Goal: Task Accomplishment & Management: Manage account settings

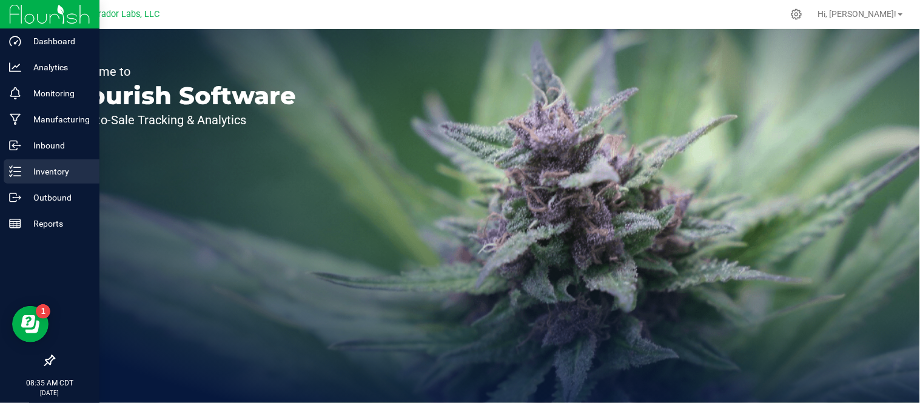
click at [25, 169] on p "Inventory" at bounding box center [57, 171] width 73 height 15
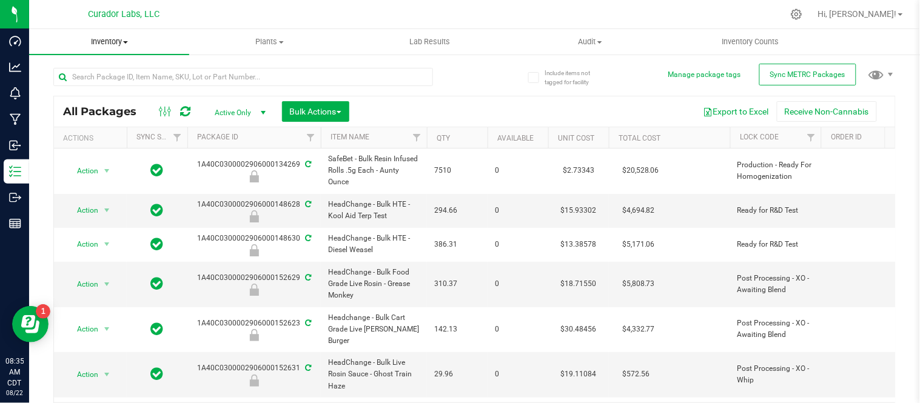
click at [133, 44] on span "Inventory" at bounding box center [109, 41] width 160 height 11
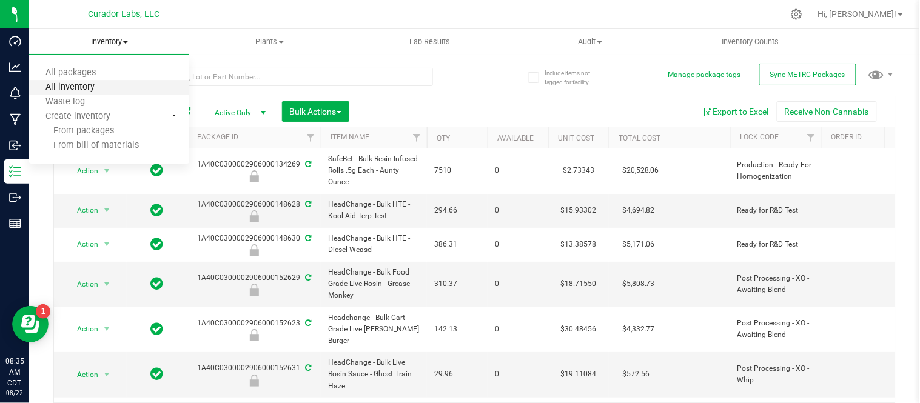
click at [108, 83] on span "All inventory" at bounding box center [70, 88] width 82 height 10
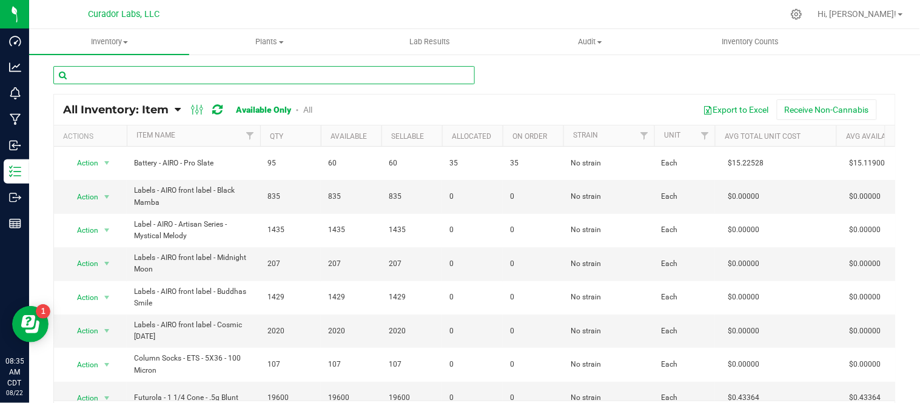
click at [222, 76] on input "text" at bounding box center [264, 75] width 422 height 18
paste input "Labeled Bottle - SafeBet - Infused Rolls 0.5g 7pk with Warning and White and Or…"
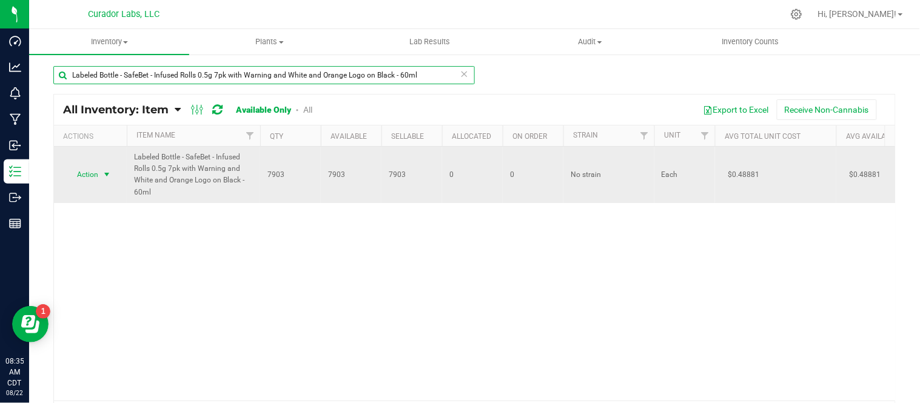
type input "Labeled Bottle - SafeBet - Infused Rolls 0.5g 7pk with Warning and White and Or…"
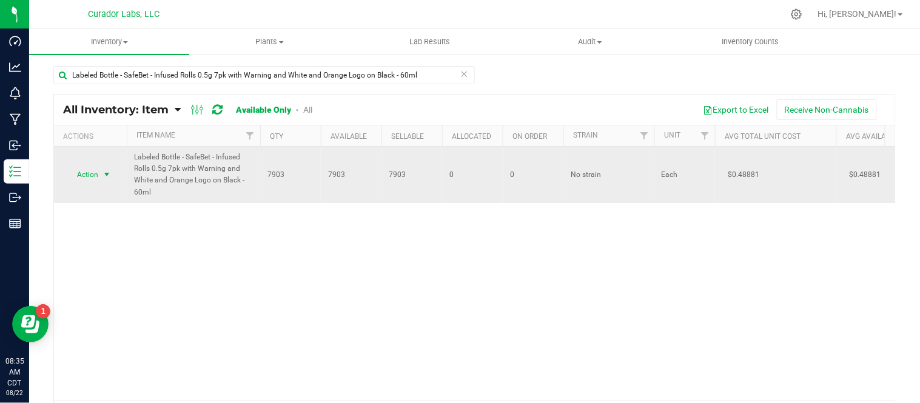
click at [107, 178] on span "select" at bounding box center [107, 175] width 10 height 10
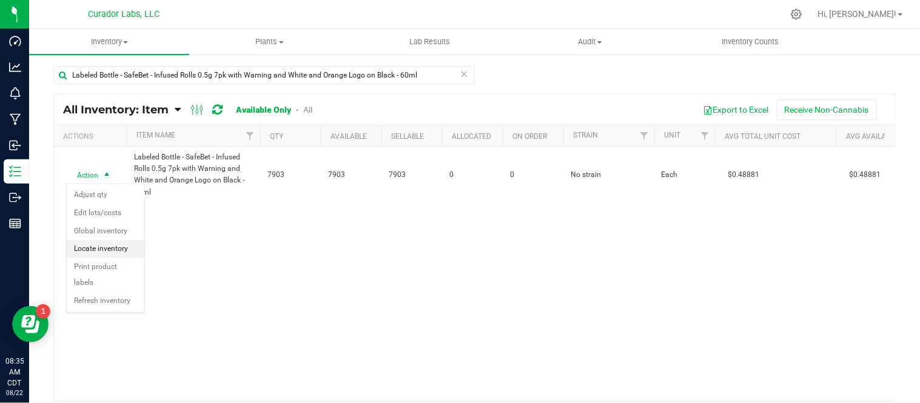
click at [112, 246] on li "Locate inventory" at bounding box center [106, 249] width 78 height 18
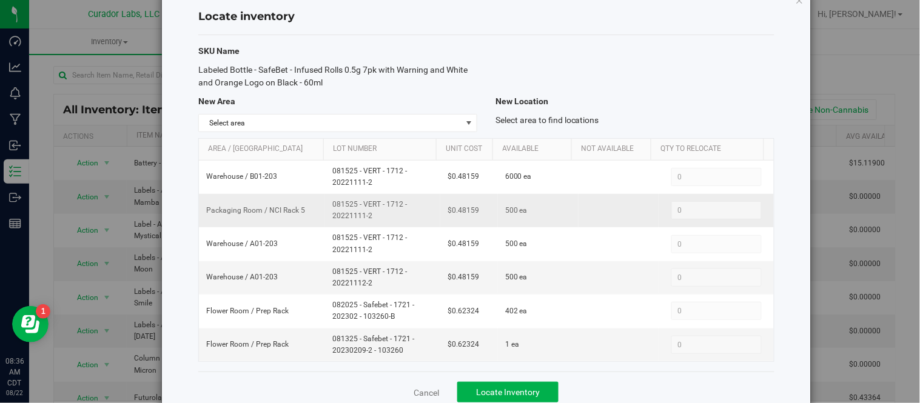
scroll to position [57, 0]
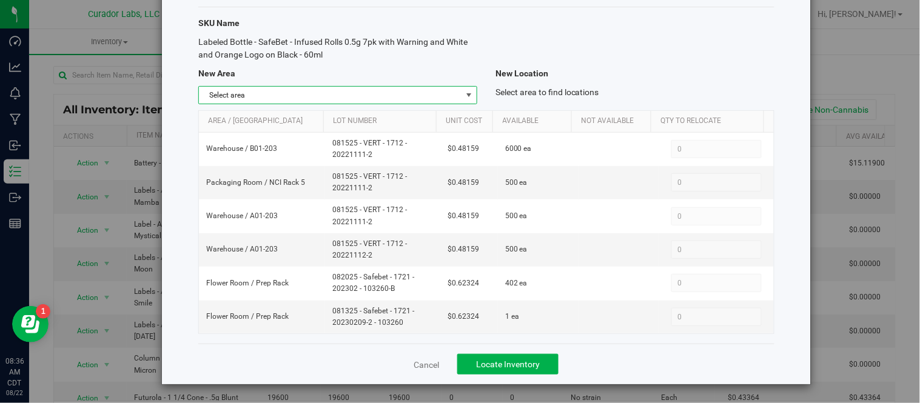
click at [464, 92] on span "select" at bounding box center [469, 95] width 10 height 10
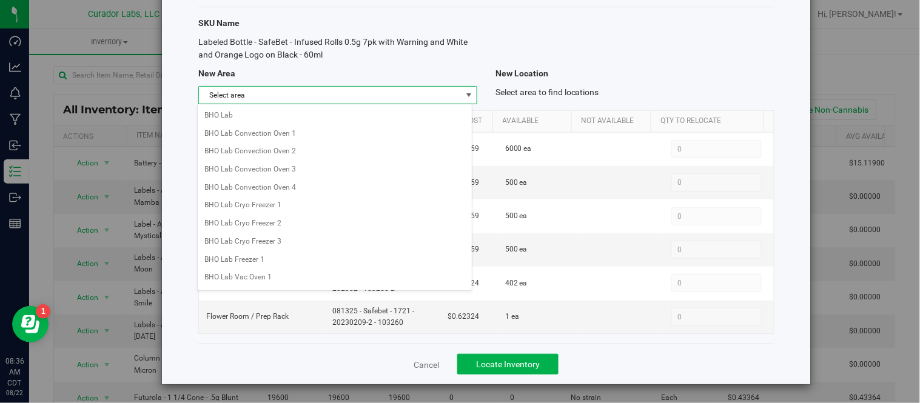
scroll to position [962, 0]
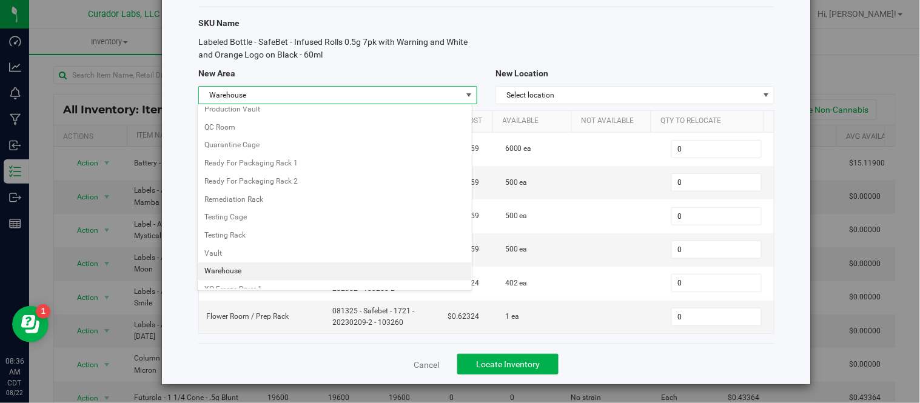
click at [240, 274] on li "Warehouse" at bounding box center [335, 272] width 275 height 18
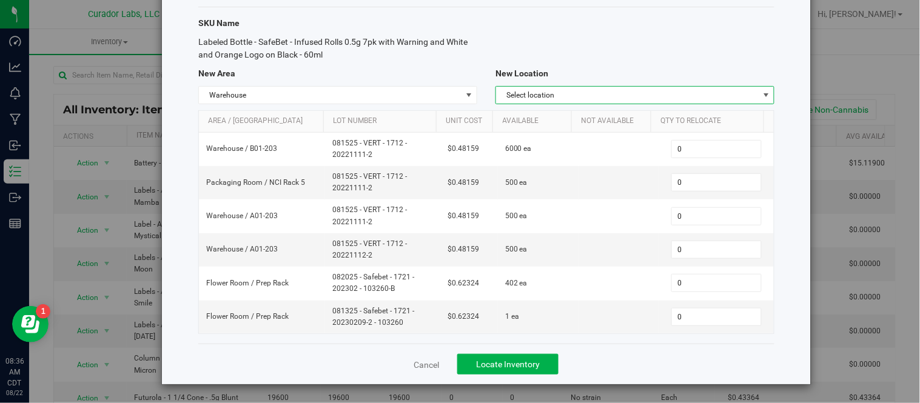
click at [735, 93] on span "Select location" at bounding box center [627, 95] width 263 height 17
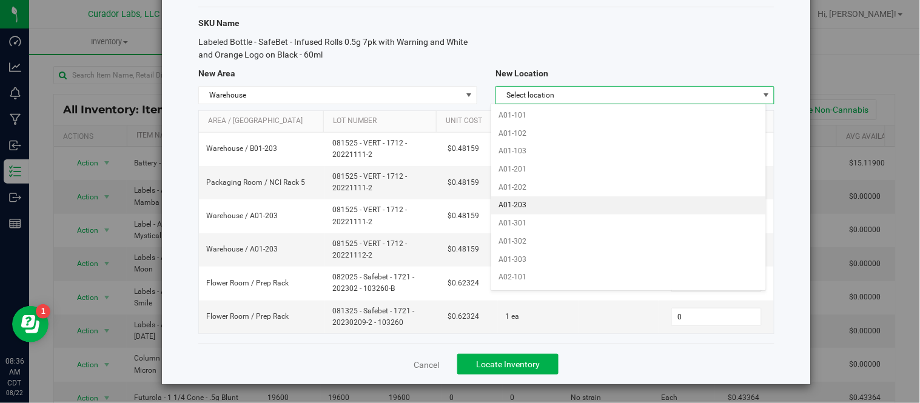
click at [575, 204] on li "A01-203" at bounding box center [628, 206] width 275 height 18
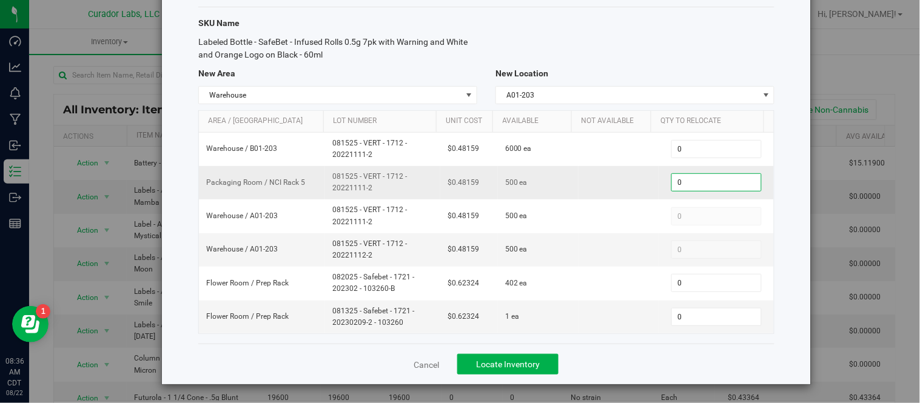
click at [695, 183] on span "0 0" at bounding box center [717, 183] width 90 height 18
type input "375"
click at [531, 362] on span "Locate Inventory" at bounding box center [508, 365] width 64 height 10
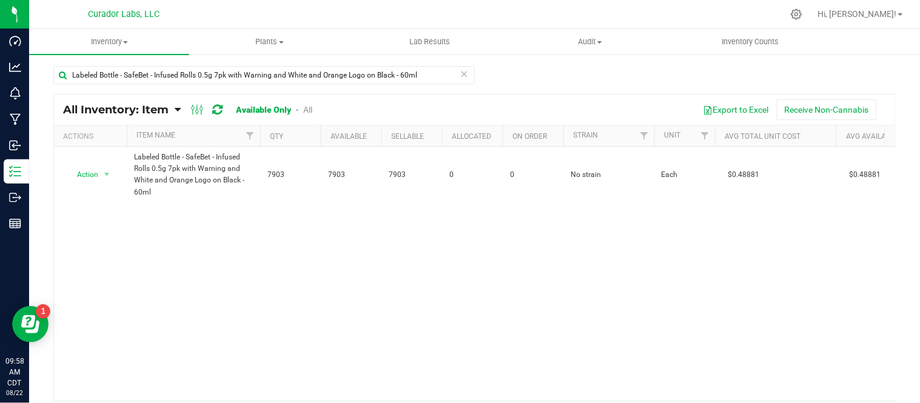
click at [460, 72] on icon at bounding box center [464, 73] width 8 height 15
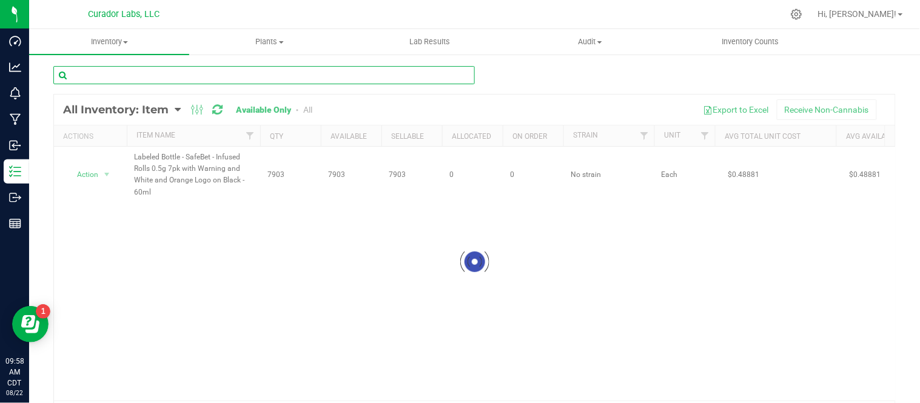
click at [286, 74] on input "text" at bounding box center [264, 75] width 422 height 18
paste input "Label - SafeBet FECO with CBN THC M Diamond 1g QR [PERSON_NAME]"
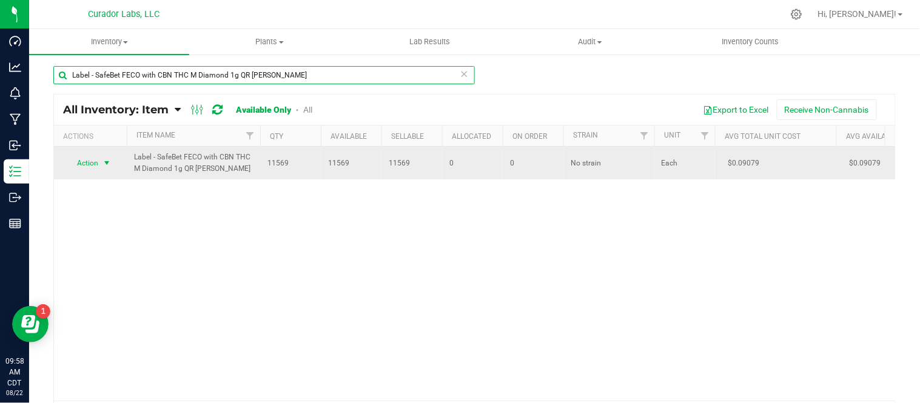
type input "Label - SafeBet FECO with CBN THC M Diamond 1g QR [PERSON_NAME]"
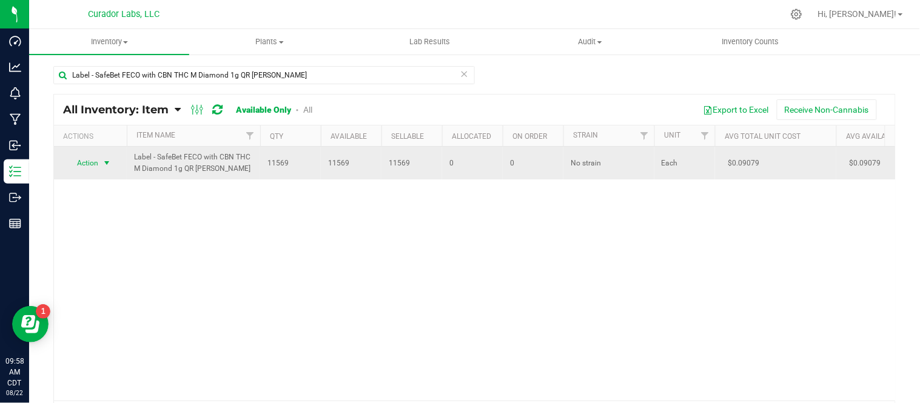
click at [107, 161] on span "select" at bounding box center [107, 163] width 10 height 10
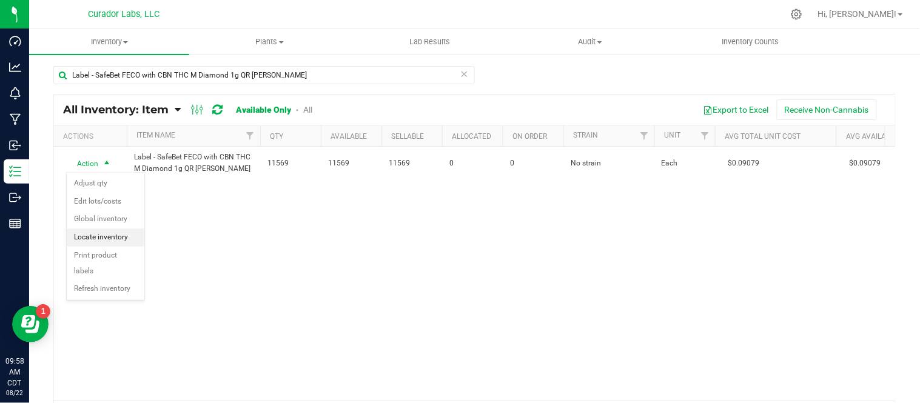
click at [110, 234] on li "Locate inventory" at bounding box center [106, 238] width 78 height 18
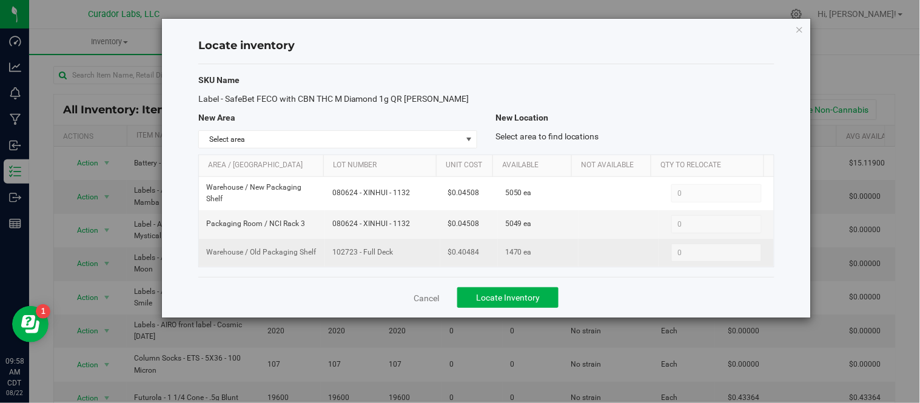
drag, startPoint x: 331, startPoint y: 255, endPoint x: 388, endPoint y: 262, distance: 58.1
click at [388, 262] on td "102723 - Full Deck" at bounding box center [382, 253] width 115 height 28
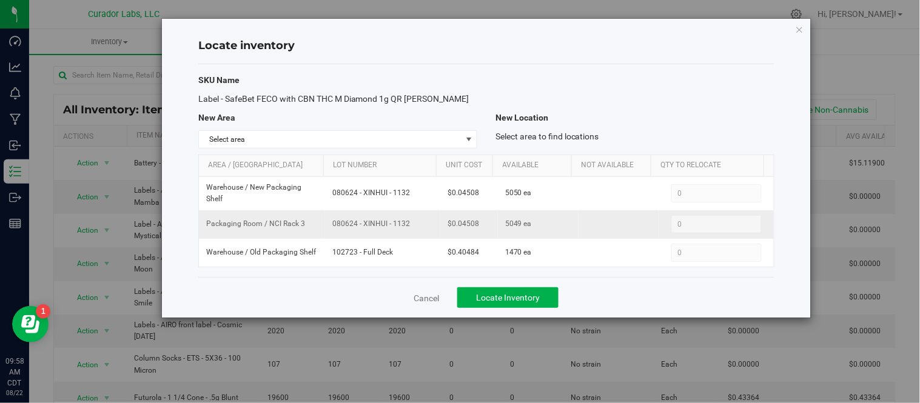
click at [359, 234] on td "080624 - XINHUI - 1132" at bounding box center [382, 225] width 115 height 29
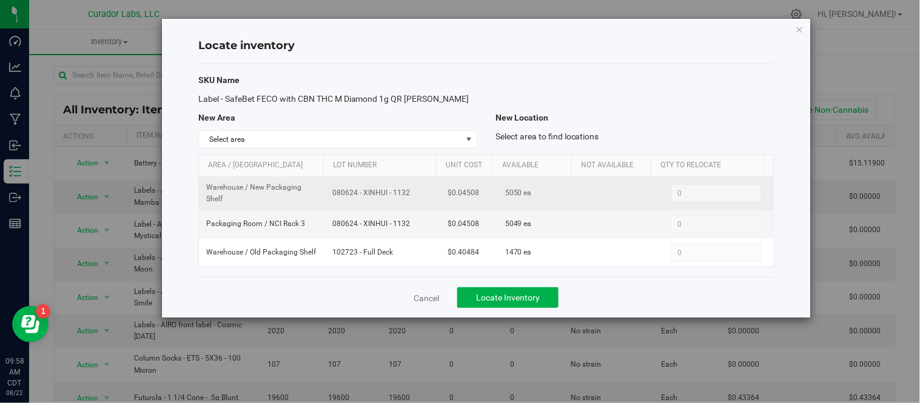
drag, startPoint x: 326, startPoint y: 193, endPoint x: 393, endPoint y: 201, distance: 67.3
click at [393, 201] on td "080624 - XINHUI - 1132" at bounding box center [382, 193] width 115 height 33
copy span "080624 - XINHUI - 1132"
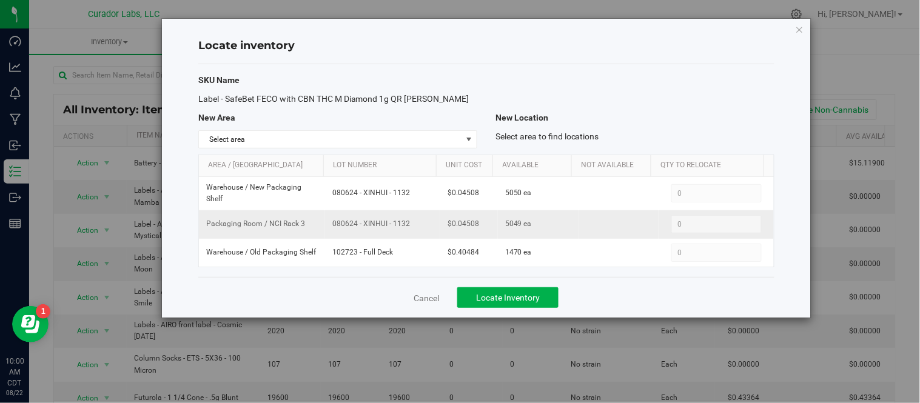
drag, startPoint x: 330, startPoint y: 223, endPoint x: 408, endPoint y: 229, distance: 78.5
click at [408, 229] on span "080624 - XINHUI - 1132" at bounding box center [382, 224] width 101 height 12
copy span "080624 - XINHUI - 1132"
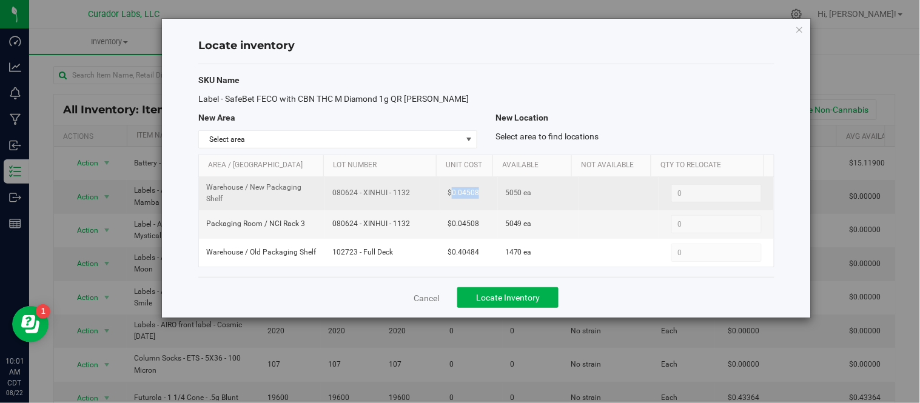
drag, startPoint x: 449, startPoint y: 194, endPoint x: 482, endPoint y: 197, distance: 32.9
click at [482, 197] on td "$0.04508" at bounding box center [469, 193] width 58 height 33
copy span "0.04508"
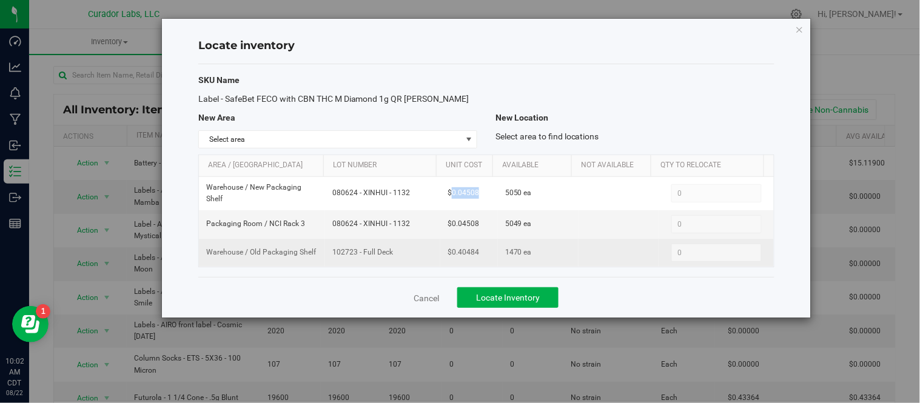
drag, startPoint x: 331, startPoint y: 252, endPoint x: 387, endPoint y: 258, distance: 56.1
click at [387, 258] on span "102723 - Full Deck" at bounding box center [382, 253] width 101 height 12
click at [377, 260] on td "102723 - Full Deck" at bounding box center [382, 253] width 115 height 28
drag, startPoint x: 334, startPoint y: 255, endPoint x: 379, endPoint y: 257, distance: 45.6
click at [379, 257] on span "102723 - Full Deck" at bounding box center [382, 253] width 101 height 12
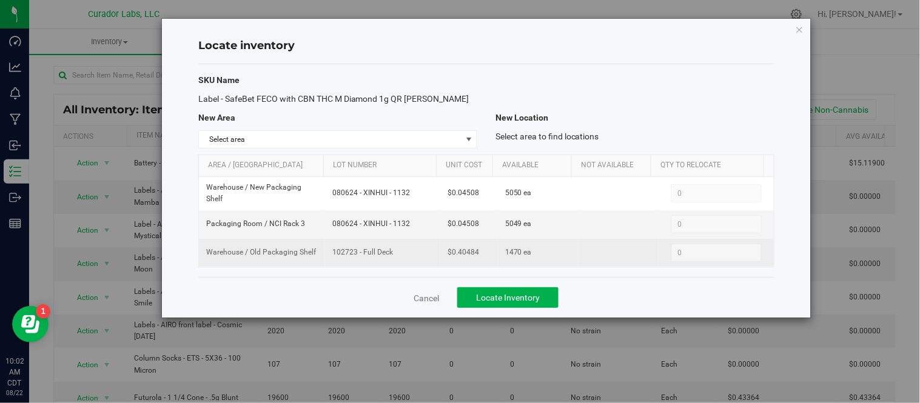
click at [379, 257] on span "102723 - Full Deck" at bounding box center [382, 253] width 101 height 12
drag, startPoint x: 331, startPoint y: 252, endPoint x: 392, endPoint y: 258, distance: 61.5
click at [392, 258] on span "102723 - Full Deck" at bounding box center [382, 253] width 101 height 12
copy span "102723 - Full Deck"
drag, startPoint x: 445, startPoint y: 252, endPoint x: 473, endPoint y: 257, distance: 28.9
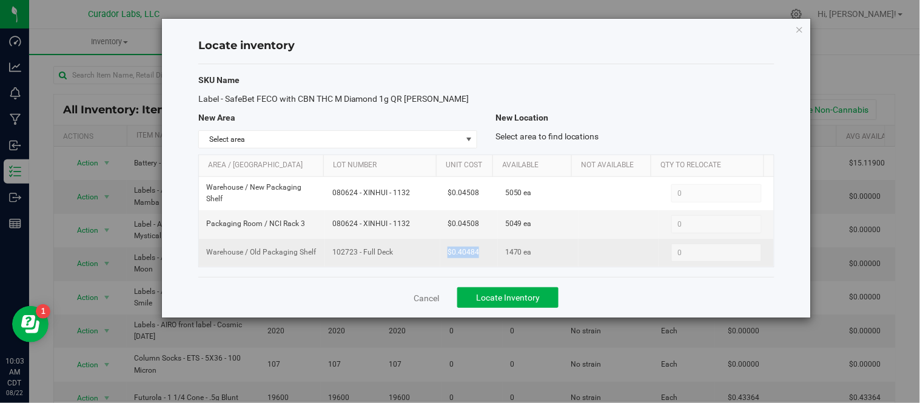
click at [481, 258] on td "$0.40484" at bounding box center [469, 253] width 58 height 28
copy span "$0.40484"
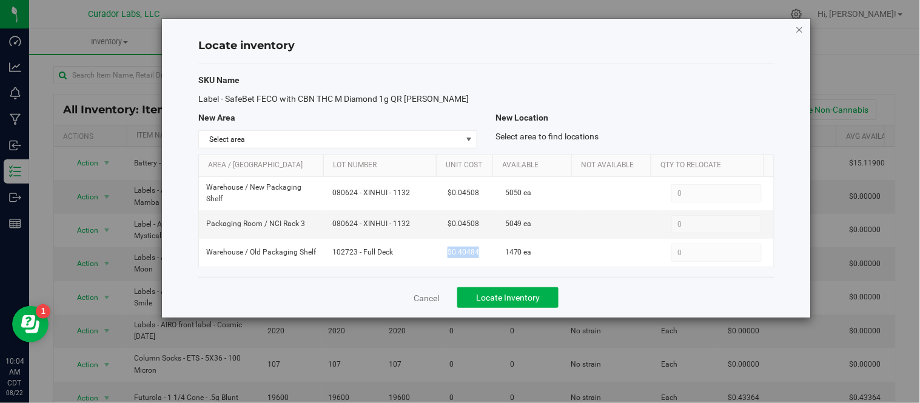
click at [798, 26] on icon "button" at bounding box center [800, 29] width 8 height 15
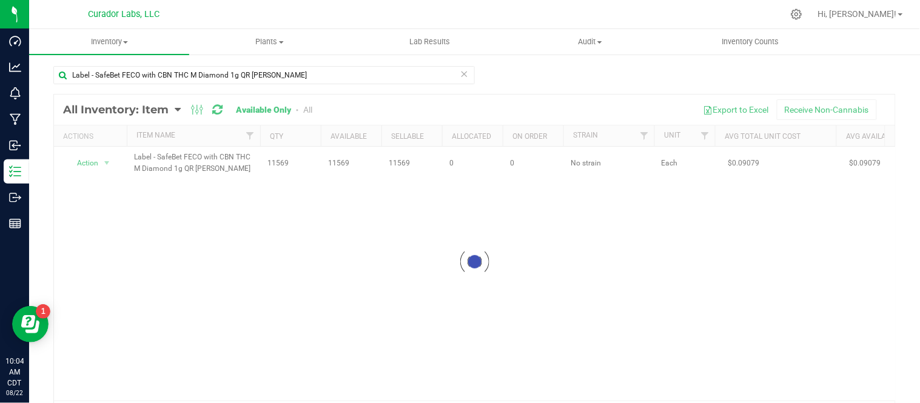
click at [462, 75] on icon at bounding box center [464, 73] width 8 height 15
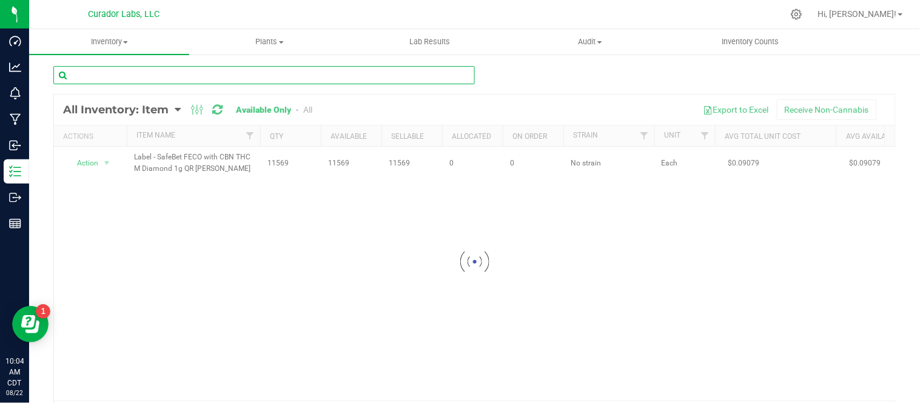
click at [322, 76] on input "text" at bounding box center [264, 75] width 422 height 18
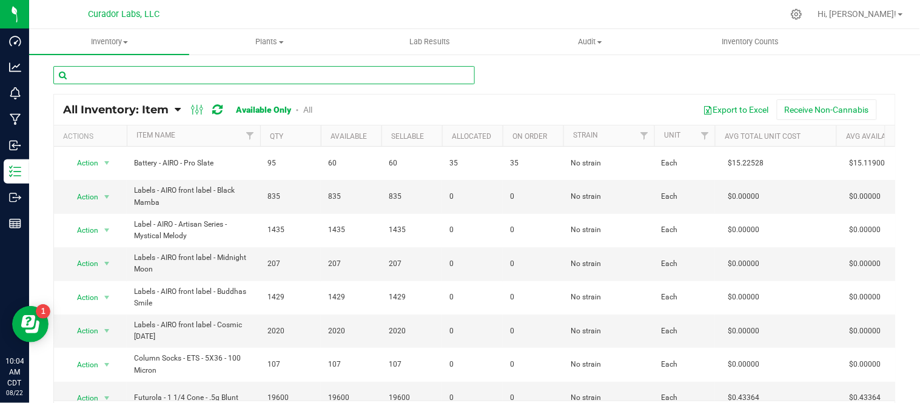
paste input "Labels - SafeBet - Double Pack .5g Joint 110mm Tube QR THC Diamond Brown"
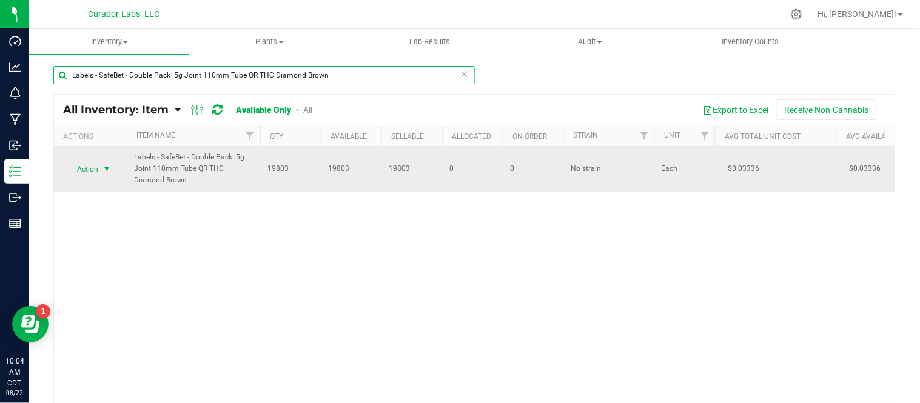
type input "Labels - SafeBet - Double Pack .5g Joint 110mm Tube QR THC Diamond Brown"
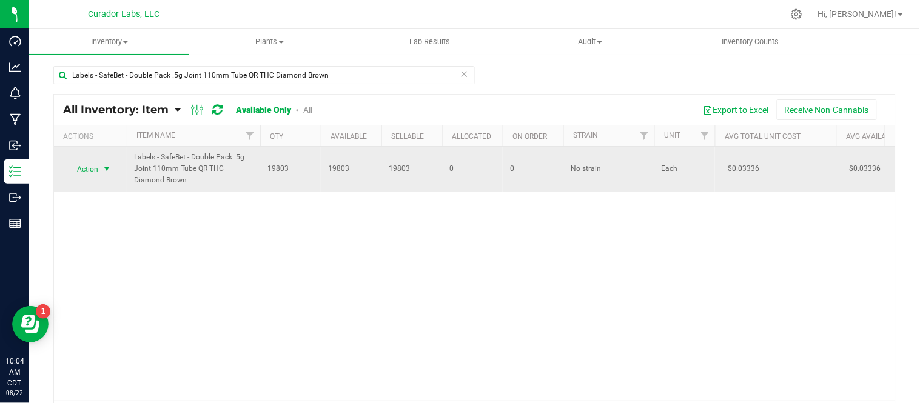
click at [110, 169] on span "select" at bounding box center [107, 169] width 10 height 10
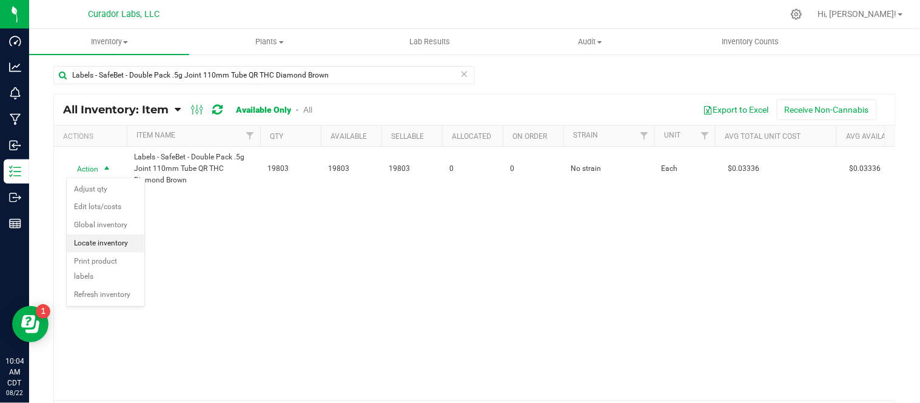
click at [118, 244] on li "Locate inventory" at bounding box center [106, 244] width 78 height 18
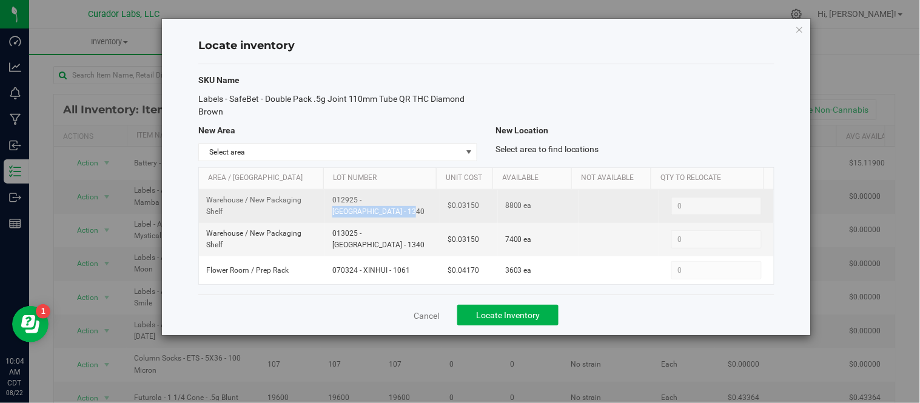
drag, startPoint x: 330, startPoint y: 209, endPoint x: 403, endPoint y: 221, distance: 74.4
click at [403, 221] on td "012925 - [GEOGRAPHIC_DATA] - 1340" at bounding box center [382, 206] width 115 height 33
copy span "012925 - [GEOGRAPHIC_DATA] - 1340"
drag, startPoint x: 450, startPoint y: 206, endPoint x: 480, endPoint y: 213, distance: 31.7
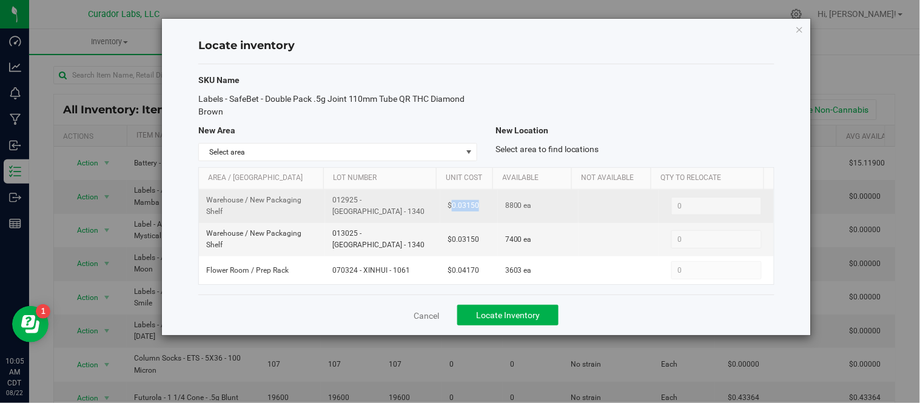
click at [480, 213] on td "$0.03150" at bounding box center [469, 206] width 58 height 33
copy span "0.03150"
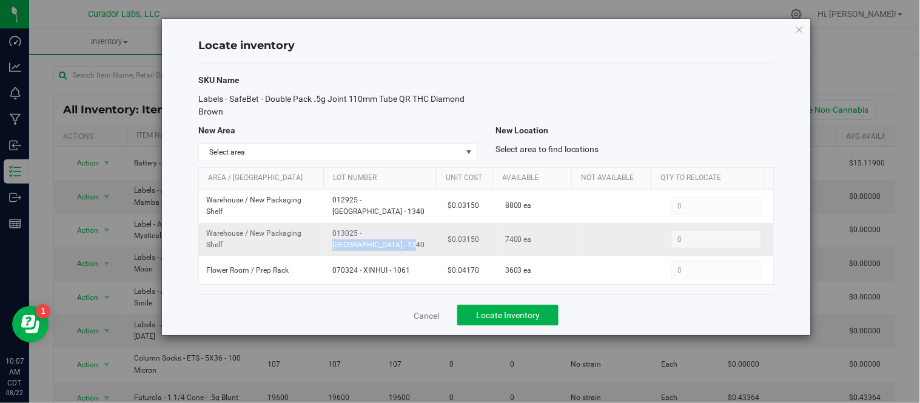
drag, startPoint x: 330, startPoint y: 241, endPoint x: 399, endPoint y: 246, distance: 68.7
click at [399, 246] on td "013025 - [GEOGRAPHIC_DATA] - 1340" at bounding box center [382, 239] width 115 height 33
copy span "013025 - [GEOGRAPHIC_DATA] - 1340"
drag, startPoint x: 449, startPoint y: 241, endPoint x: 477, endPoint y: 243, distance: 28.6
click at [477, 243] on td "$0.03150" at bounding box center [469, 239] width 58 height 33
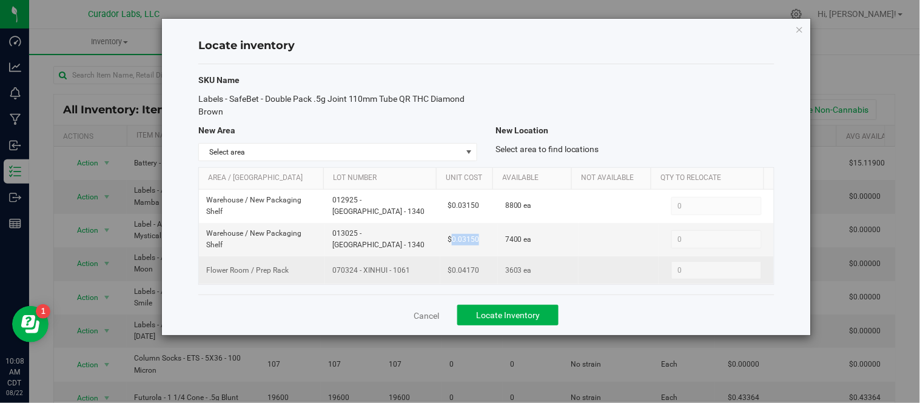
drag, startPoint x: 331, startPoint y: 272, endPoint x: 405, endPoint y: 278, distance: 74.3
click at [405, 278] on td "070324 - XINHUI - 1061" at bounding box center [382, 271] width 115 height 28
drag, startPoint x: 448, startPoint y: 274, endPoint x: 480, endPoint y: 274, distance: 32.2
click at [480, 274] on td "$0.04170" at bounding box center [469, 271] width 58 height 28
drag, startPoint x: 500, startPoint y: 274, endPoint x: 516, endPoint y: 275, distance: 15.2
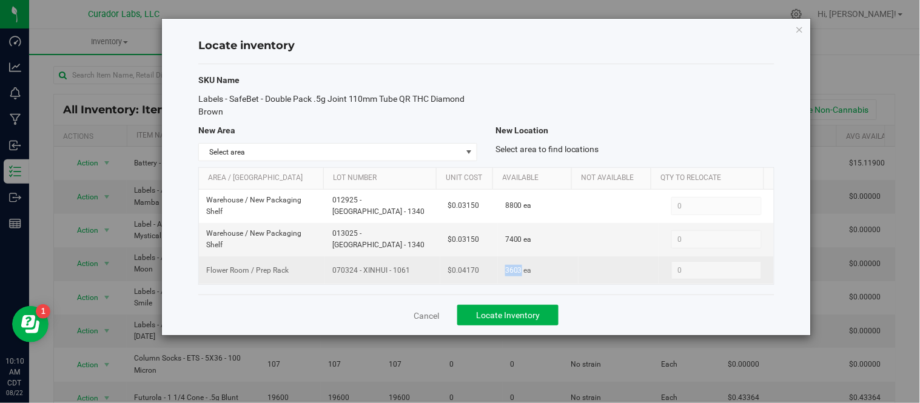
click at [516, 275] on span "3603 ea" at bounding box center [518, 271] width 27 height 12
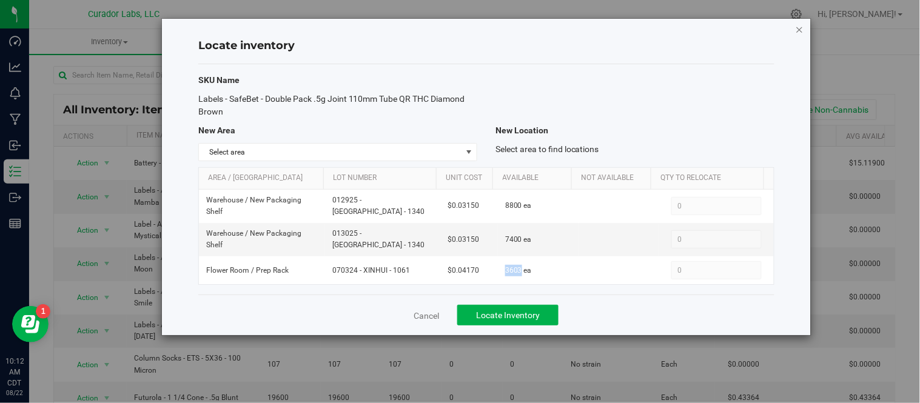
click at [799, 31] on icon "button" at bounding box center [800, 29] width 8 height 15
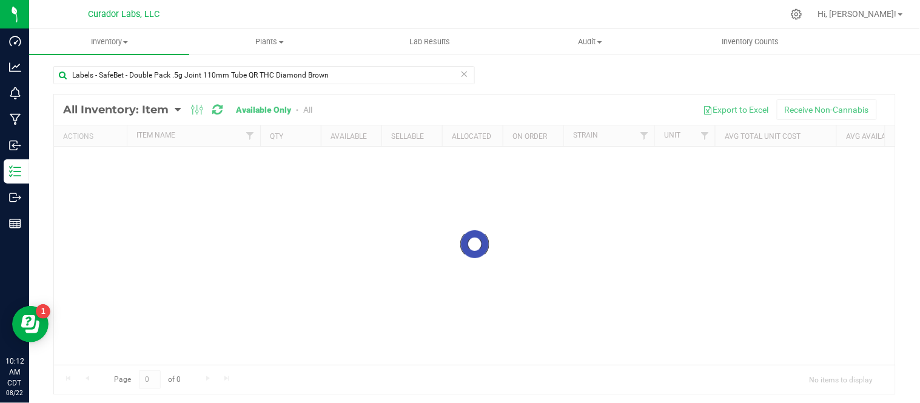
click at [460, 76] on icon at bounding box center [464, 73] width 8 height 15
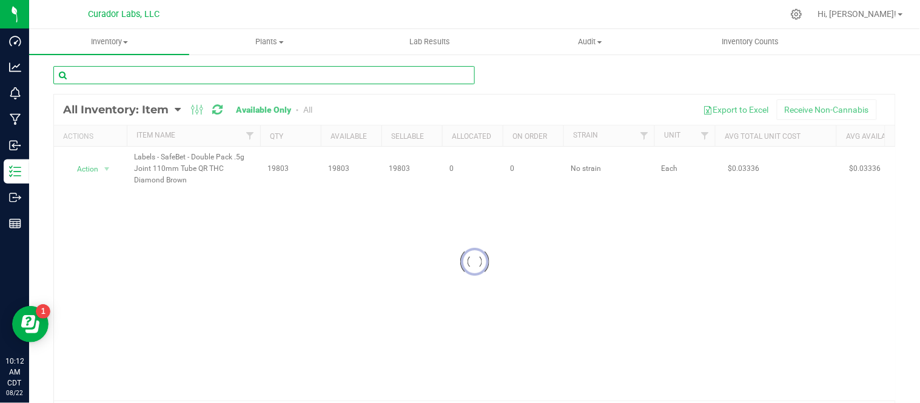
click at [365, 75] on input "text" at bounding box center [264, 75] width 422 height 18
paste input "Labels - SafeBet - Single Pack .5g Joint 78mm Tube QR THC Diamond Brown"
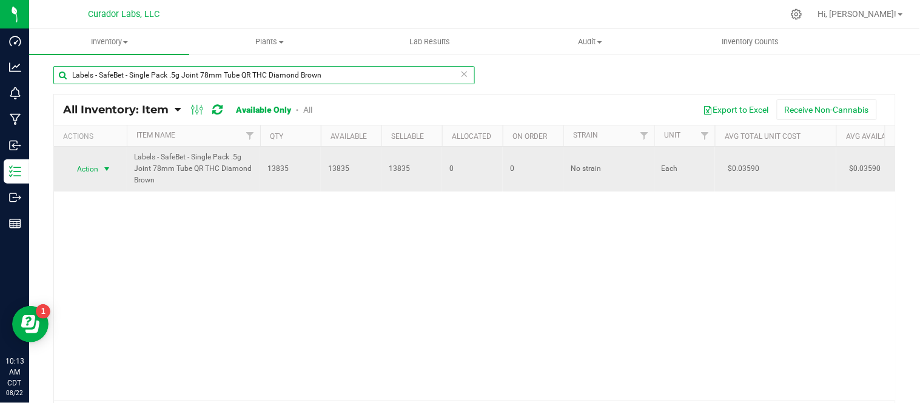
type input "Labels - SafeBet - Single Pack .5g Joint 78mm Tube QR THC Diamond Brown"
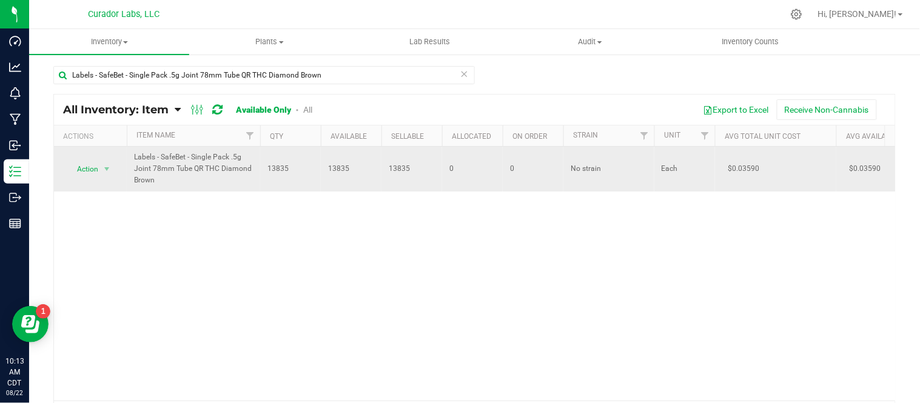
click at [115, 168] on div "Action Action Adjust qty Edit lots/costs Global inventory Locate inventory Prin…" at bounding box center [90, 169] width 58 height 17
click at [110, 168] on span "select" at bounding box center [107, 169] width 10 height 10
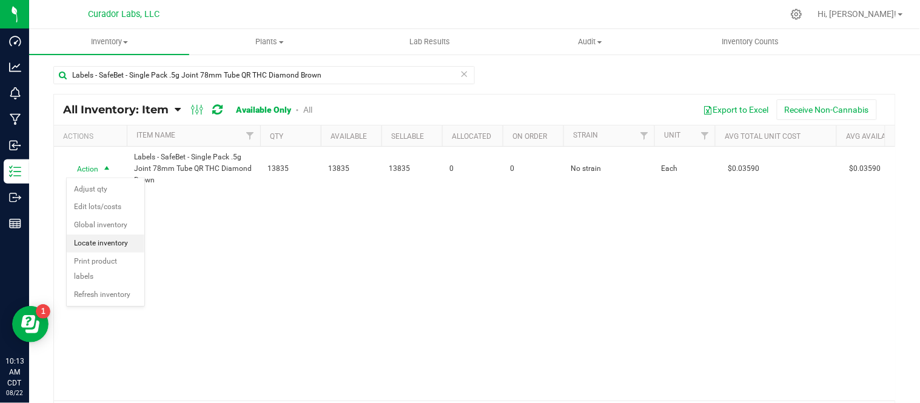
click at [111, 244] on li "Locate inventory" at bounding box center [106, 244] width 78 height 18
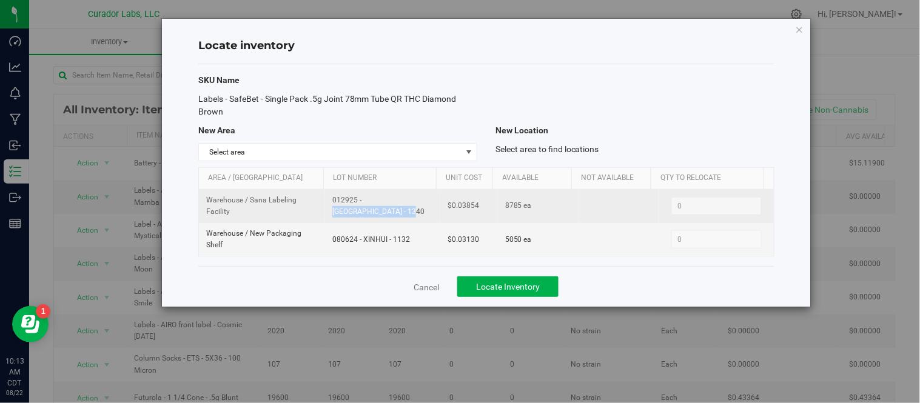
drag, startPoint x: 330, startPoint y: 210, endPoint x: 397, endPoint y: 216, distance: 67.0
click at [397, 216] on td "012925 - [GEOGRAPHIC_DATA] - 1340" at bounding box center [382, 206] width 115 height 33
drag, startPoint x: 447, startPoint y: 207, endPoint x: 490, endPoint y: 209, distance: 42.5
click at [490, 209] on td "$0.03854" at bounding box center [469, 206] width 58 height 33
drag, startPoint x: 497, startPoint y: 208, endPoint x: 516, endPoint y: 211, distance: 19.0
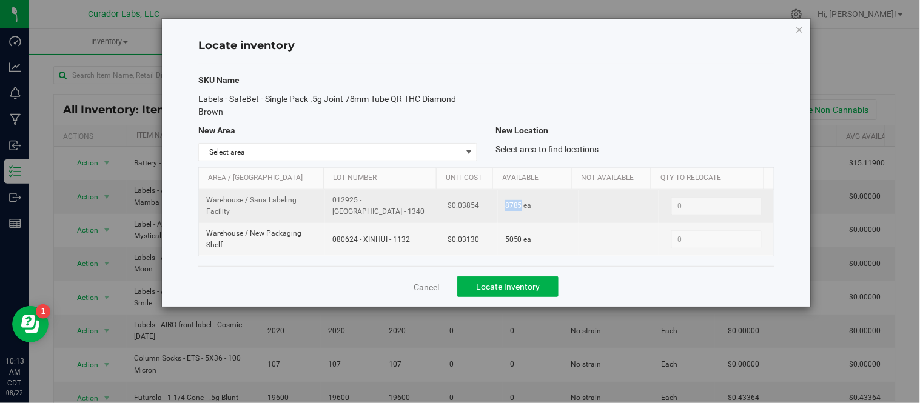
click at [516, 211] on td "8785 ea" at bounding box center [538, 206] width 81 height 33
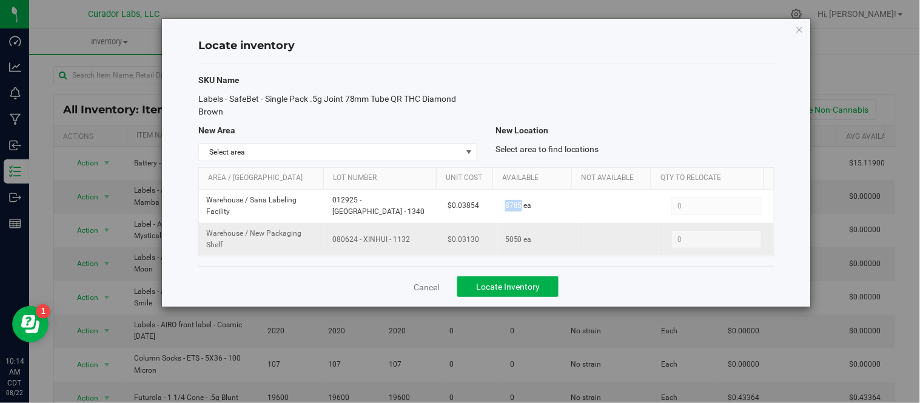
drag, startPoint x: 330, startPoint y: 241, endPoint x: 405, endPoint y: 246, distance: 74.8
click at [405, 246] on td "080624 - XINHUI - 1132" at bounding box center [382, 239] width 115 height 33
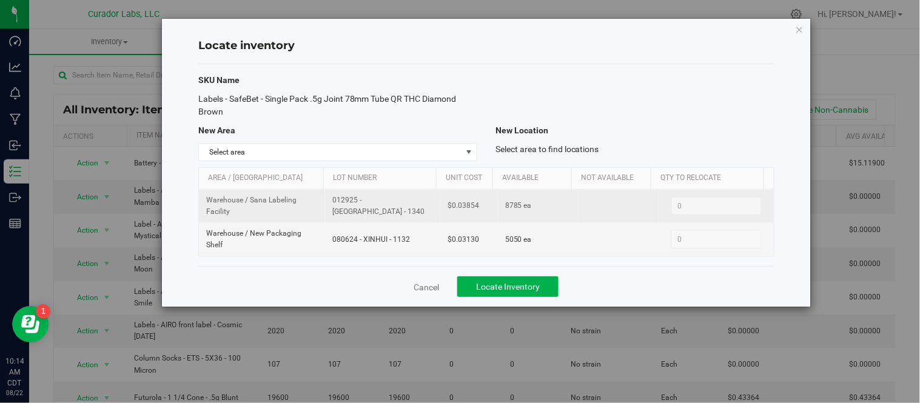
drag, startPoint x: 385, startPoint y: 239, endPoint x: 574, endPoint y: 217, distance: 190.5
click at [579, 215] on td at bounding box center [619, 206] width 81 height 33
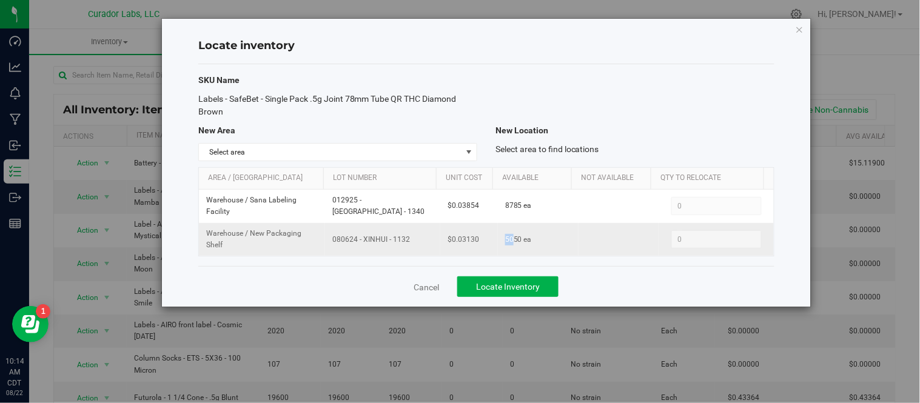
drag, startPoint x: 499, startPoint y: 243, endPoint x: 507, endPoint y: 244, distance: 8.0
click at [508, 244] on td "5050 ea" at bounding box center [538, 239] width 81 height 33
click at [456, 240] on span "$0.03130" at bounding box center [464, 240] width 32 height 12
drag, startPoint x: 448, startPoint y: 241, endPoint x: 474, endPoint y: 246, distance: 27.1
click at [474, 246] on td "$0.03130" at bounding box center [469, 239] width 58 height 33
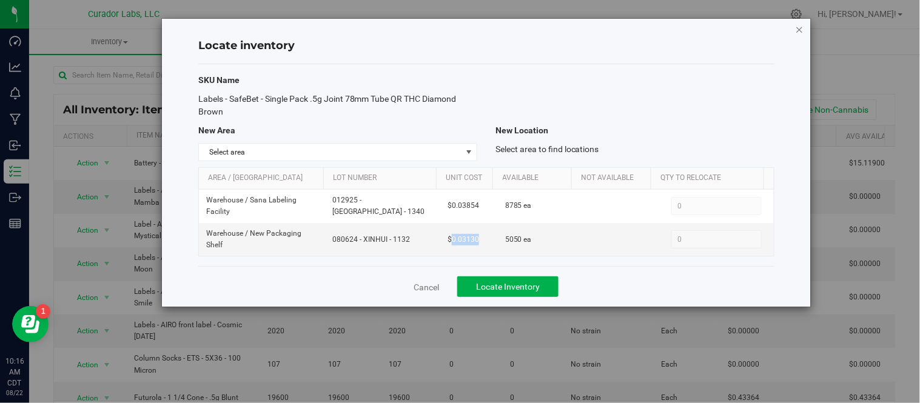
click at [800, 29] on icon "button" at bounding box center [800, 29] width 8 height 15
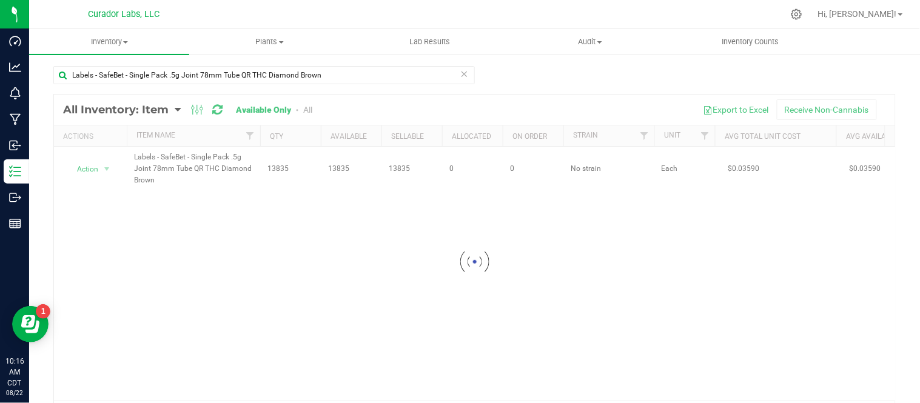
click at [461, 73] on icon at bounding box center [464, 73] width 8 height 15
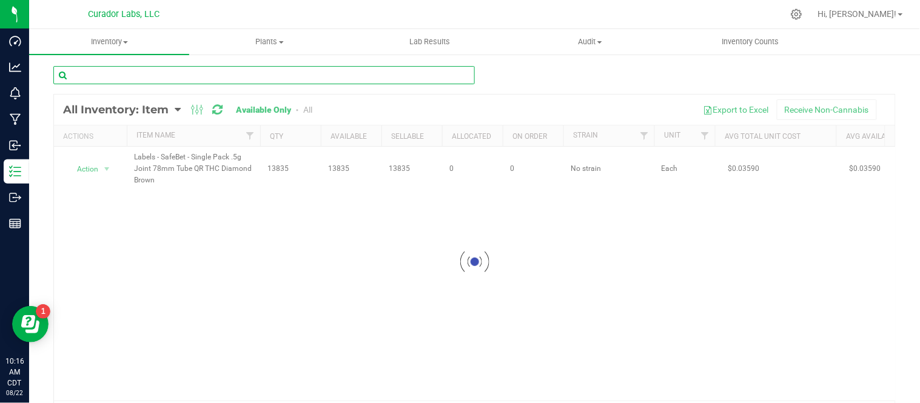
click at [402, 73] on input "text" at bounding box center [264, 75] width 422 height 18
paste input "Package Labels - HeadChange - Concentrate Jar Lid Sticker"
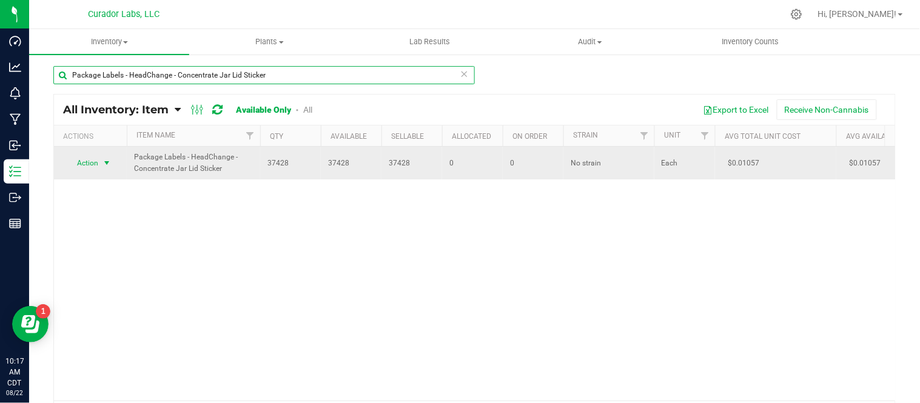
type input "Package Labels - HeadChange - Concentrate Jar Lid Sticker"
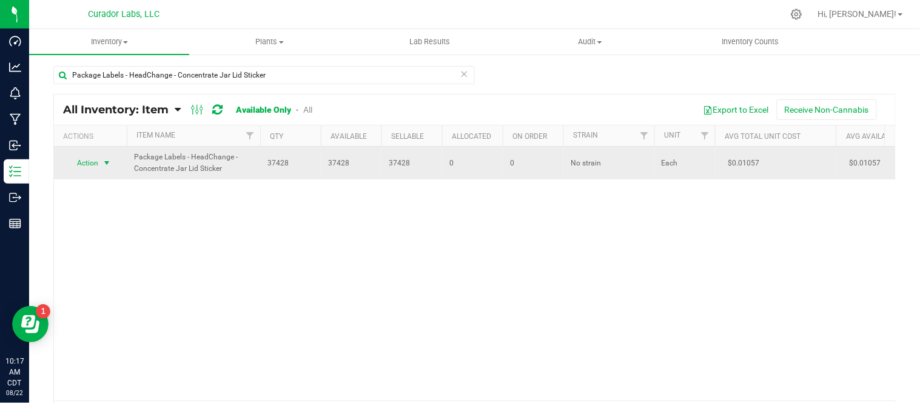
click at [108, 163] on span "select" at bounding box center [107, 163] width 10 height 10
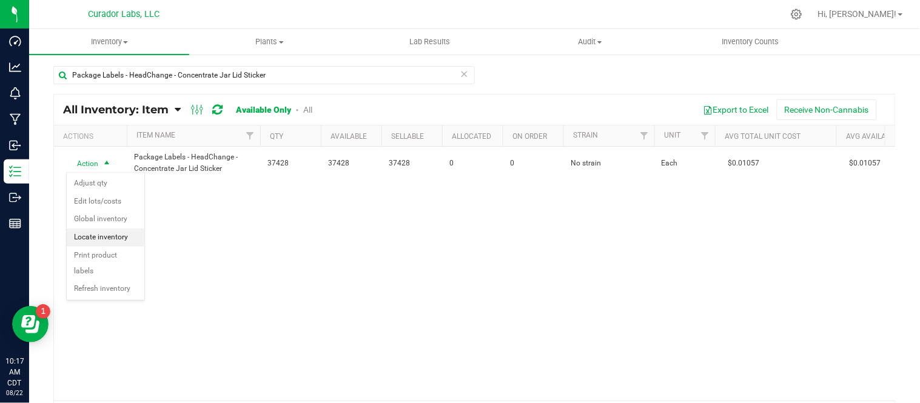
click at [127, 233] on li "Locate inventory" at bounding box center [106, 238] width 78 height 18
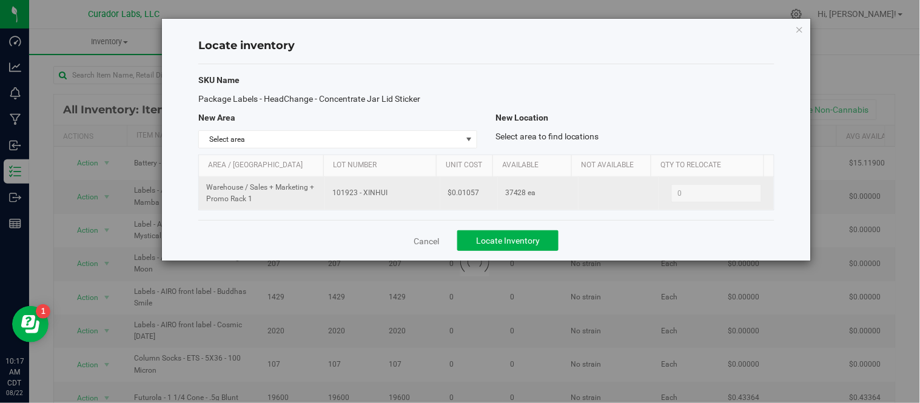
drag, startPoint x: 329, startPoint y: 197, endPoint x: 386, endPoint y: 198, distance: 56.4
click at [386, 198] on td "101923 - XINHUI" at bounding box center [382, 193] width 115 height 33
drag, startPoint x: 447, startPoint y: 194, endPoint x: 478, endPoint y: 198, distance: 31.2
click at [478, 198] on td "$0.01057" at bounding box center [469, 193] width 58 height 33
drag, startPoint x: 500, startPoint y: 192, endPoint x: 520, endPoint y: 198, distance: 20.8
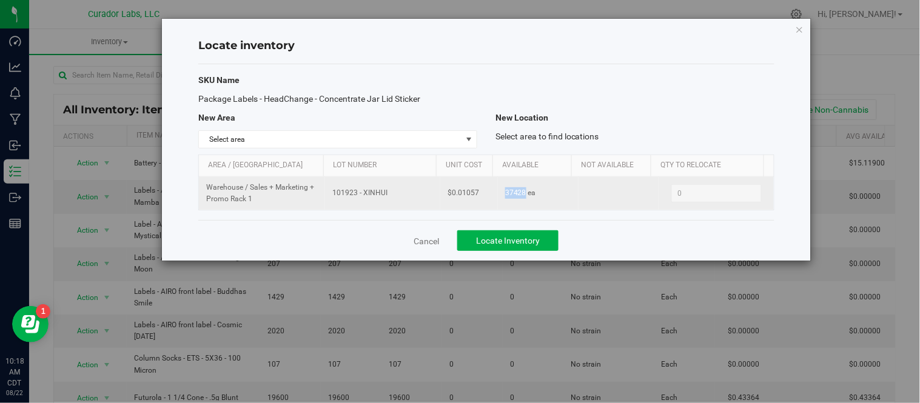
click at [520, 198] on span "37428 ea" at bounding box center [520, 193] width 31 height 12
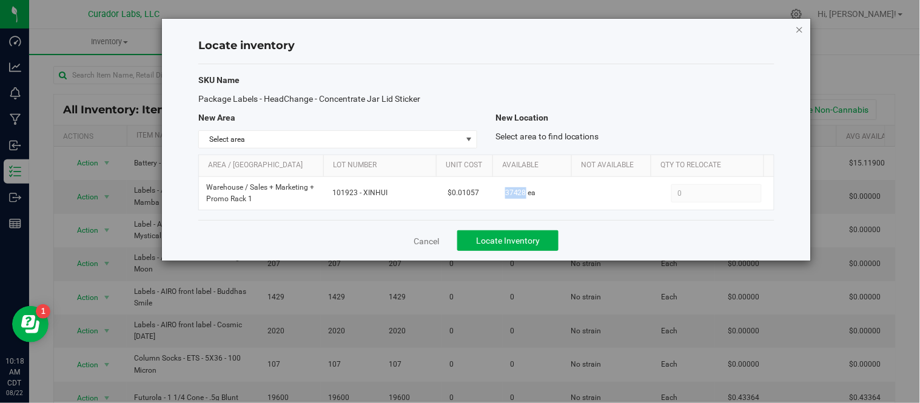
click at [800, 29] on icon "button" at bounding box center [800, 29] width 8 height 15
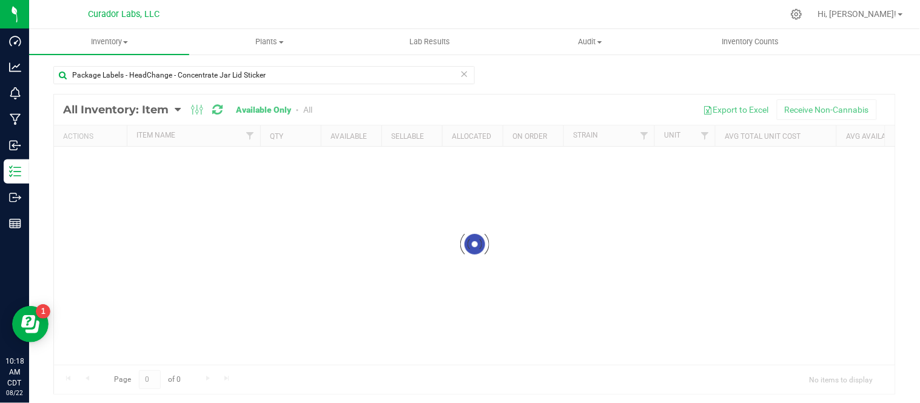
click at [462, 74] on icon at bounding box center [464, 73] width 8 height 15
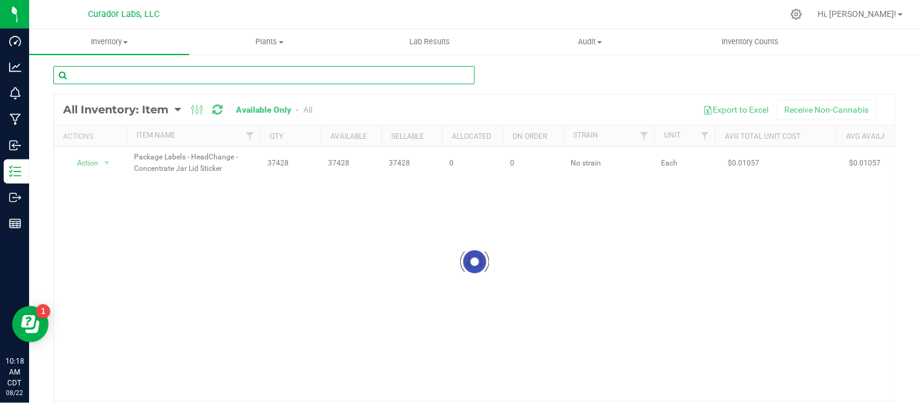
click at [296, 74] on input "text" at bounding box center [264, 75] width 422 height 18
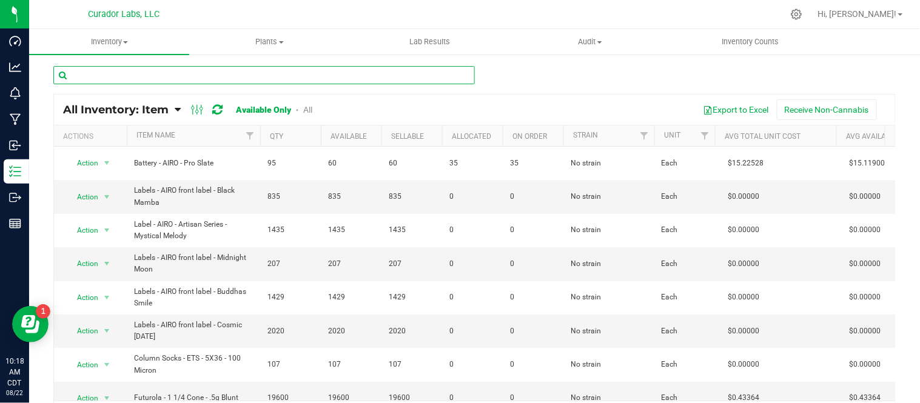
paste input "Package Labels - HeadChange - Concentrate White Jar Lid Sticker 38mm"
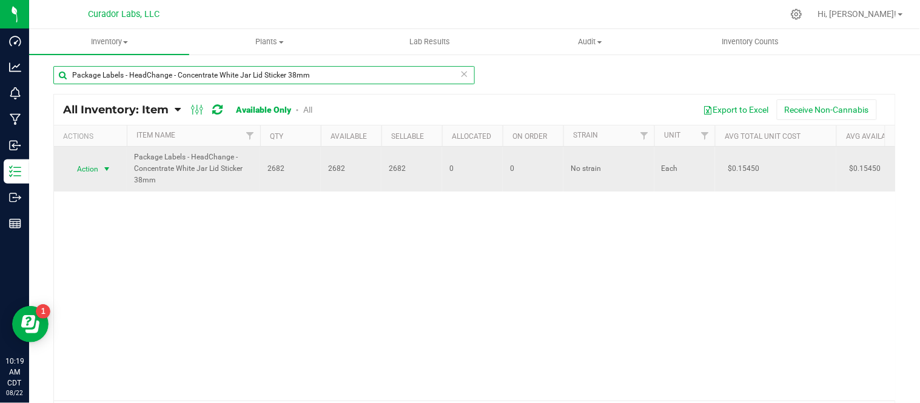
type input "Package Labels - HeadChange - Concentrate White Jar Lid Sticker 38mm"
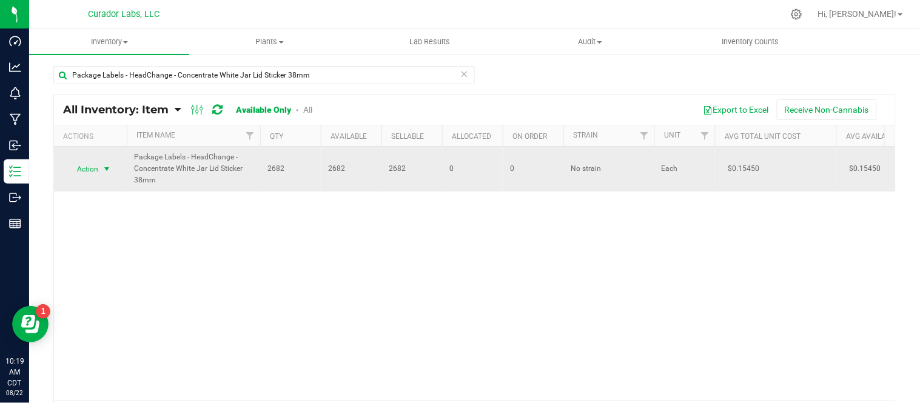
click at [107, 174] on span "select" at bounding box center [106, 169] width 15 height 17
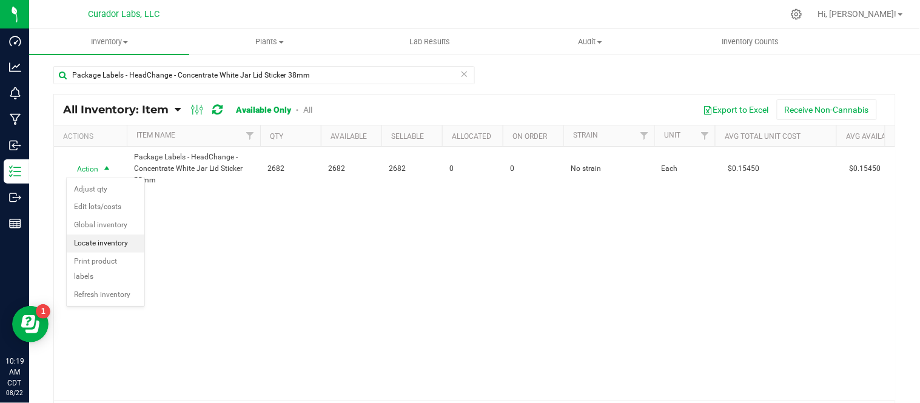
click at [106, 247] on li "Locate inventory" at bounding box center [106, 244] width 78 height 18
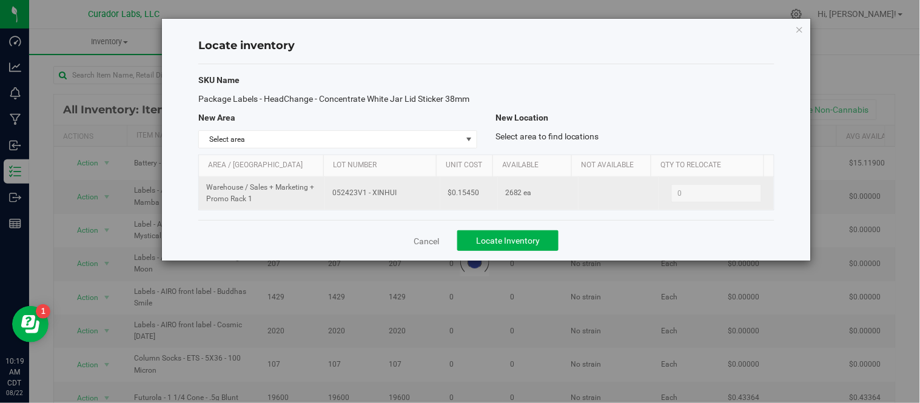
drag, startPoint x: 329, startPoint y: 195, endPoint x: 393, endPoint y: 199, distance: 64.4
click at [393, 199] on td "052423V1 - XINHUI" at bounding box center [382, 193] width 115 height 33
drag, startPoint x: 448, startPoint y: 196, endPoint x: 476, endPoint y: 200, distance: 28.8
click at [476, 200] on td "$0.15450" at bounding box center [469, 193] width 58 height 33
drag, startPoint x: 500, startPoint y: 198, endPoint x: 514, endPoint y: 199, distance: 14.6
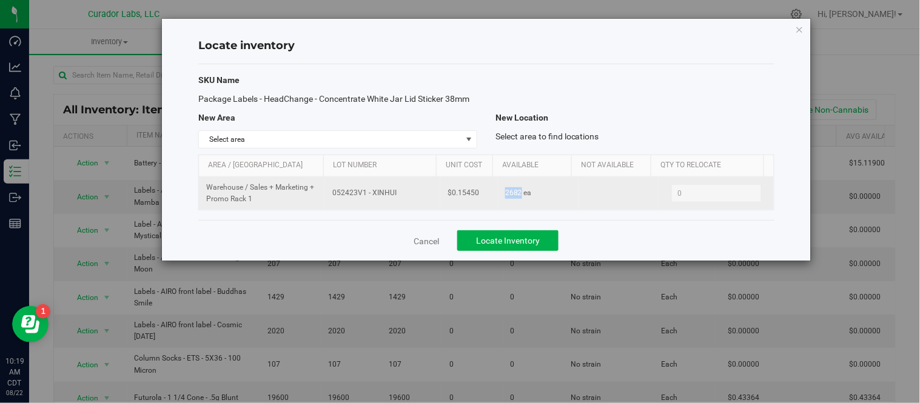
click at [514, 199] on span "2682 ea" at bounding box center [518, 193] width 27 height 12
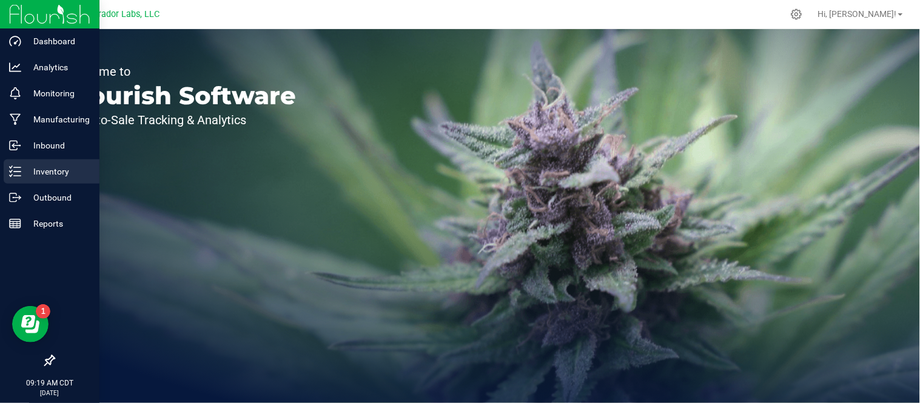
click at [70, 174] on p "Inventory" at bounding box center [57, 171] width 73 height 15
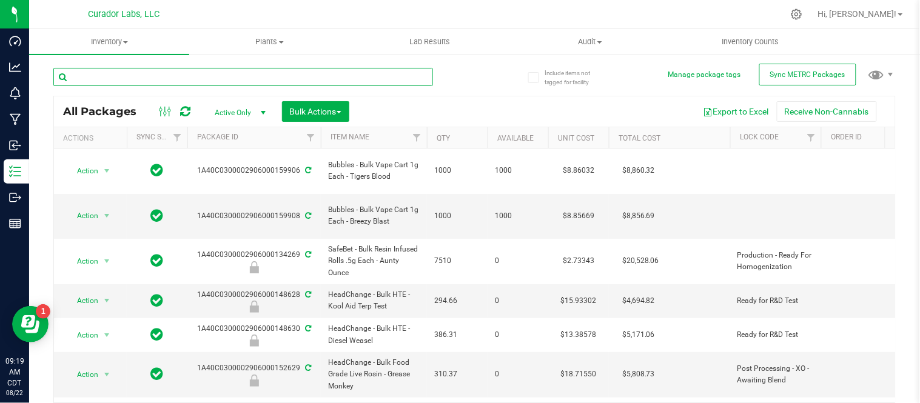
click at [188, 75] on input "text" at bounding box center [243, 77] width 380 height 18
type input "A"
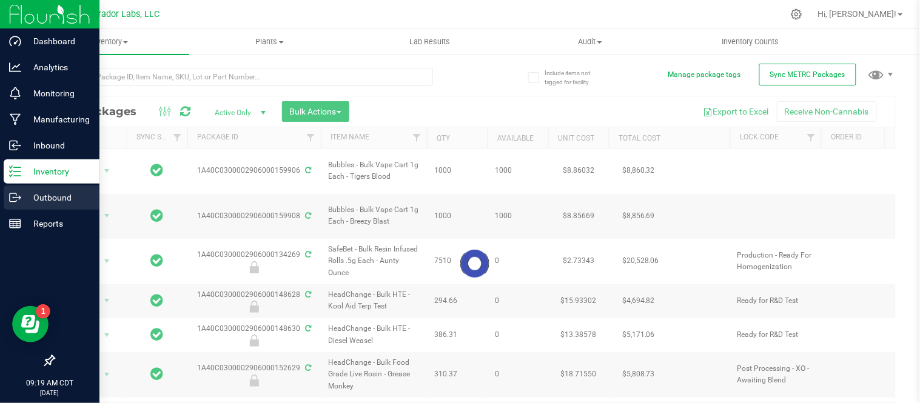
click at [12, 194] on icon at bounding box center [15, 198] width 12 height 12
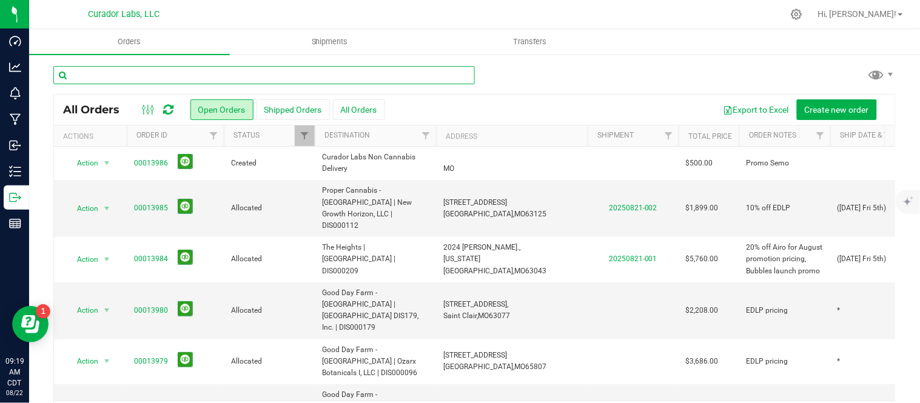
click at [239, 82] on input "text" at bounding box center [264, 75] width 422 height 18
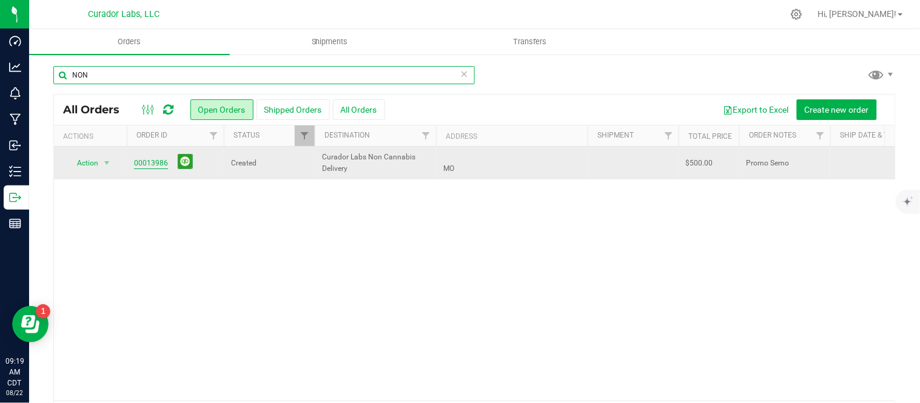
type input "NON"
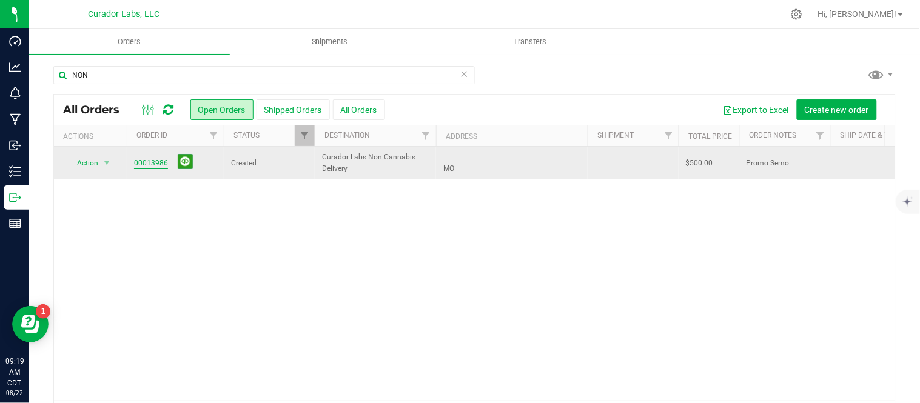
click at [150, 164] on link "00013986" at bounding box center [151, 164] width 34 height 12
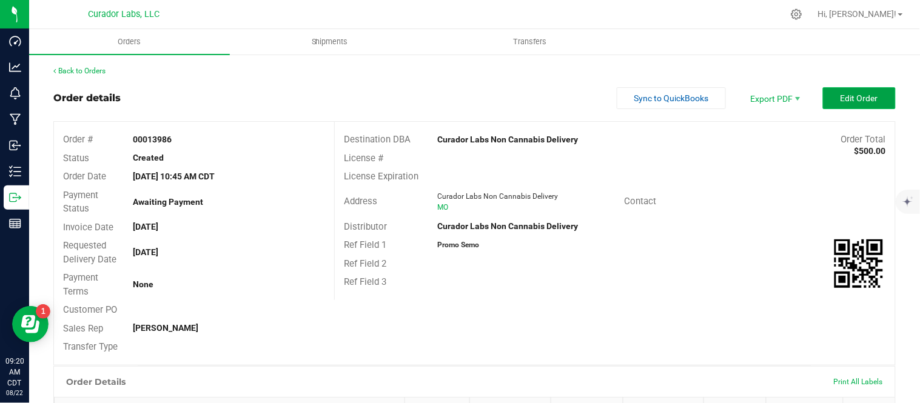
click at [846, 92] on button "Edit Order" at bounding box center [859, 98] width 73 height 22
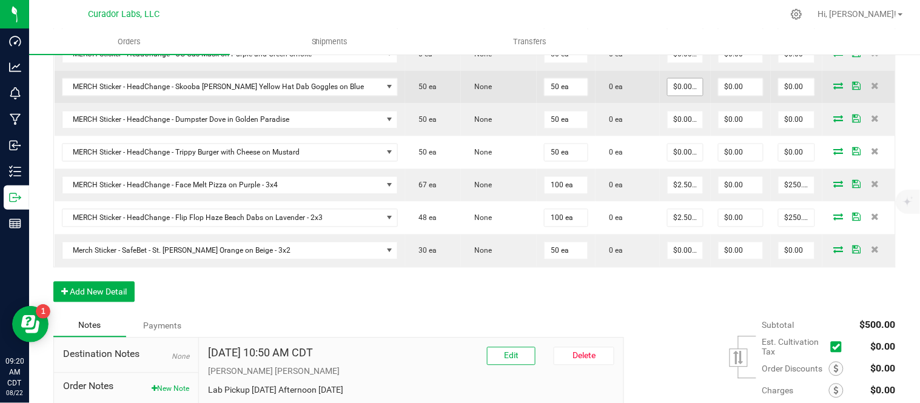
scroll to position [607, 0]
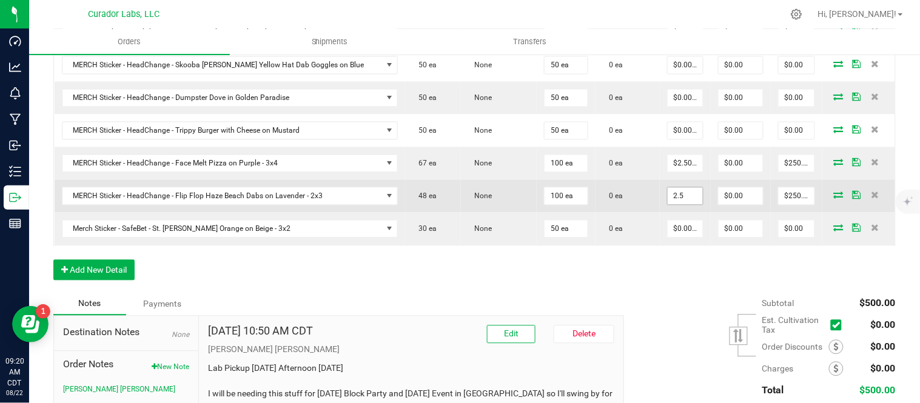
click at [675, 201] on input "2.5" at bounding box center [685, 196] width 35 height 17
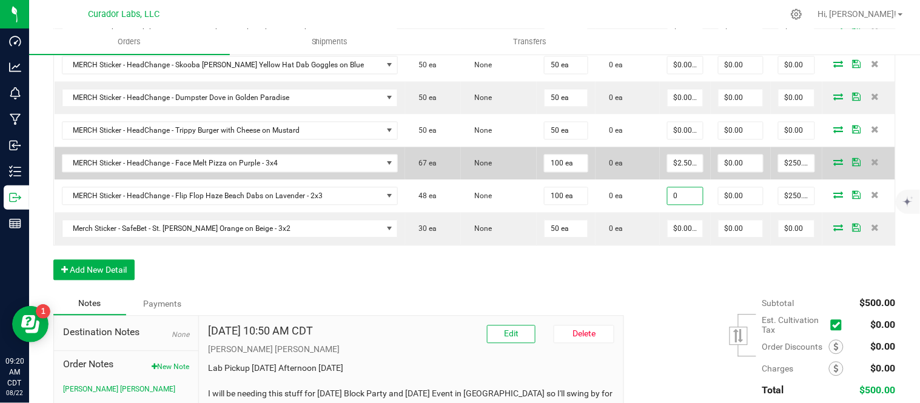
type input "0"
type input "2.5"
type input "$0.00000"
type input "$0.00"
click at [670, 164] on input "2.5" at bounding box center [685, 163] width 35 height 17
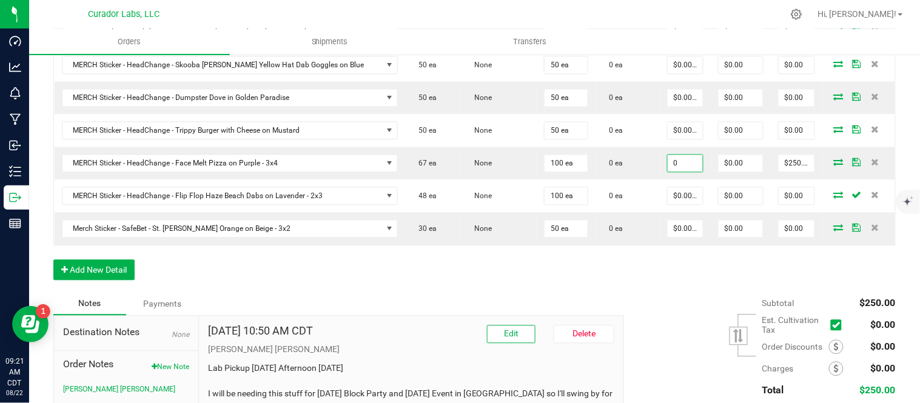
type input "$0.00000"
type input "$0.00"
click at [639, 299] on div "Subtotal $250.00 Est. Cultivation Tax" at bounding box center [755, 369] width 281 height 153
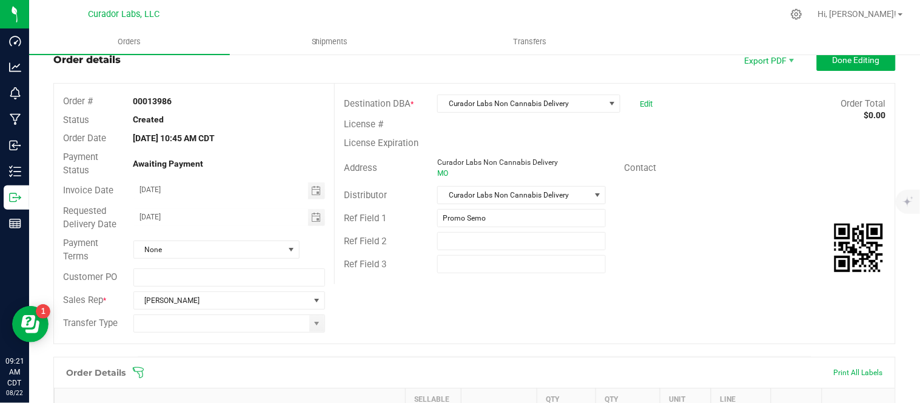
scroll to position [22, 0]
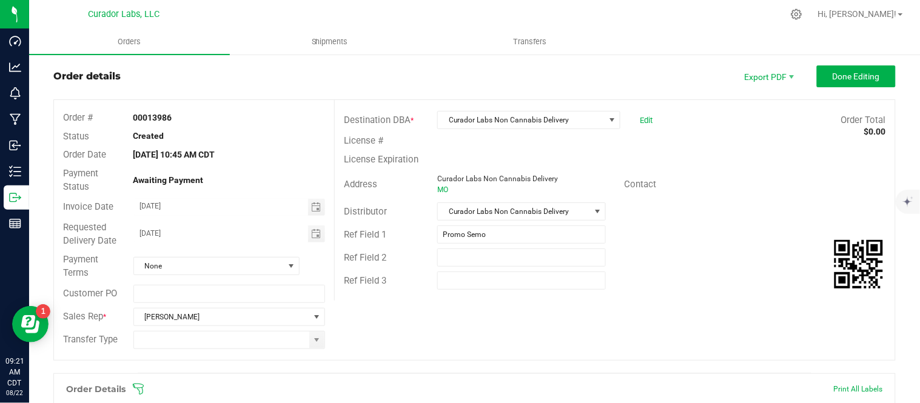
click at [860, 93] on outbound-order-header "Order details Export PDF Done Editing Order # 00013986 Status Created Order Dat…" at bounding box center [474, 220] width 843 height 308
click at [856, 73] on span "Done Editing" at bounding box center [856, 77] width 47 height 10
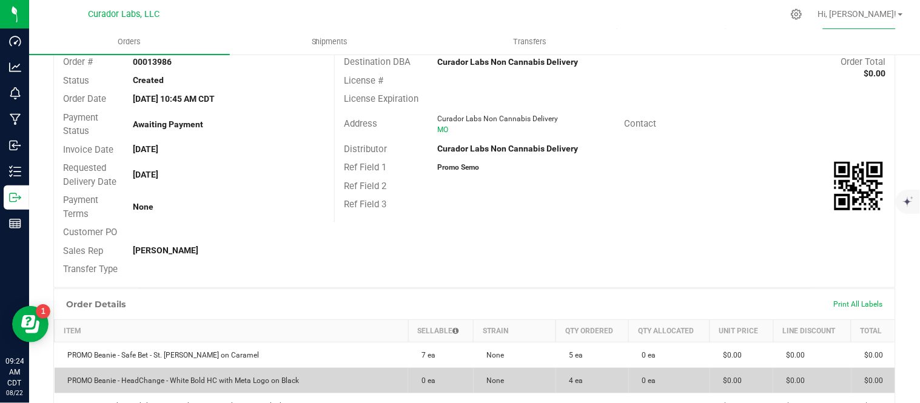
scroll to position [22, 0]
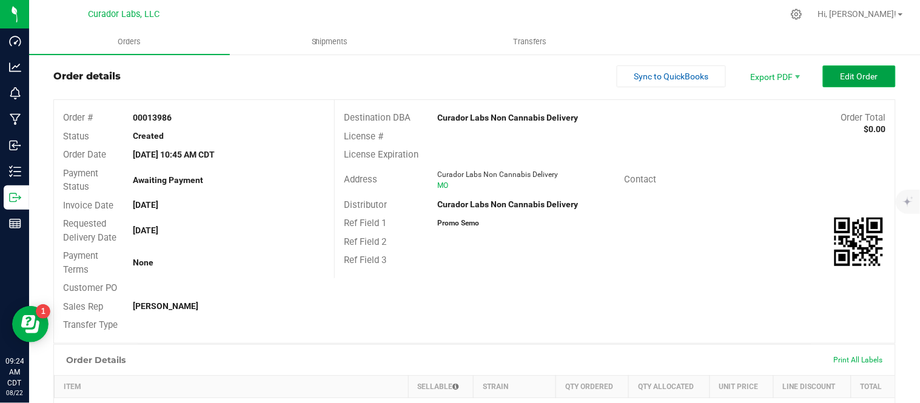
click at [849, 77] on span "Edit Order" at bounding box center [860, 77] width 38 height 10
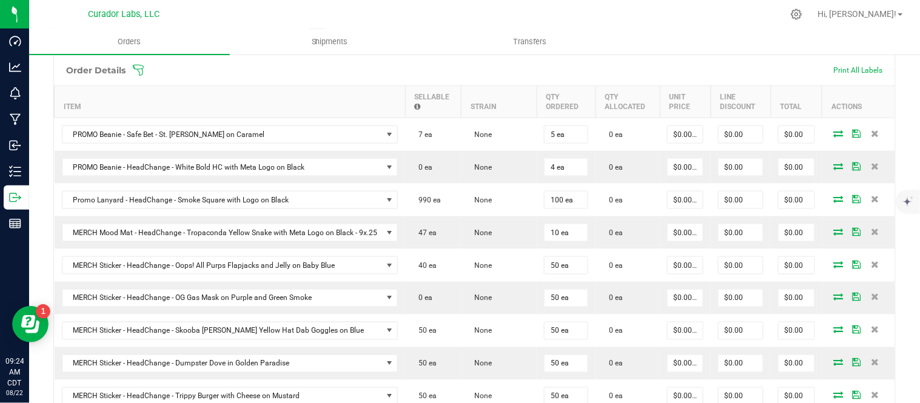
scroll to position [359, 0]
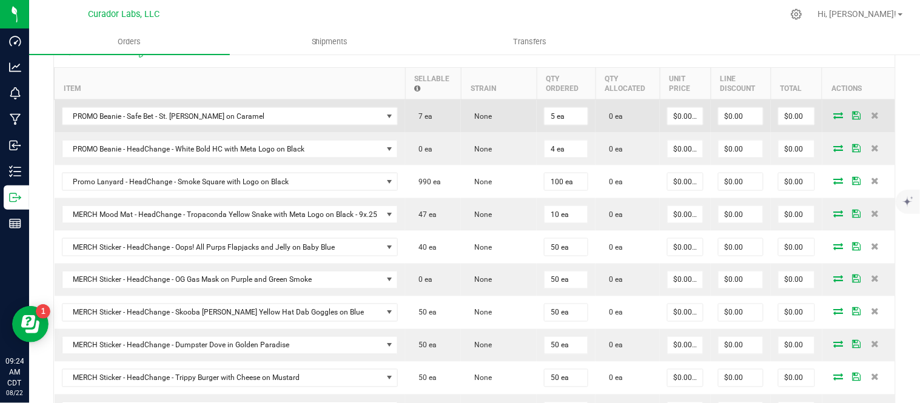
click at [834, 117] on icon at bounding box center [839, 115] width 10 height 7
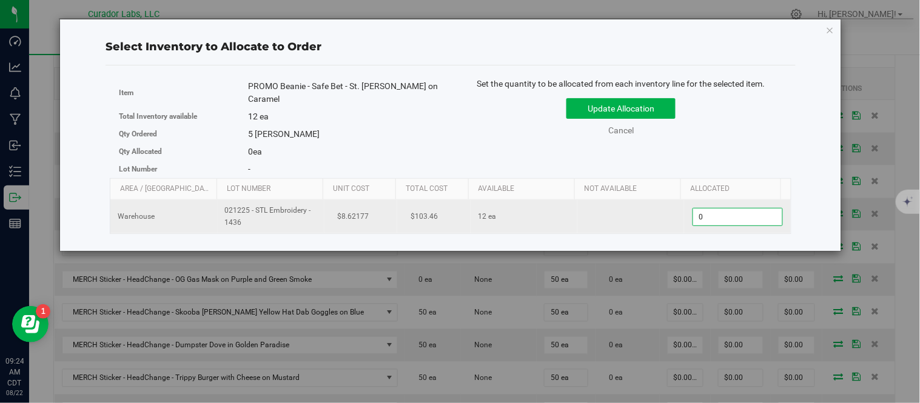
click at [721, 217] on span "0 0" at bounding box center [738, 217] width 90 height 18
type input "5"
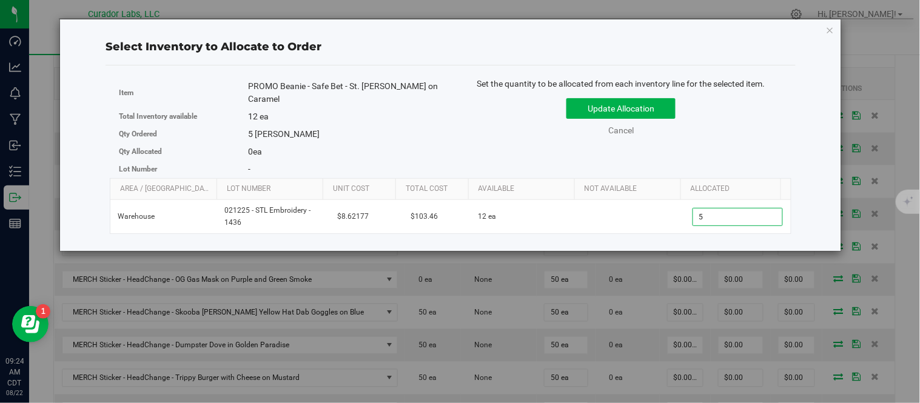
type input "5"
click at [731, 177] on div "Item PROMO Beanie - Safe Bet - St. Louis Skyline on Caramel Total Inventory ava…" at bounding box center [451, 128] width 682 height 101
click at [664, 122] on div "Update Allocation Cancel" at bounding box center [621, 115] width 323 height 44
click at [664, 114] on button "Update Allocation" at bounding box center [621, 108] width 109 height 21
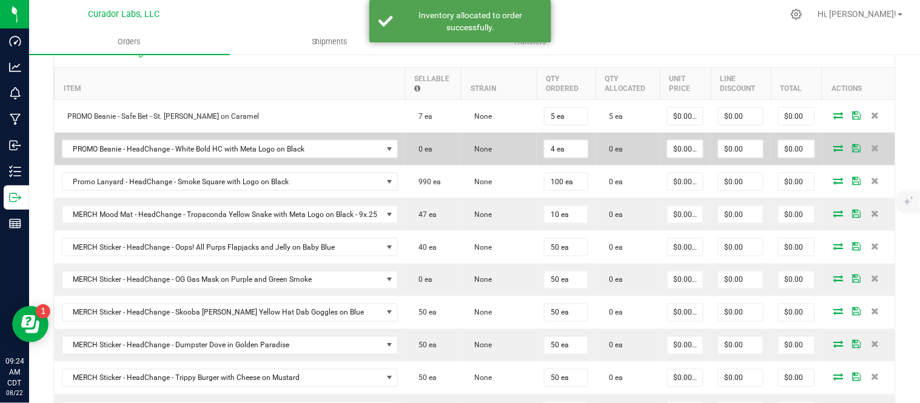
click at [834, 147] on icon at bounding box center [839, 147] width 10 height 7
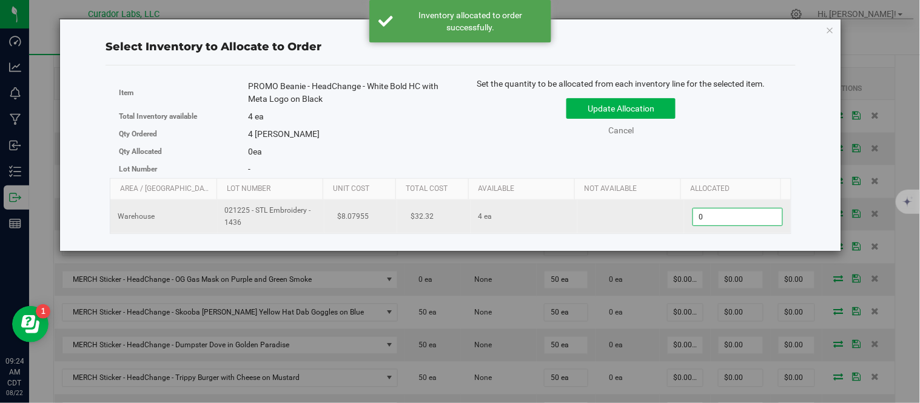
click at [732, 217] on span "0 0" at bounding box center [738, 217] width 90 height 18
type input "4"
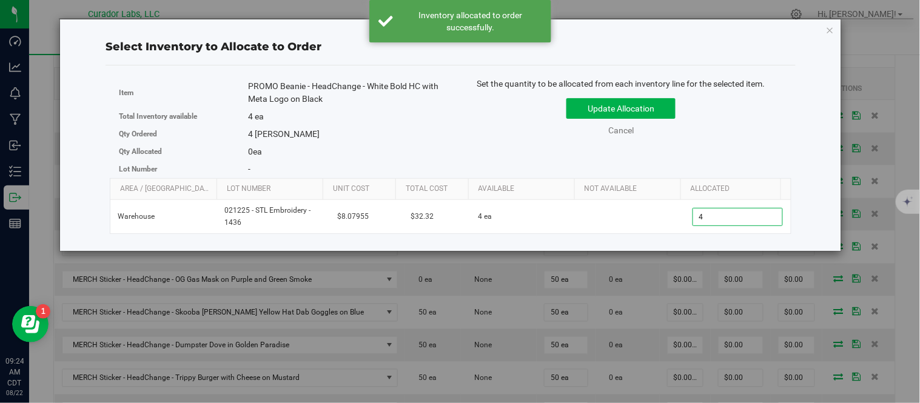
type input "4"
click at [701, 155] on div "Item PROMO Beanie - HeadChange - White Bold HC with Meta Logo on Black Total In…" at bounding box center [451, 128] width 682 height 101
click at [664, 132] on div "Update Allocation Cancel" at bounding box center [621, 115] width 323 height 44
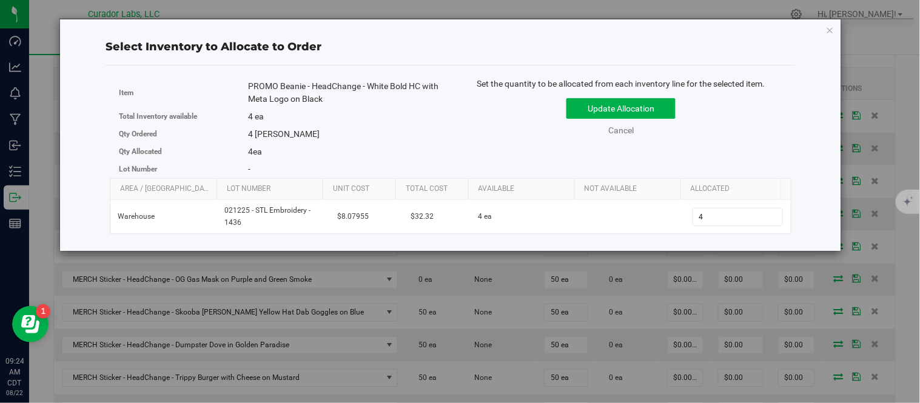
click at [662, 120] on div "Update Allocation Cancel" at bounding box center [621, 115] width 323 height 44
click at [658, 113] on button "Update Allocation" at bounding box center [621, 108] width 109 height 21
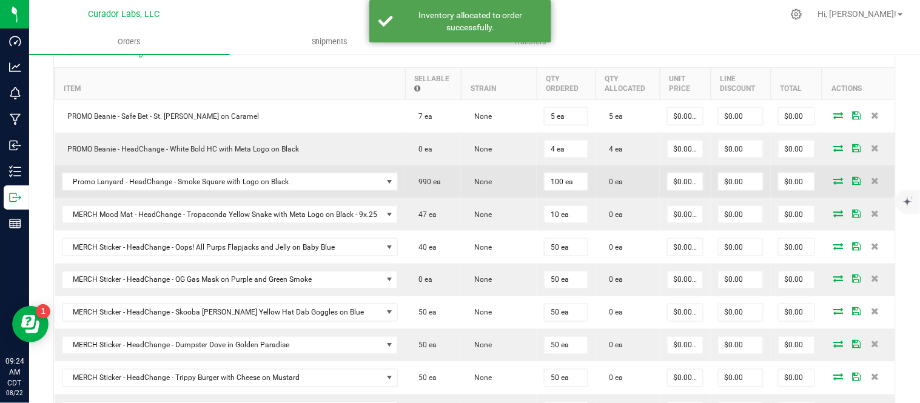
click at [834, 183] on icon at bounding box center [839, 180] width 10 height 7
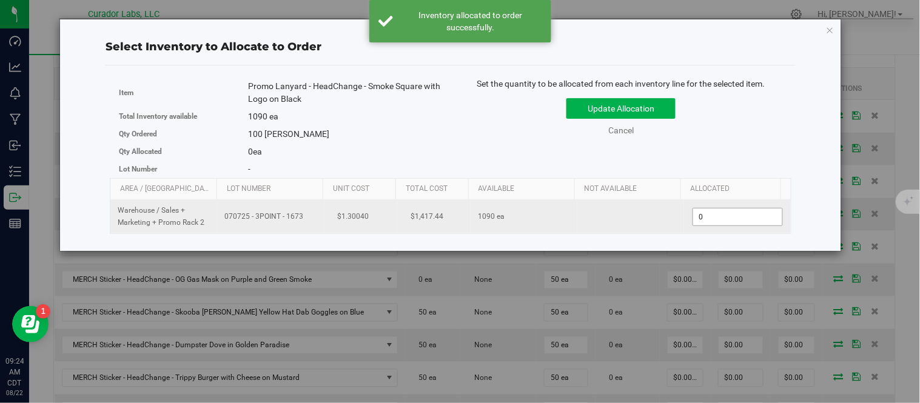
click at [726, 214] on span "0 0" at bounding box center [738, 217] width 90 height 18
type input "100"
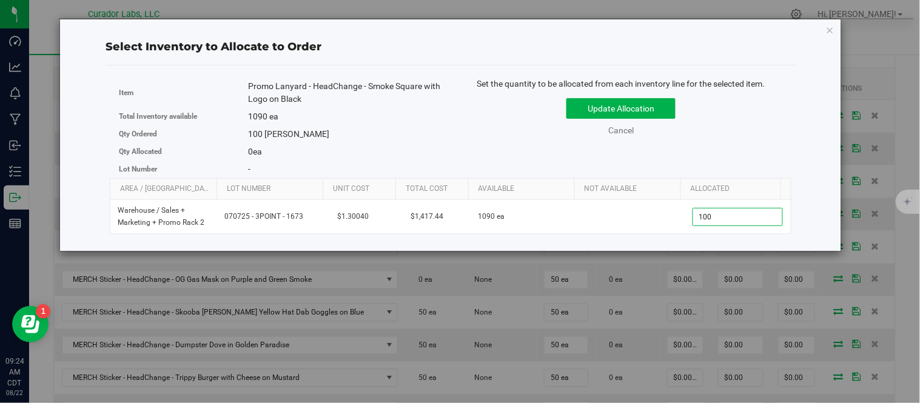
type input "100"
click at [724, 135] on div "Update Allocation Cancel" at bounding box center [621, 115] width 323 height 44
click at [659, 119] on div "Update Allocation Cancel" at bounding box center [621, 115] width 323 height 44
click at [659, 110] on button "Update Allocation" at bounding box center [621, 108] width 109 height 21
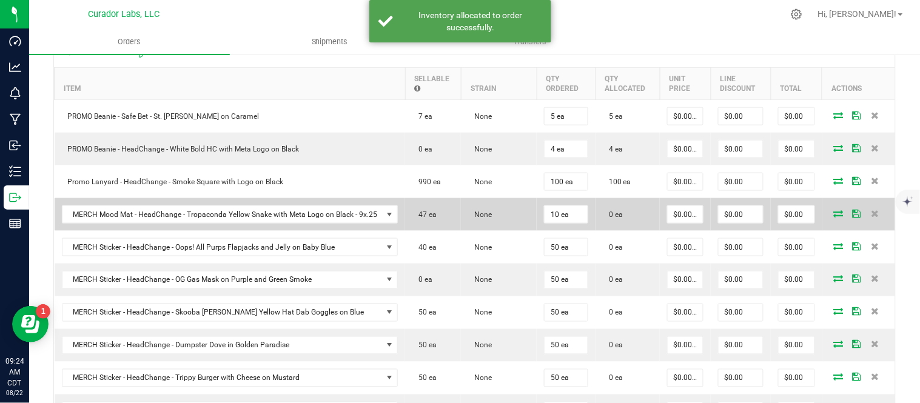
click at [834, 216] on icon at bounding box center [839, 213] width 10 height 7
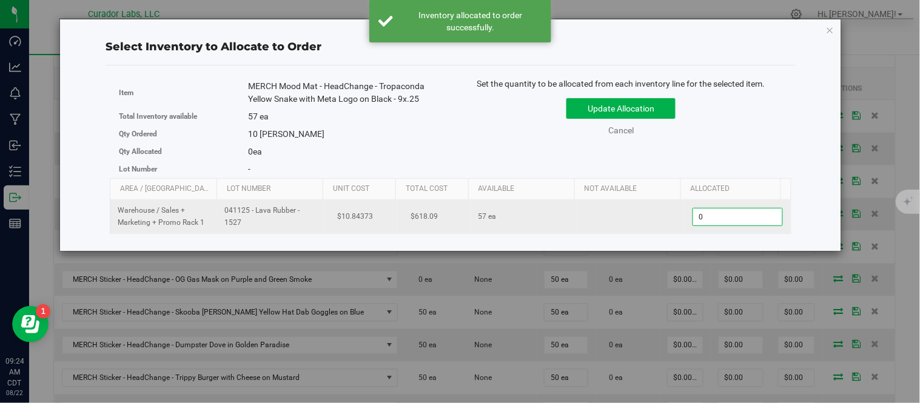
click at [724, 215] on span "0 0" at bounding box center [738, 217] width 90 height 18
type input "10"
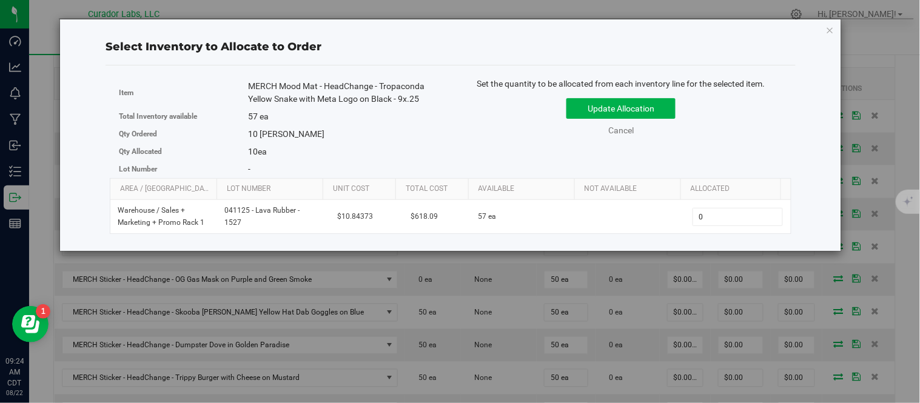
type input "10"
click at [723, 147] on div "Set the quantity to be allocated from each inventory line for the selected item…" at bounding box center [621, 113] width 341 height 71
click at [647, 108] on button "Update Allocation" at bounding box center [621, 108] width 109 height 21
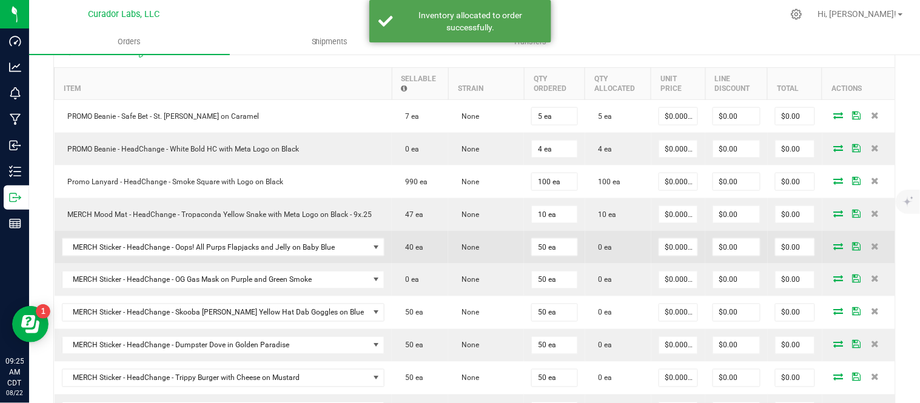
click at [834, 250] on icon at bounding box center [839, 246] width 10 height 7
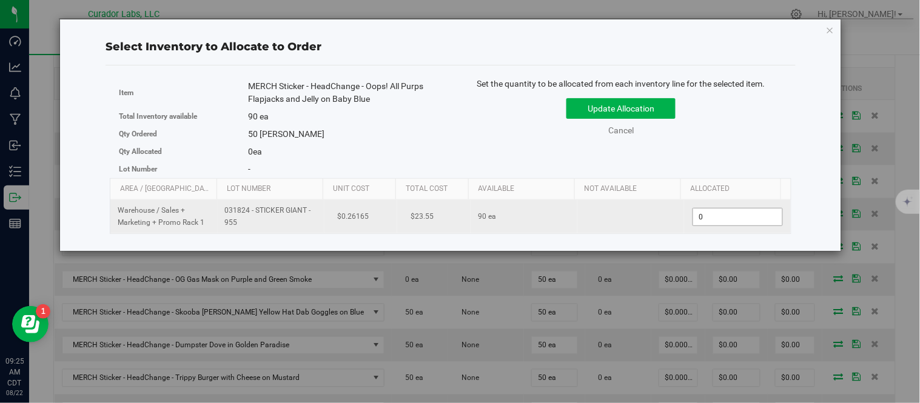
click at [718, 219] on span "0 0" at bounding box center [738, 217] width 90 height 18
type input "50"
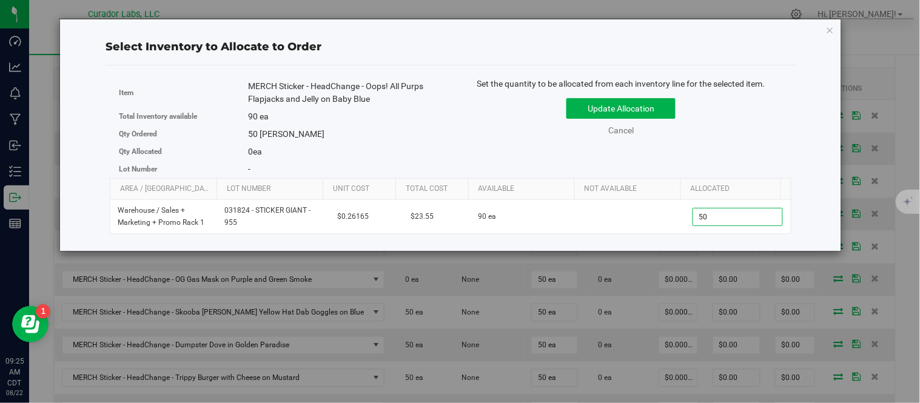
type input "50"
click at [725, 138] on div "Set the quantity to be allocated from each inventory line for the selected item…" at bounding box center [621, 113] width 341 height 71
click at [650, 109] on button "Update Allocation" at bounding box center [621, 108] width 109 height 21
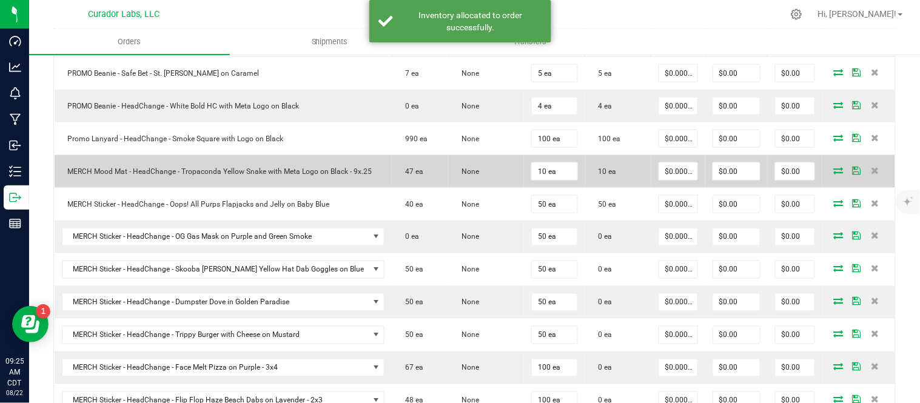
scroll to position [426, 0]
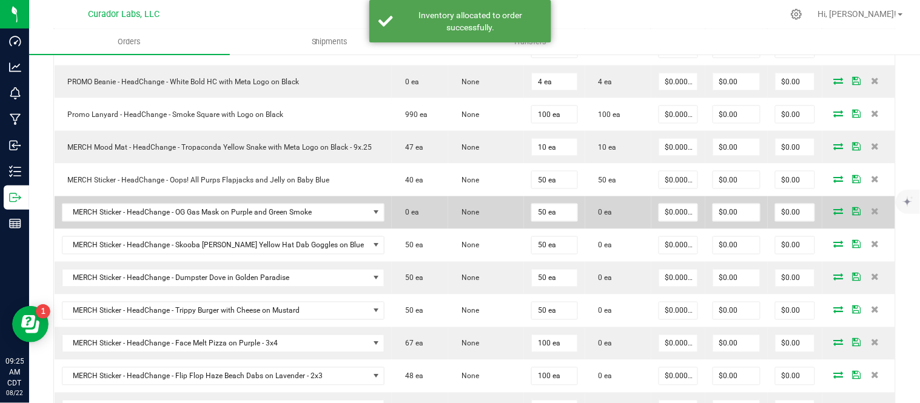
click at [834, 215] on icon at bounding box center [839, 211] width 10 height 7
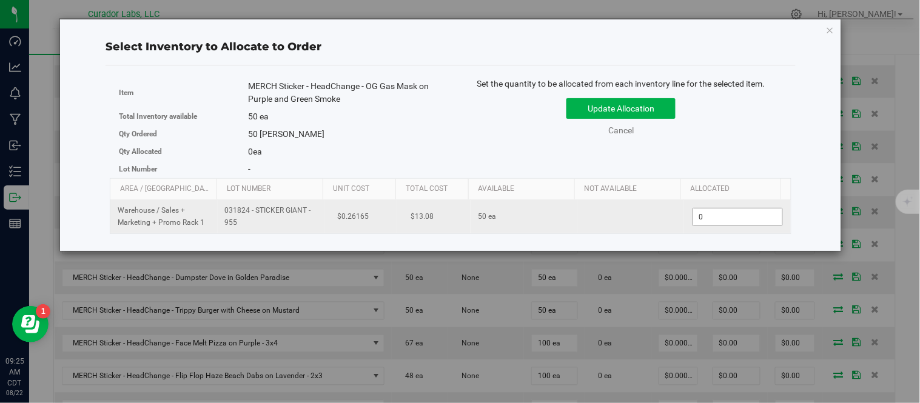
click at [742, 217] on span "0 0" at bounding box center [738, 217] width 90 height 18
type input "50"
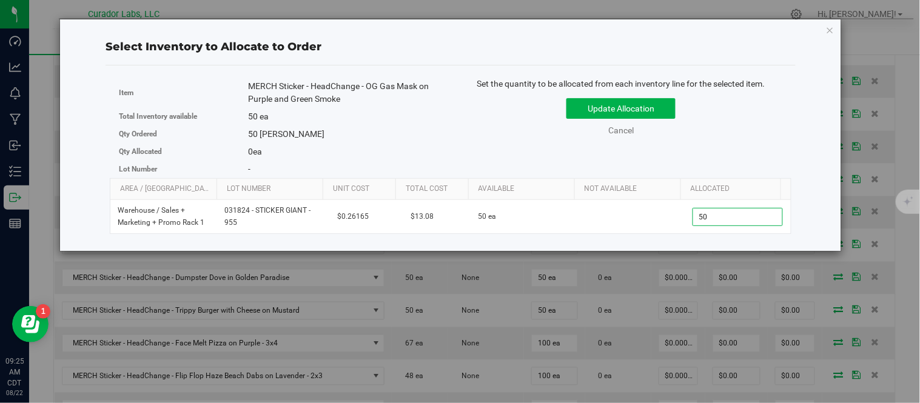
type input "50"
click at [755, 141] on div "Set the quantity to be allocated from each inventory line for the selected item…" at bounding box center [621, 113] width 341 height 71
click at [662, 111] on button "Update Allocation" at bounding box center [621, 108] width 109 height 21
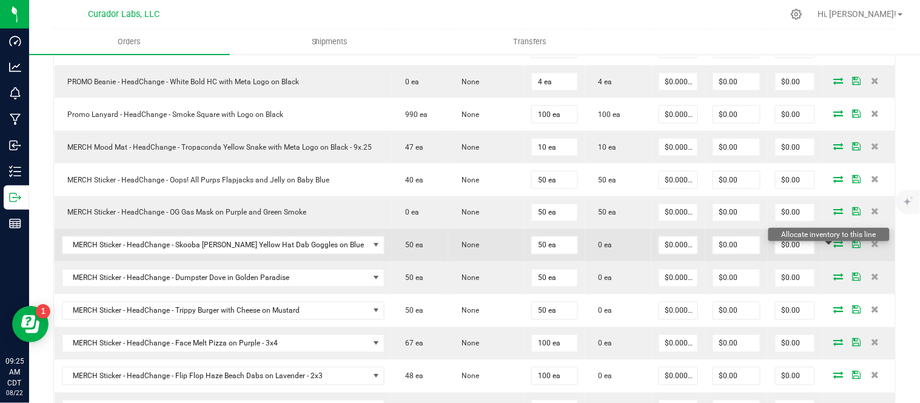
click at [834, 248] on icon at bounding box center [839, 244] width 10 height 7
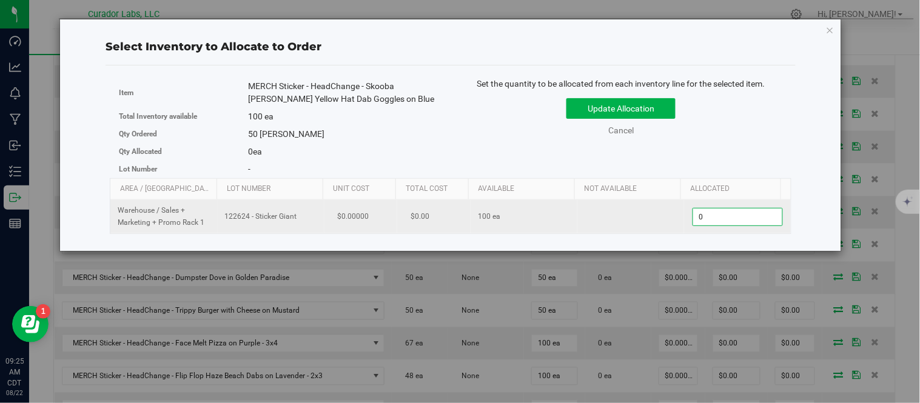
click at [719, 222] on span "0 0" at bounding box center [738, 217] width 90 height 18
type input "50"
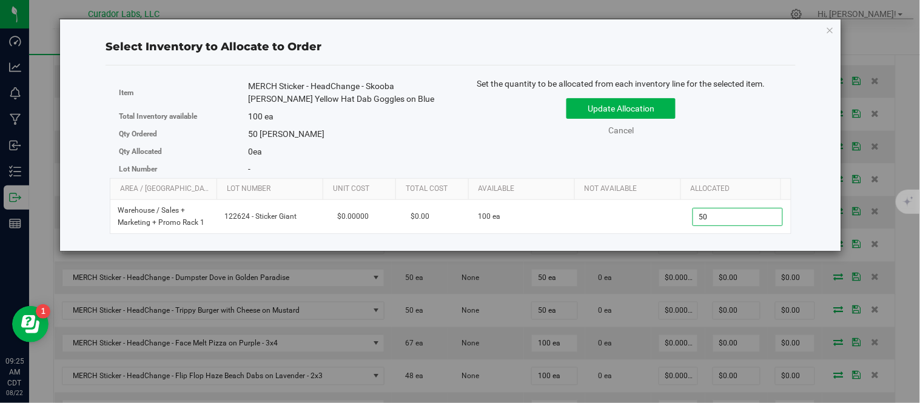
type input "50"
click at [750, 144] on div "Set the quantity to be allocated from each inventory line for the selected item…" at bounding box center [621, 113] width 341 height 71
click at [669, 111] on button "Update Allocation" at bounding box center [621, 108] width 109 height 21
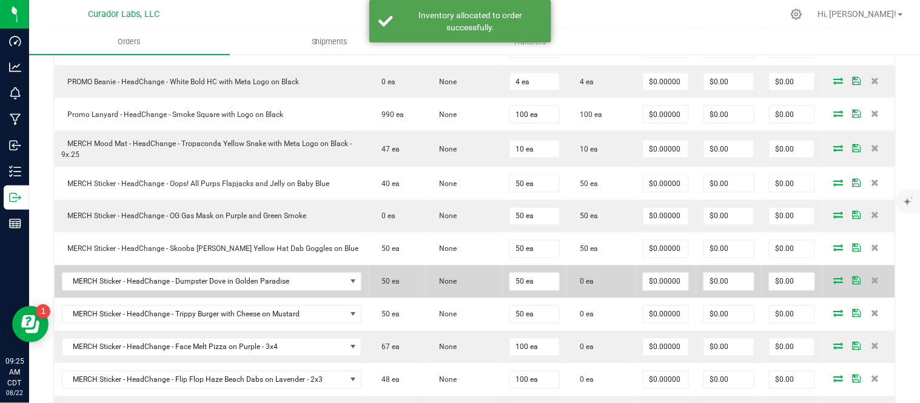
click at [823, 288] on td at bounding box center [859, 282] width 73 height 33
click at [825, 286] on td at bounding box center [859, 282] width 73 height 33
click at [834, 283] on icon at bounding box center [839, 280] width 10 height 7
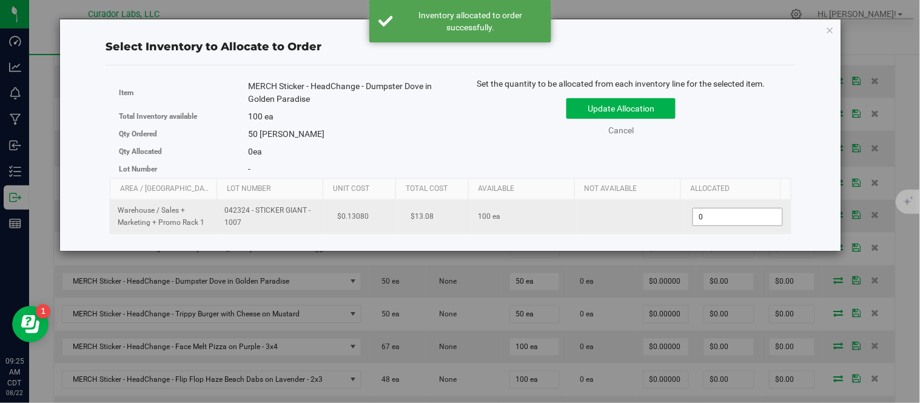
click at [705, 222] on span "0 0" at bounding box center [738, 217] width 90 height 18
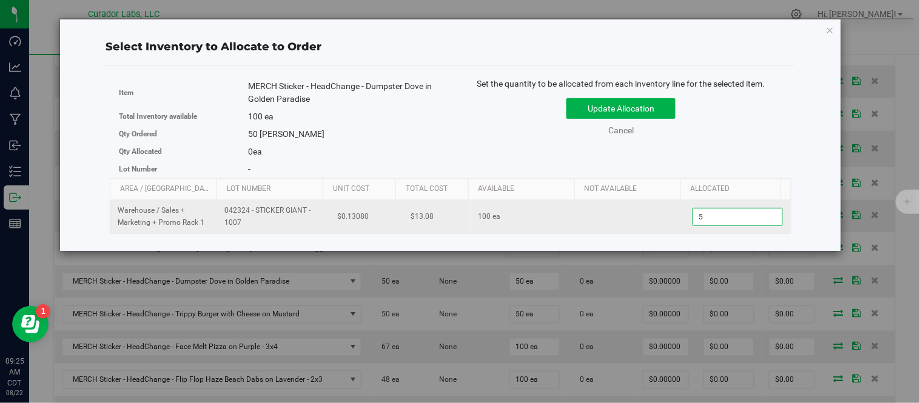
type input "50"
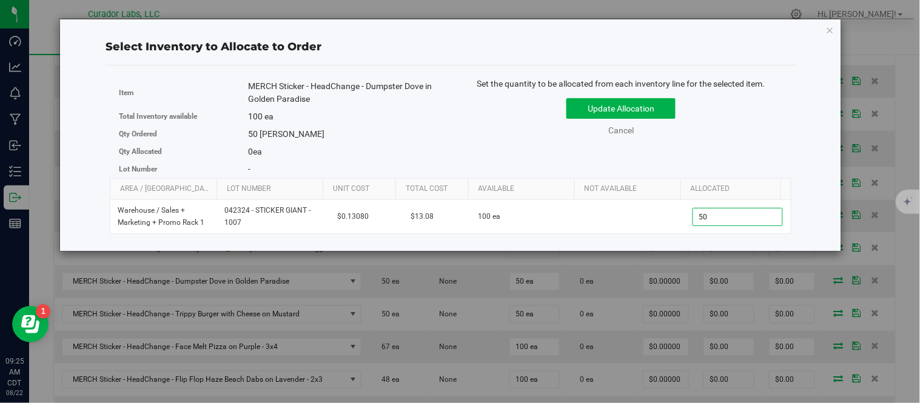
type input "50"
click at [713, 143] on div "Set the quantity to be allocated from each inventory line for the selected item…" at bounding box center [621, 113] width 341 height 71
click at [656, 108] on button "Update Allocation" at bounding box center [621, 108] width 109 height 21
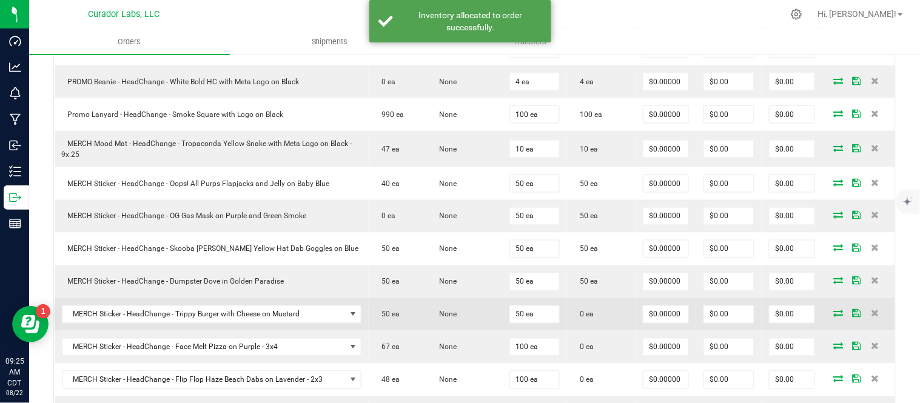
click at [834, 316] on icon at bounding box center [839, 313] width 10 height 7
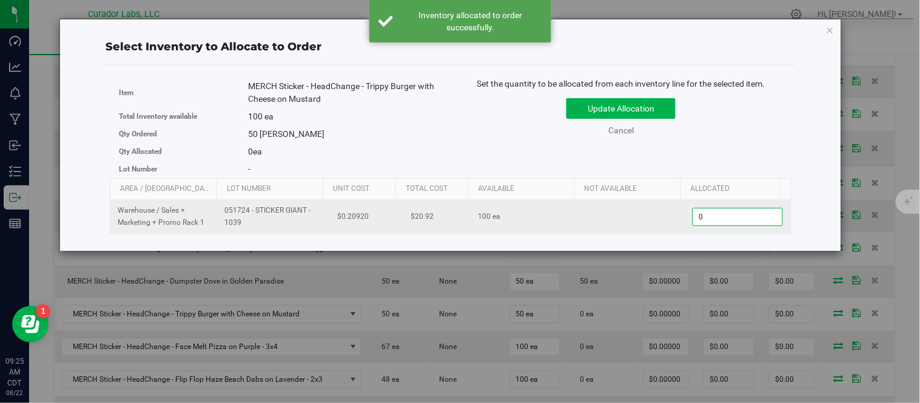
click at [725, 218] on span "0 0" at bounding box center [738, 217] width 90 height 18
type input "50"
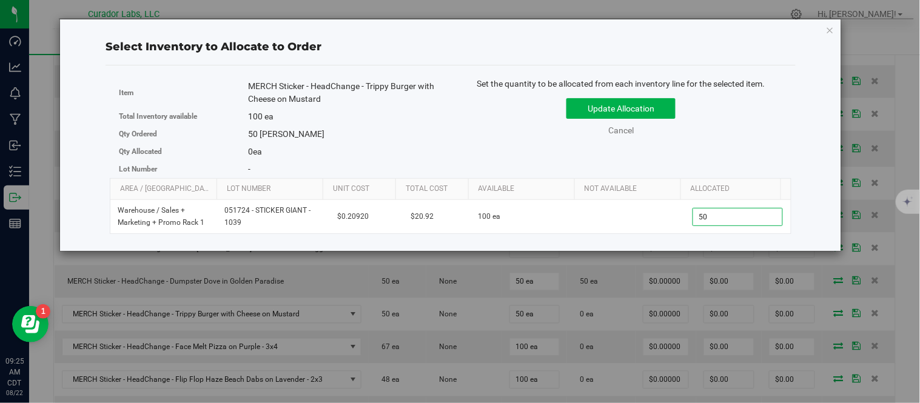
type input "50"
click at [766, 130] on div "Update Allocation Cancel" at bounding box center [621, 115] width 323 height 44
click at [647, 92] on div "Set the quantity to be allocated from each inventory line for the selected item…" at bounding box center [621, 113] width 341 height 71
click at [656, 107] on button "Update Allocation" at bounding box center [621, 108] width 109 height 21
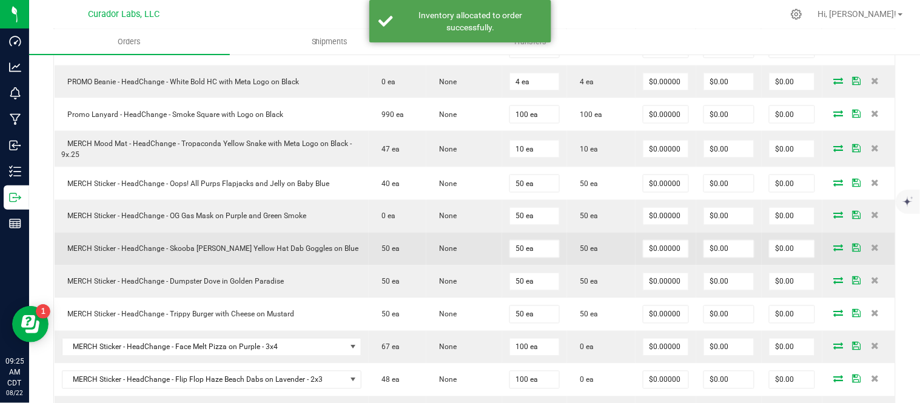
scroll to position [494, 0]
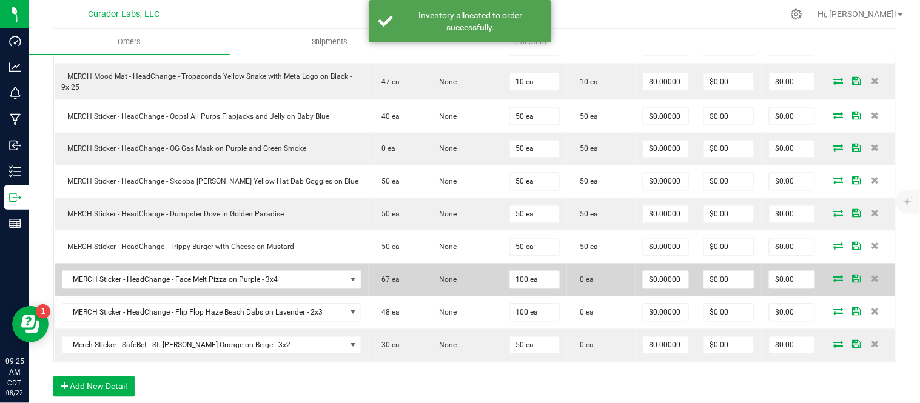
click at [834, 281] on icon at bounding box center [839, 278] width 10 height 7
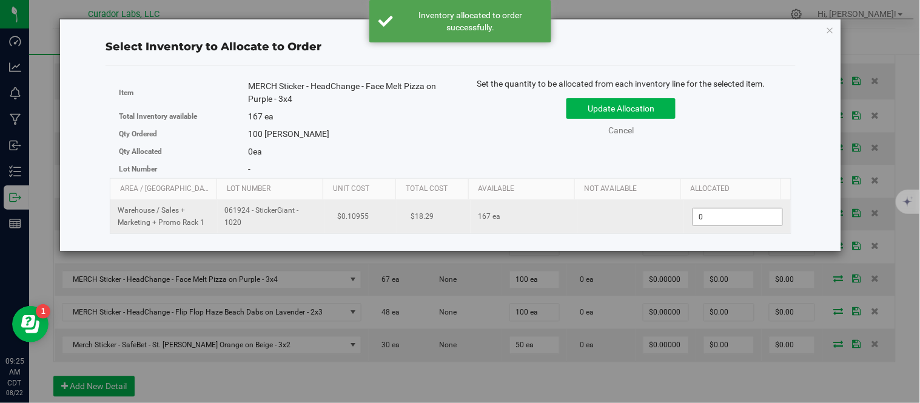
click at [709, 210] on span "0 0" at bounding box center [738, 217] width 90 height 18
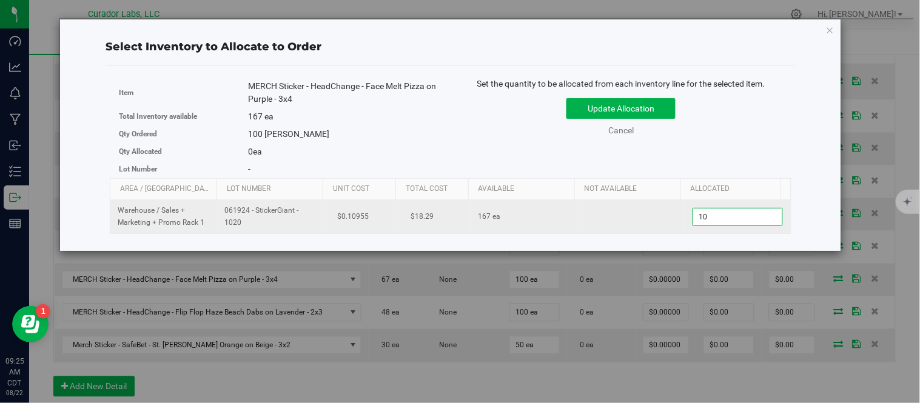
type input "100"
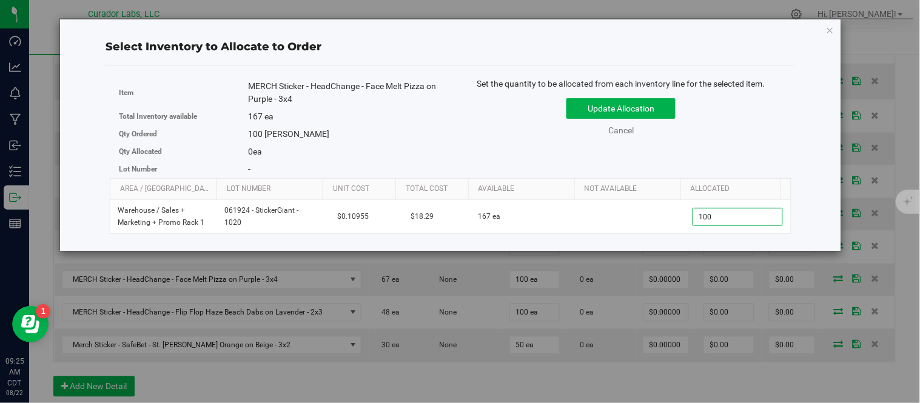
type input "100"
click at [760, 132] on div "Update Allocation Cancel" at bounding box center [621, 115] width 323 height 44
click at [641, 115] on button "Update Allocation" at bounding box center [621, 108] width 109 height 21
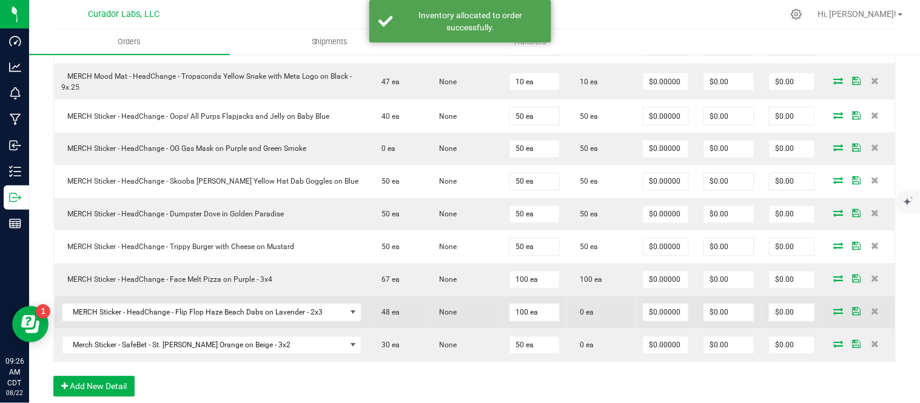
click at [834, 313] on icon at bounding box center [839, 311] width 10 height 7
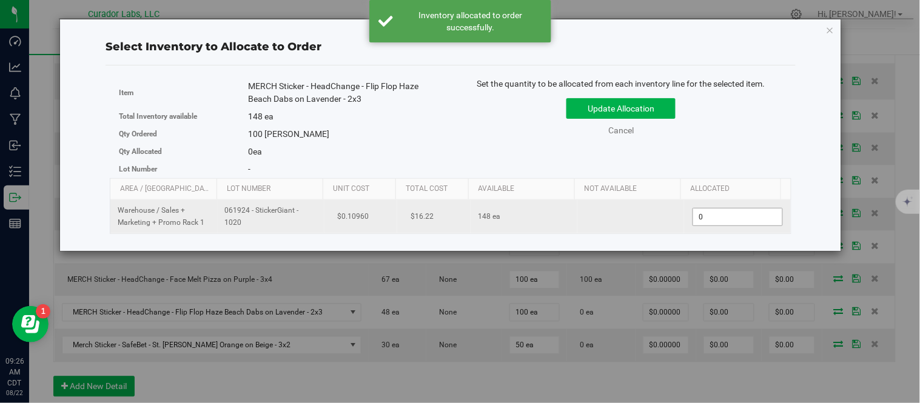
click at [728, 217] on span "0 0" at bounding box center [738, 217] width 90 height 18
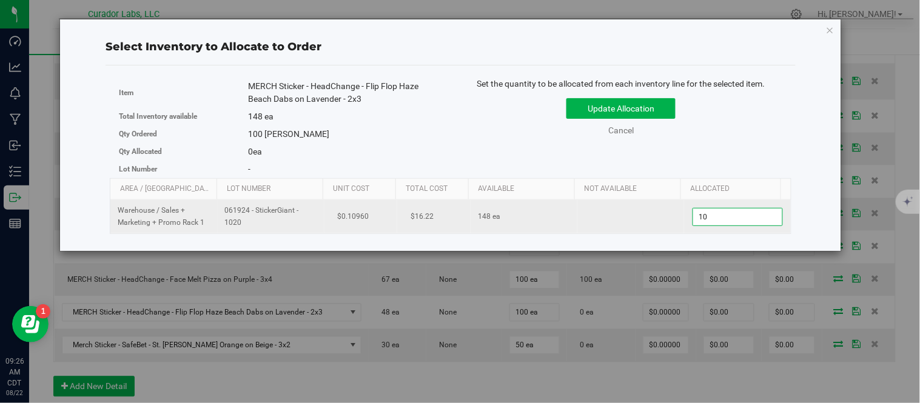
type input "100"
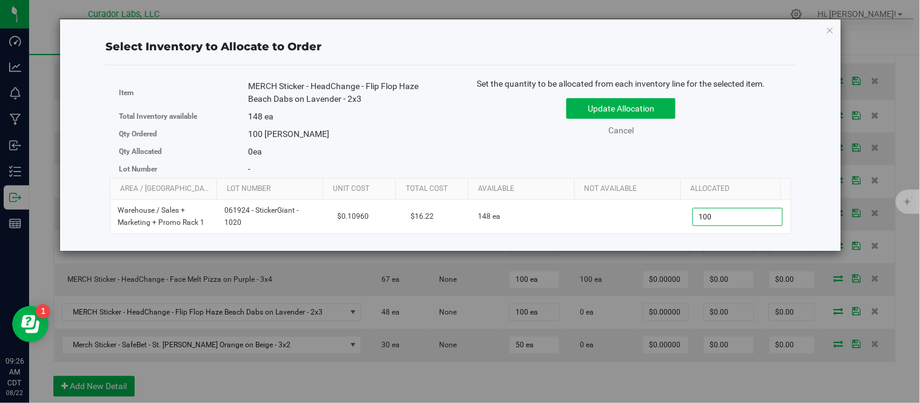
type input "100"
click at [731, 164] on div "Item MERCH Sticker - HeadChange - Flip Flop Haze Beach Dabs on Lavender - 2x3 T…" at bounding box center [451, 128] width 682 height 101
click at [651, 105] on button "Update Allocation" at bounding box center [621, 108] width 109 height 21
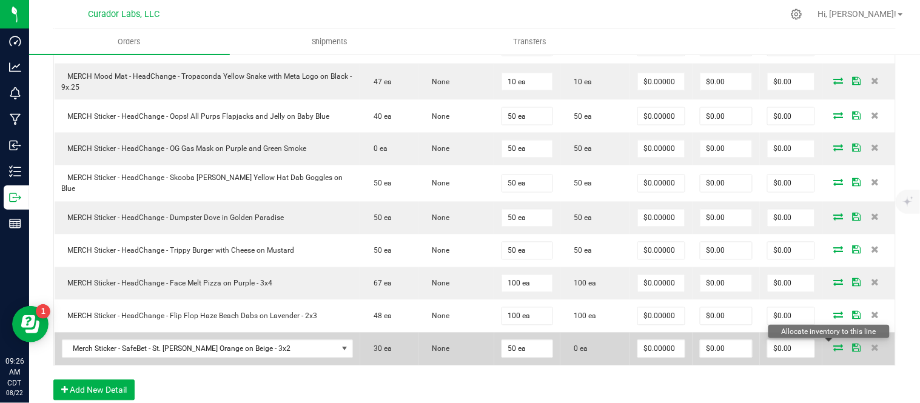
click at [834, 345] on icon at bounding box center [839, 348] width 10 height 7
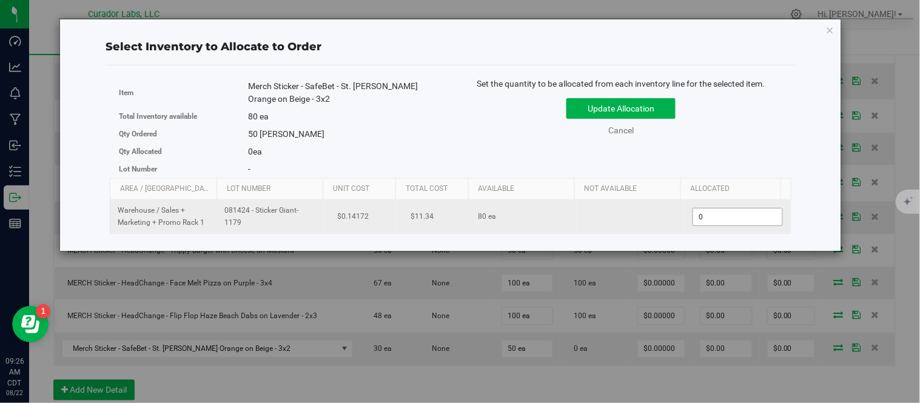
click at [734, 221] on span "0 0" at bounding box center [738, 217] width 90 height 18
type input "50"
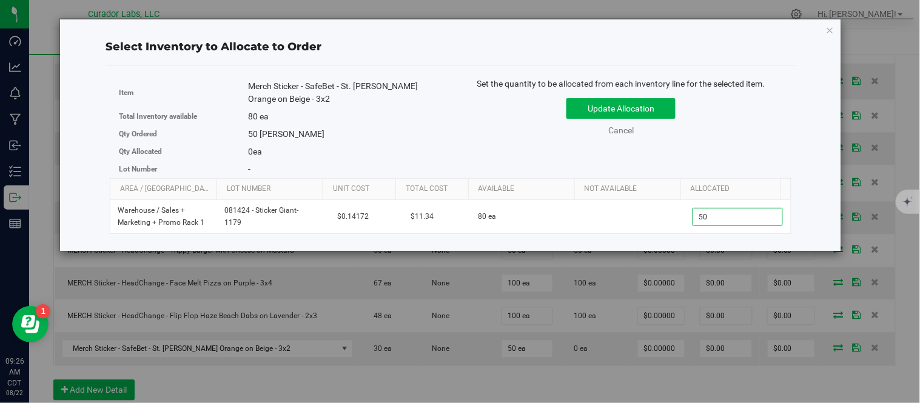
type input "50"
click at [755, 132] on div "Update Allocation Cancel" at bounding box center [621, 115] width 323 height 44
click at [657, 110] on button "Update Allocation" at bounding box center [621, 108] width 109 height 21
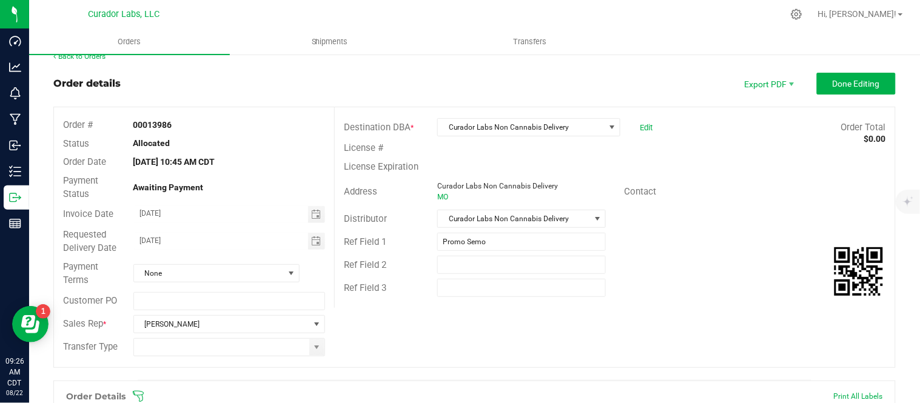
scroll to position [0, 0]
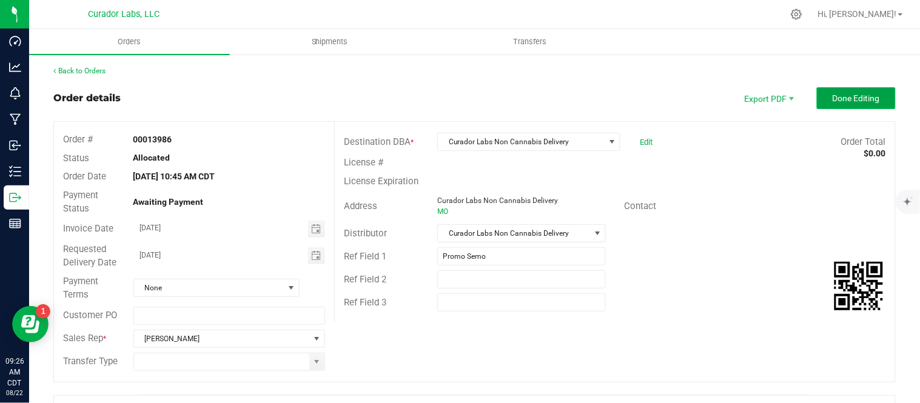
click at [844, 105] on button "Done Editing" at bounding box center [856, 98] width 79 height 22
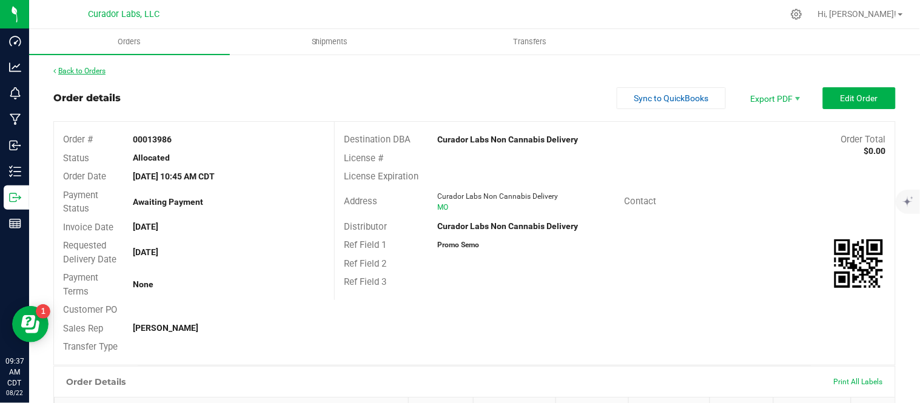
click at [97, 70] on link "Back to Orders" at bounding box center [79, 71] width 52 height 8
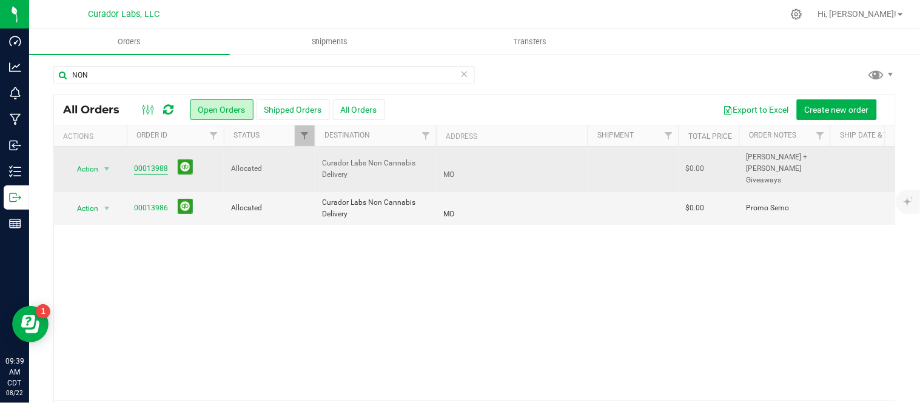
click at [157, 163] on link "00013988" at bounding box center [151, 169] width 34 height 12
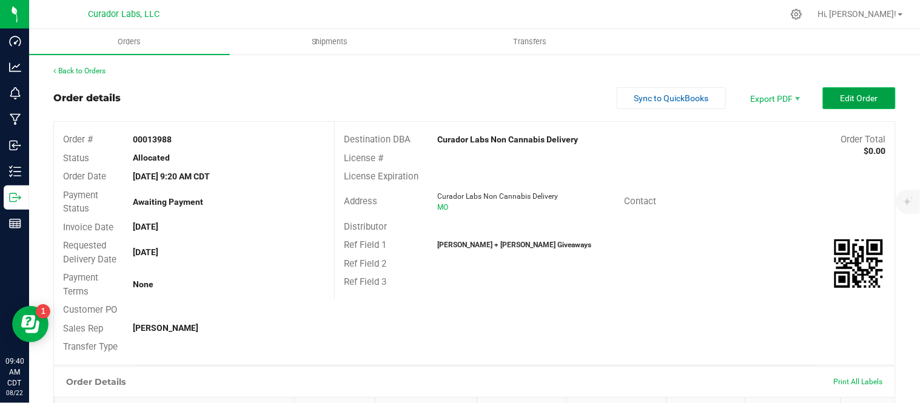
click at [847, 105] on button "Edit Order" at bounding box center [859, 98] width 73 height 22
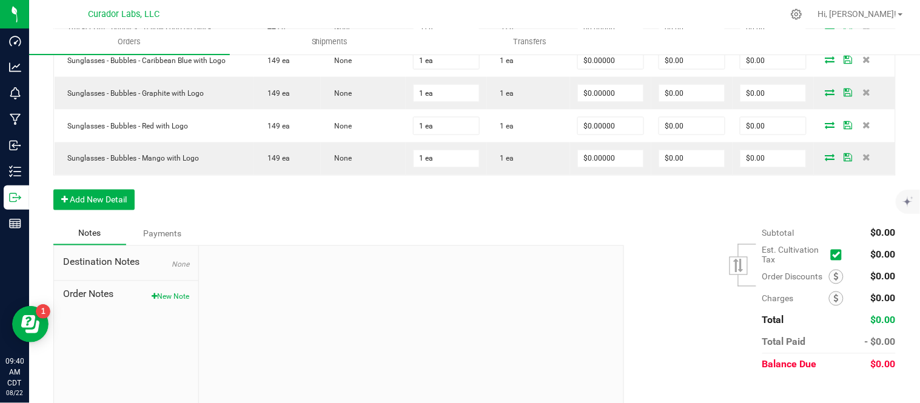
scroll to position [471, 0]
click at [94, 198] on button "Add New Detail" at bounding box center [93, 199] width 81 height 21
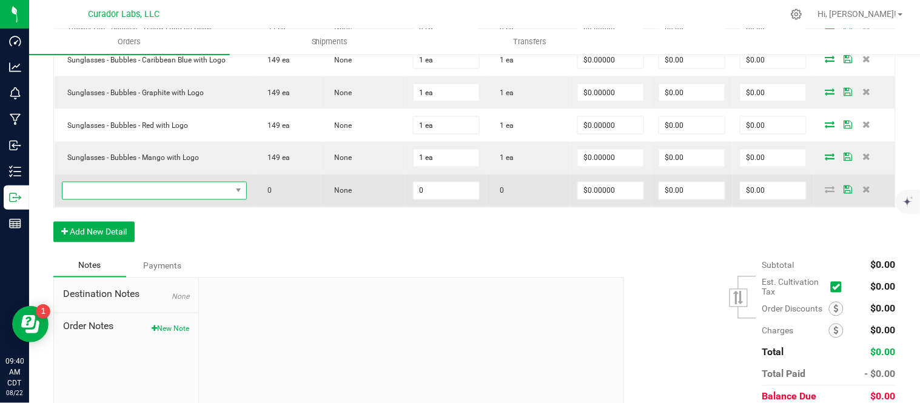
click at [108, 195] on span "NO DATA FOUND" at bounding box center [146, 191] width 169 height 17
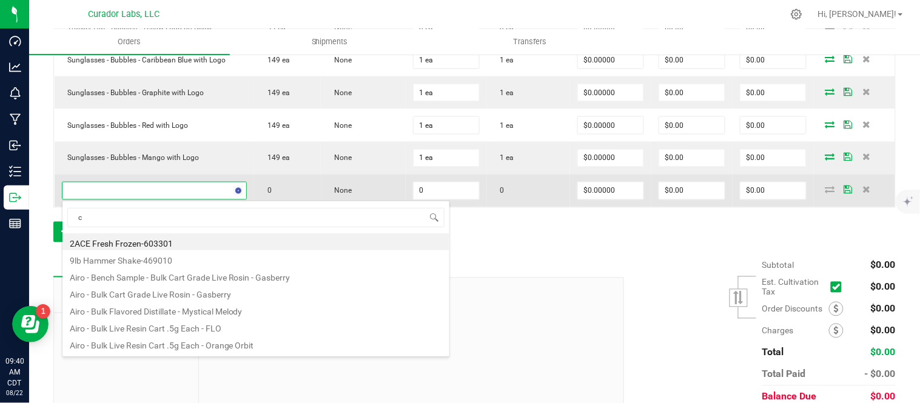
scroll to position [18, 179]
type input "cart - bub"
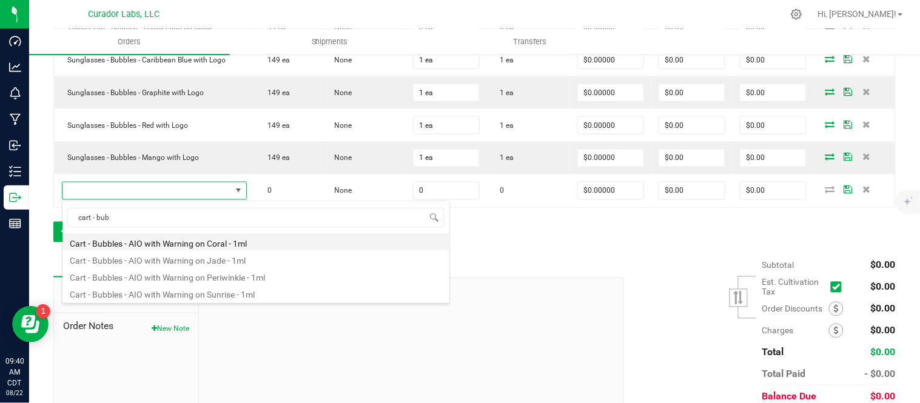
click at [187, 244] on li "Cart - Bubbles - AIO with Warning on Coral - 1ml" at bounding box center [255, 242] width 387 height 17
type input "0 ea"
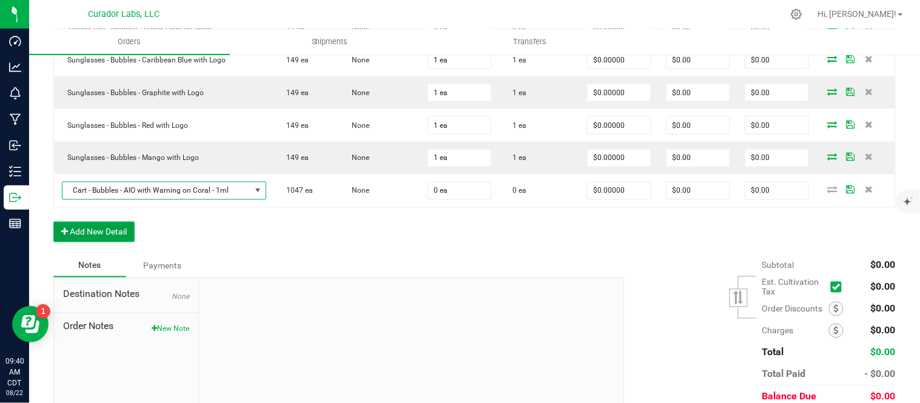
click at [98, 225] on button "Add New Detail" at bounding box center [93, 232] width 81 height 21
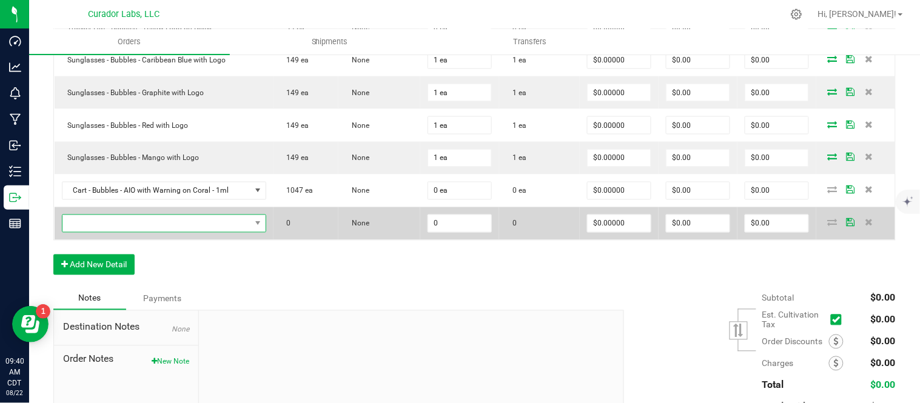
click at [104, 221] on span "NO DATA FOUND" at bounding box center [156, 223] width 188 height 17
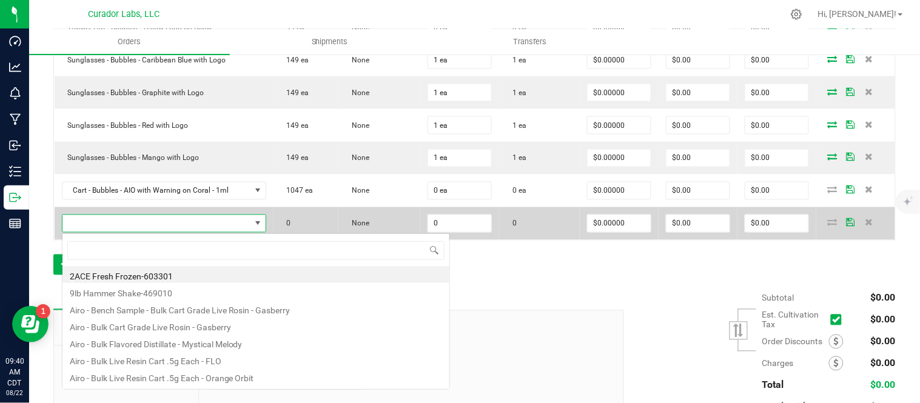
scroll to position [18, 197]
type input "Cart - bub"
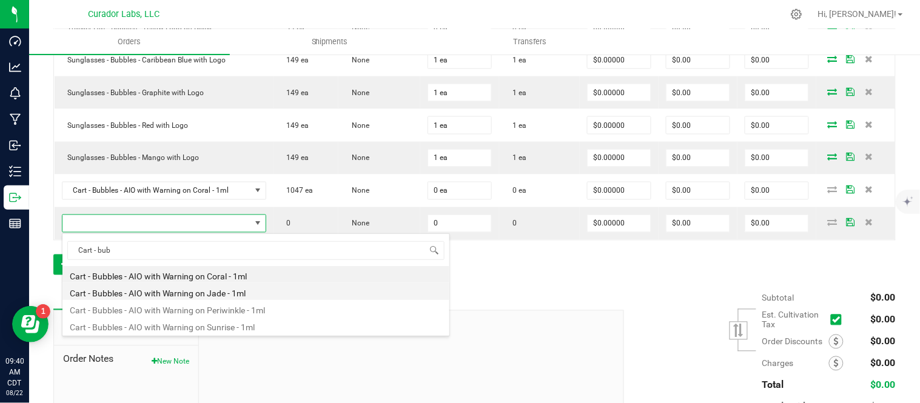
click at [190, 290] on li "Cart - Bubbles - AIO with Warning on Jade - 1ml" at bounding box center [255, 291] width 387 height 17
type input "0 ea"
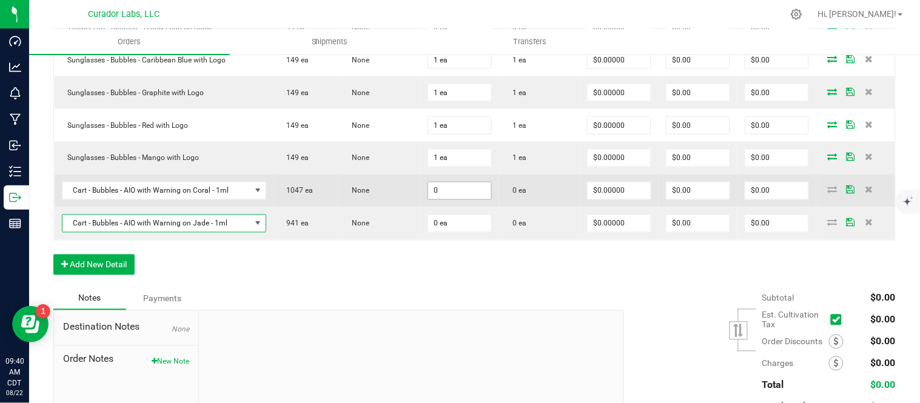
click at [461, 195] on input "0" at bounding box center [459, 191] width 63 height 17
type input "1"
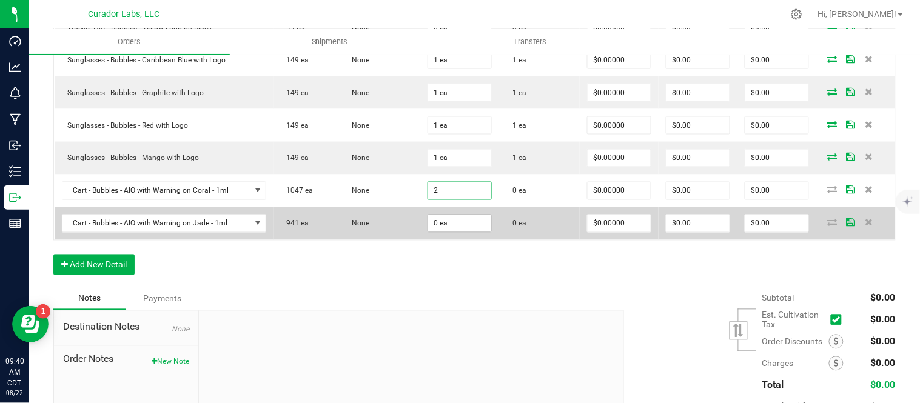
type input "2 ea"
click at [445, 221] on input "0" at bounding box center [459, 223] width 63 height 17
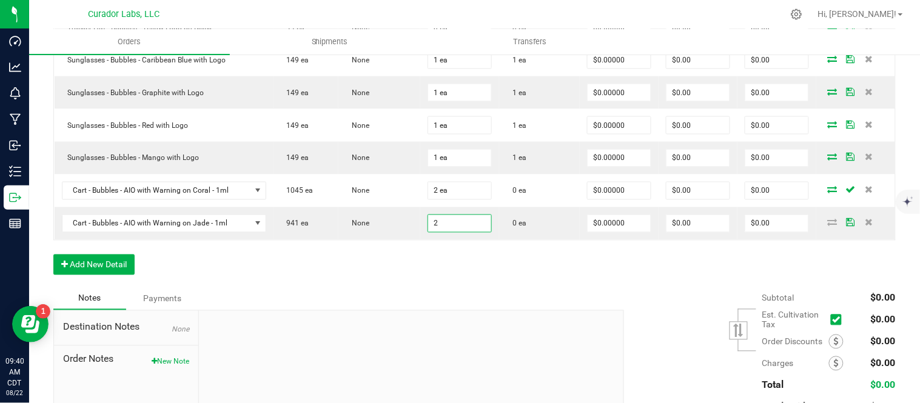
type input "2 ea"
click at [397, 275] on div "Order Details Print All Labels Item Sellable Strain Qty Ordered Qty Allocated U…" at bounding box center [474, 105] width 843 height 363
click at [98, 259] on button "Add New Detail" at bounding box center [93, 265] width 81 height 21
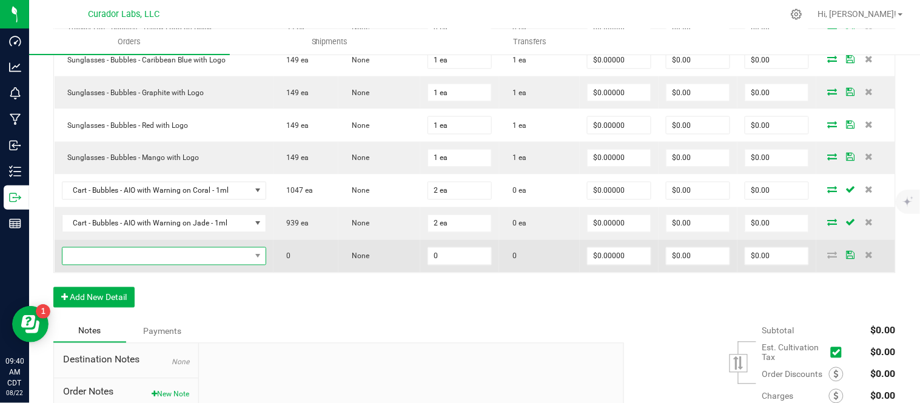
click at [124, 263] on span "NO DATA FOUND" at bounding box center [156, 256] width 188 height 17
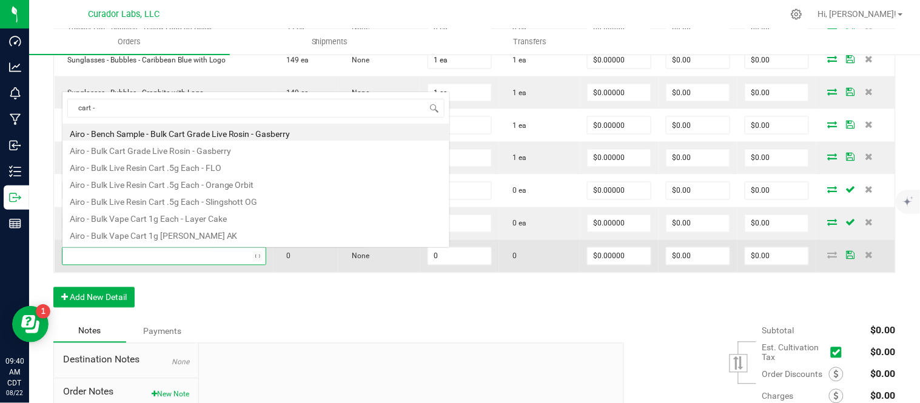
scroll to position [0, 0]
type input "cart - bub"
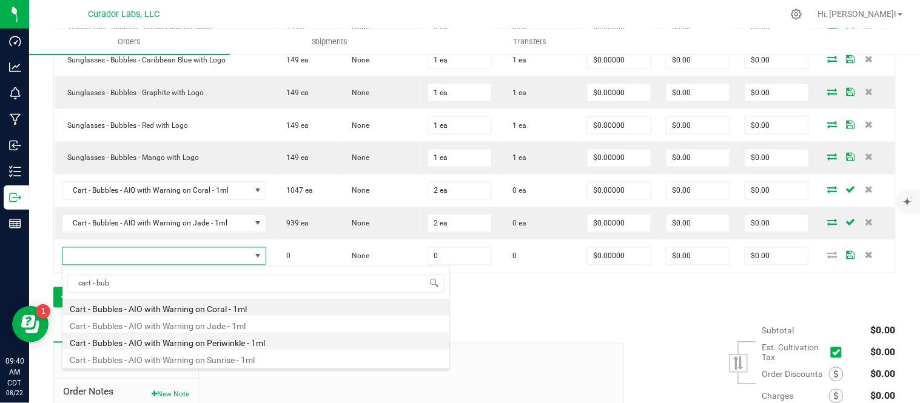
click at [178, 347] on li "Cart - Bubbles - AIO with Warning on Periwinkle - 1ml" at bounding box center [255, 341] width 387 height 17
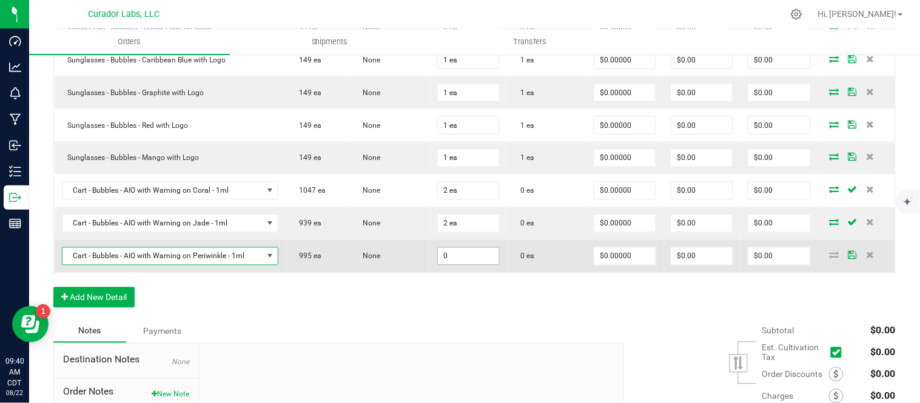
click at [462, 258] on input "0" at bounding box center [468, 256] width 61 height 17
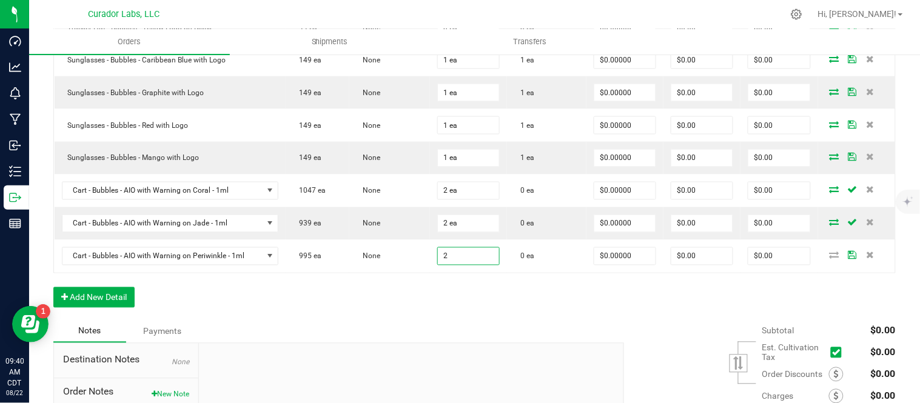
type input "2 ea"
click at [427, 323] on div "Notes Payments" at bounding box center [334, 331] width 562 height 23
click at [104, 296] on button "Add New Detail" at bounding box center [93, 298] width 81 height 21
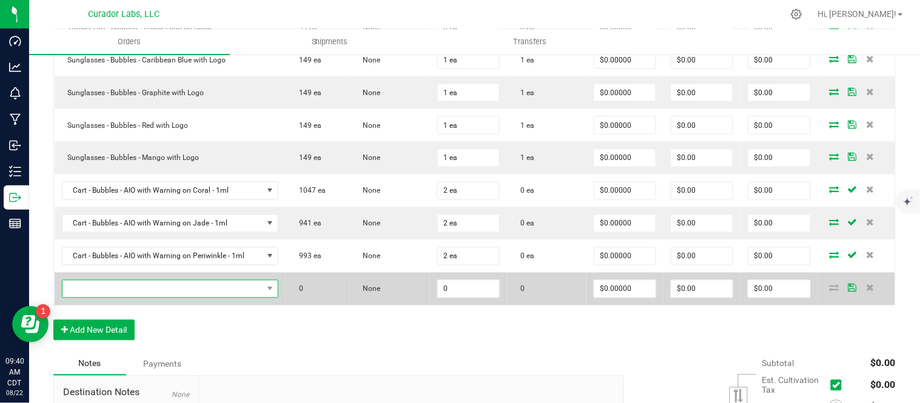
click at [143, 295] on span "NO DATA FOUND" at bounding box center [162, 289] width 201 height 17
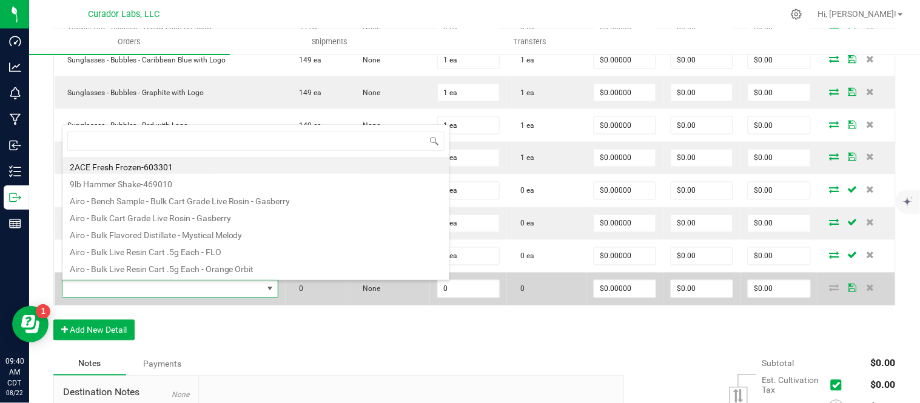
scroll to position [18, 209]
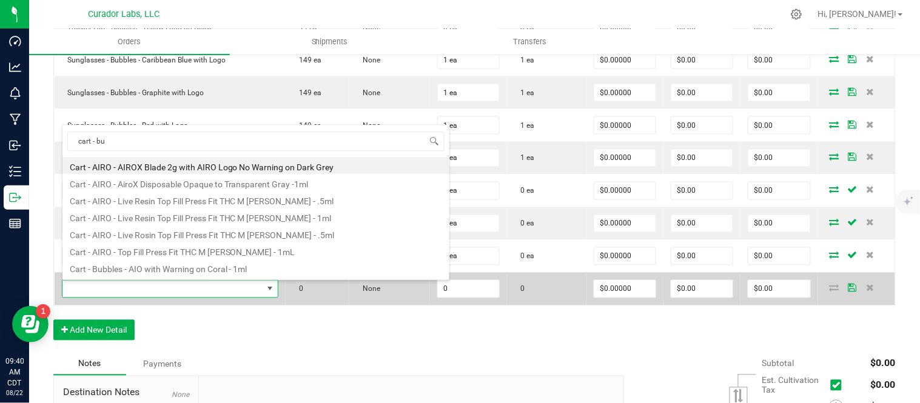
type input "cart - bub"
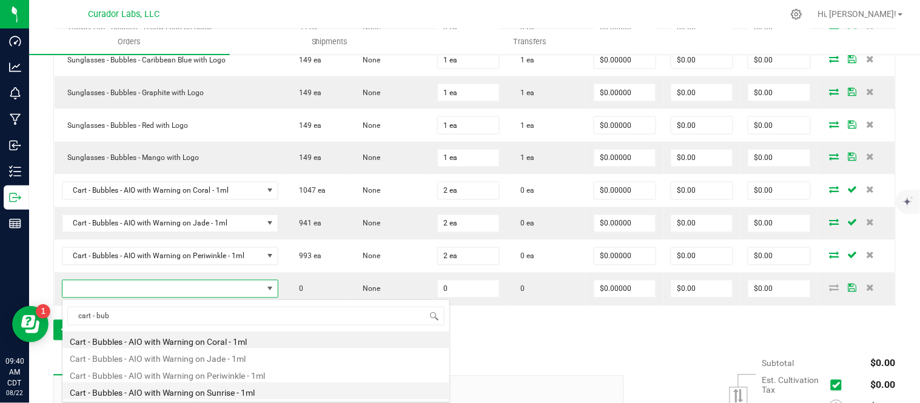
click at [220, 396] on li "Cart - Bubbles - AIO with Warning on Sunrise - 1ml" at bounding box center [255, 391] width 387 height 17
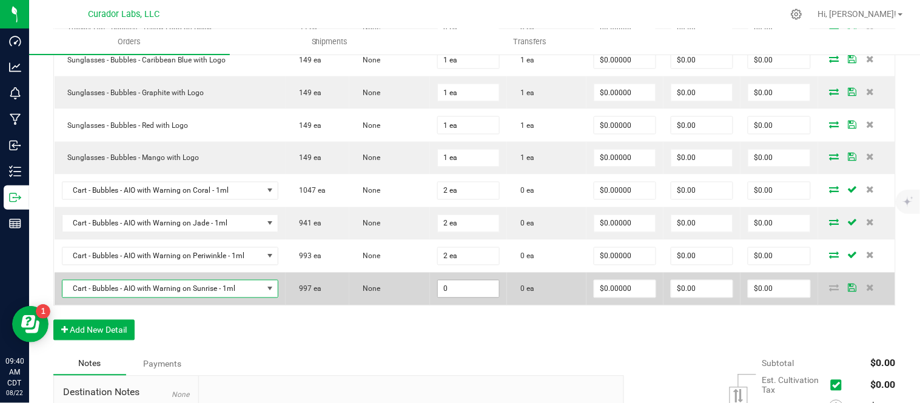
click at [484, 292] on input "0" at bounding box center [468, 289] width 61 height 17
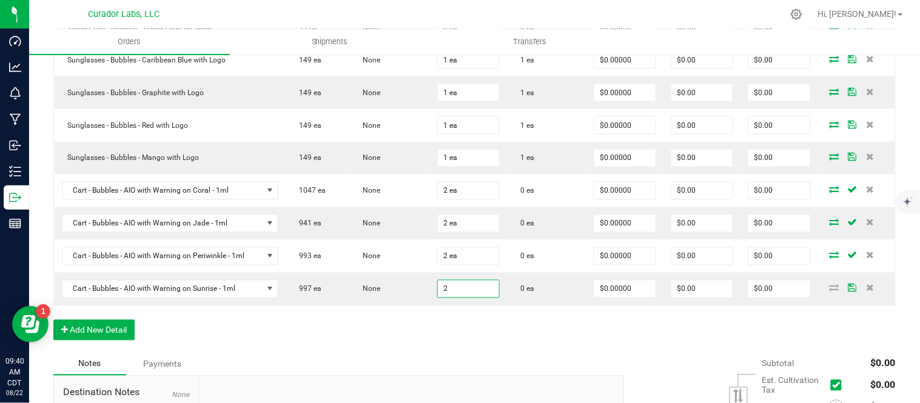
type input "2 ea"
click at [468, 340] on div "Order Details Print All Labels Item Sellable Strain Qty Ordered Qty Allocated U…" at bounding box center [474, 138] width 843 height 429
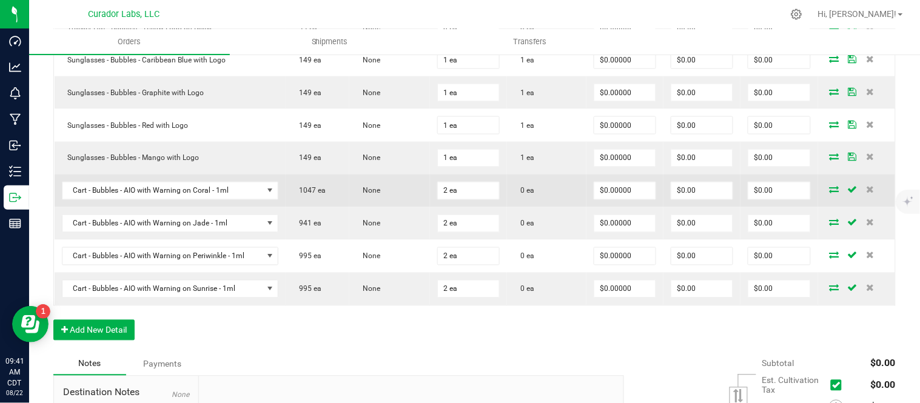
click at [830, 193] on icon at bounding box center [835, 189] width 10 height 7
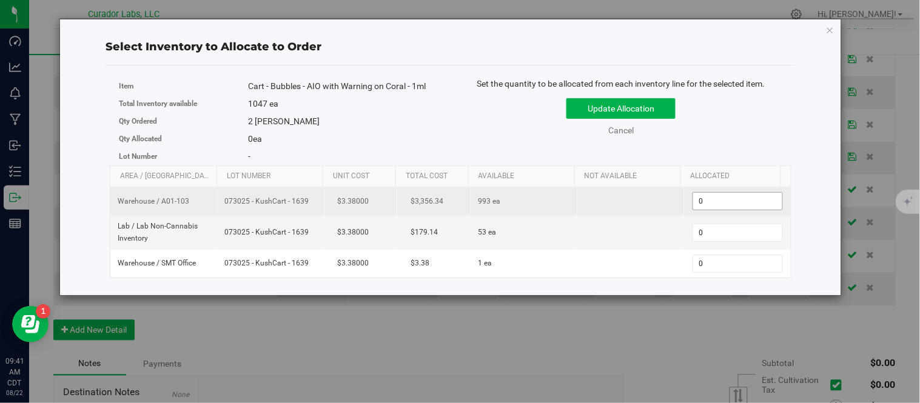
click at [720, 203] on span "0 0" at bounding box center [738, 201] width 90 height 18
type input "2"
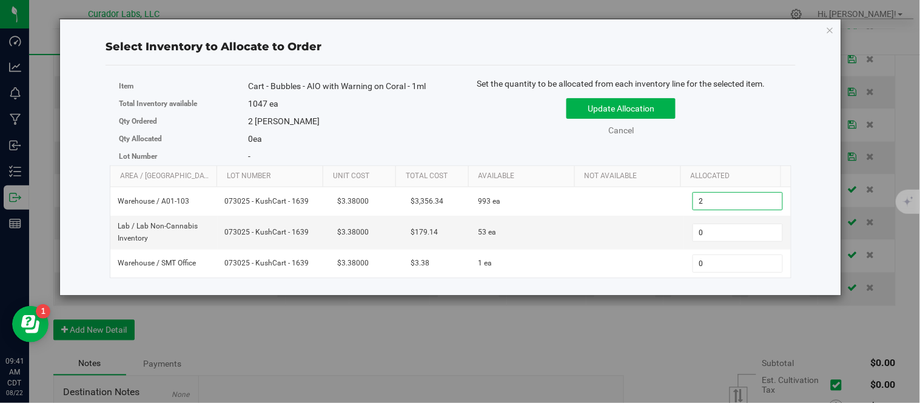
type input "2"
click at [738, 134] on div "Update Allocation Cancel" at bounding box center [621, 115] width 323 height 44
click at [652, 109] on button "Update Allocation" at bounding box center [621, 108] width 109 height 21
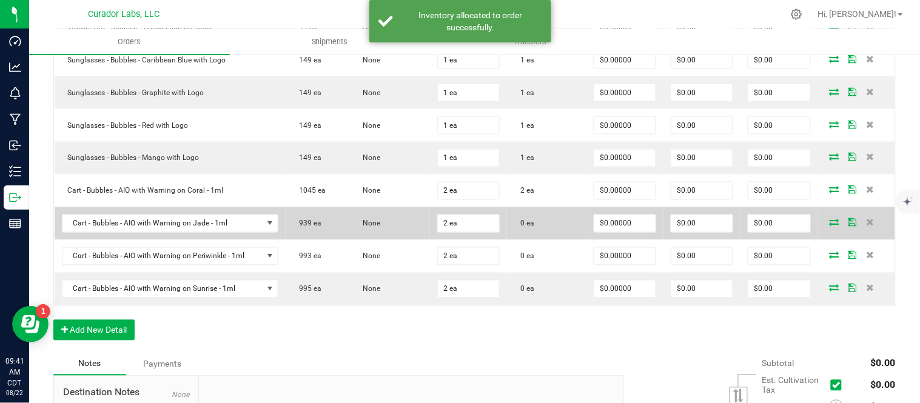
click at [830, 224] on icon at bounding box center [835, 222] width 10 height 7
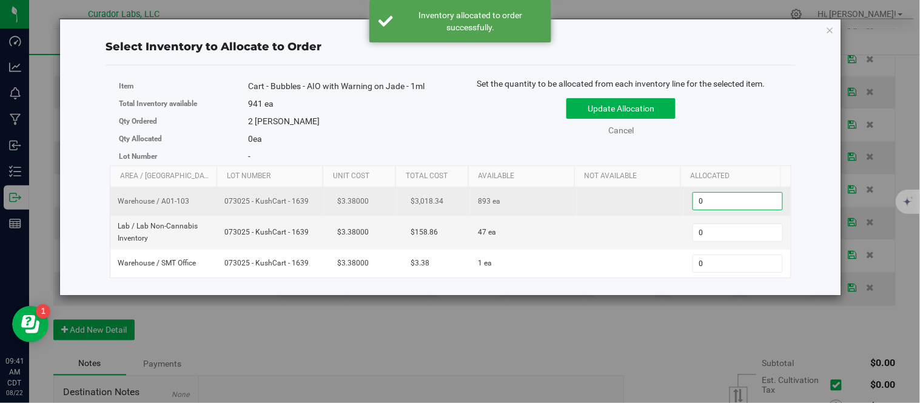
click at [724, 199] on span "0 0" at bounding box center [738, 201] width 90 height 18
type input "2"
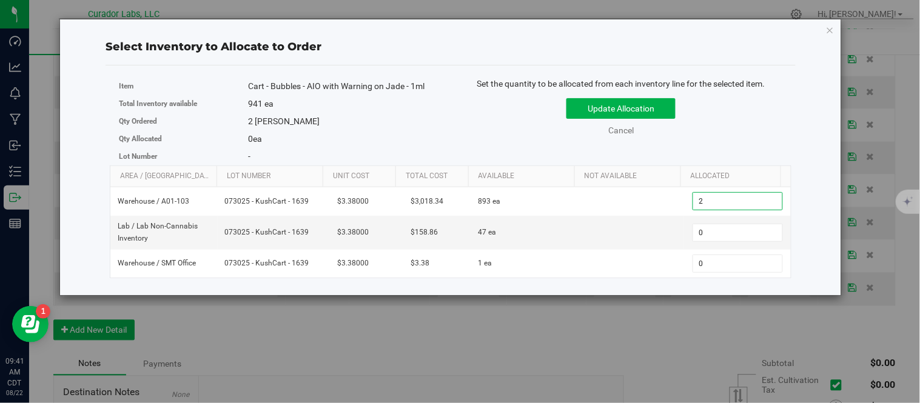
type input "2"
click at [735, 150] on div "Item Cart - Bubbles - AIO with Warning on Jade - 1ml Total Inventory available …" at bounding box center [451, 122] width 682 height 88
click at [659, 113] on button "Update Allocation" at bounding box center [621, 108] width 109 height 21
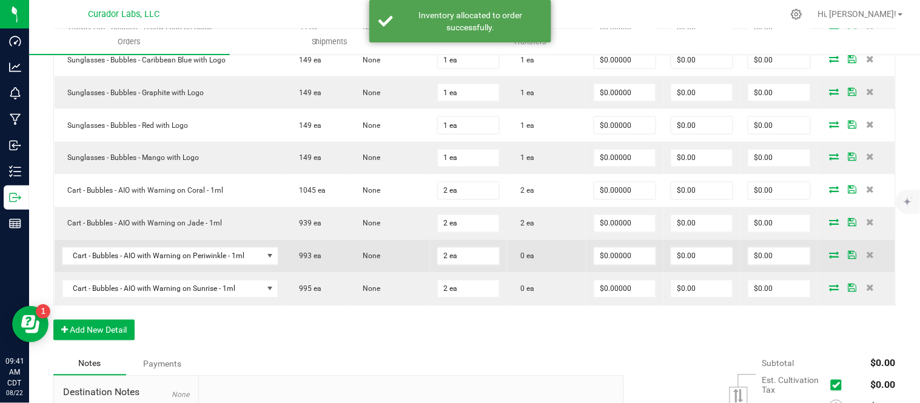
click at [830, 255] on icon at bounding box center [835, 255] width 10 height 7
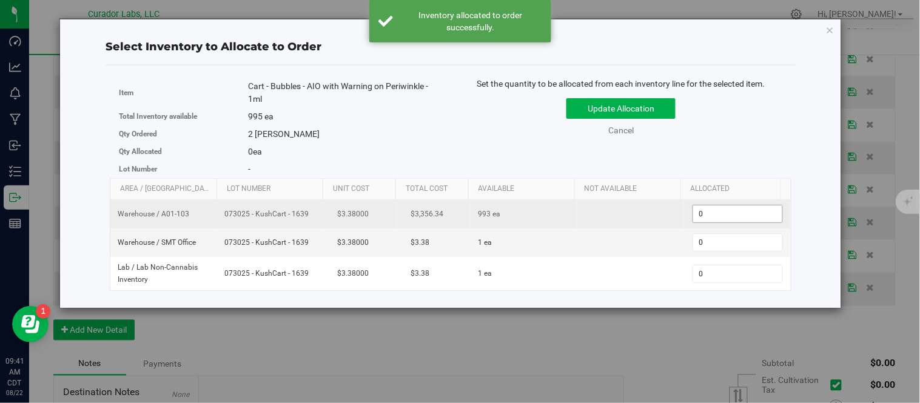
click at [724, 211] on span "0 0" at bounding box center [738, 214] width 90 height 18
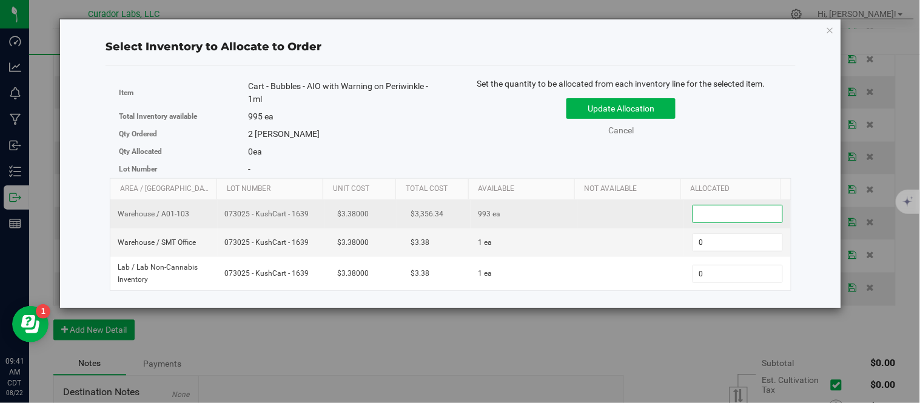
type input "2"
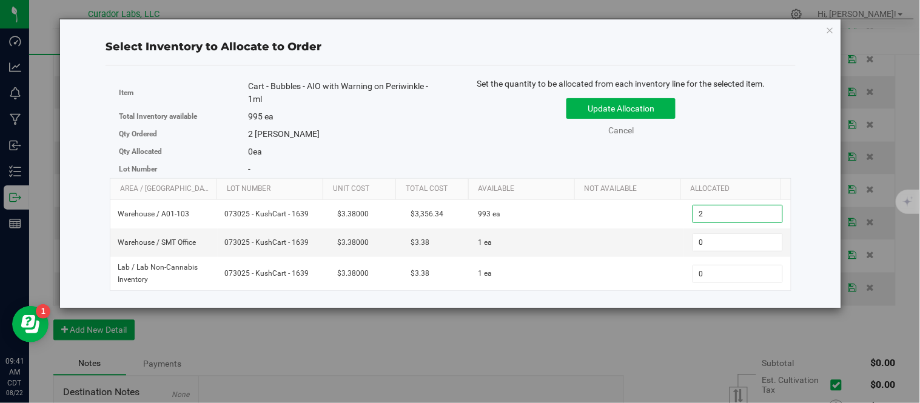
type input "2"
click at [736, 143] on div "Set the quantity to be allocated from each inventory line for the selected item…" at bounding box center [621, 113] width 341 height 71
click at [660, 109] on button "Update Allocation" at bounding box center [621, 108] width 109 height 21
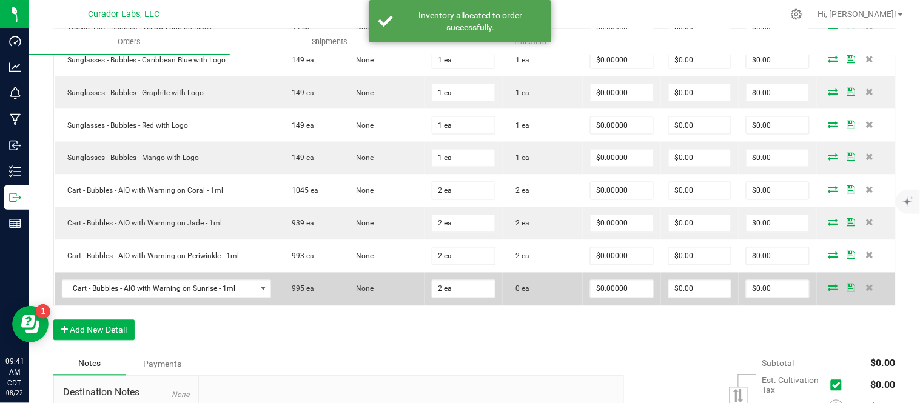
click at [829, 289] on icon at bounding box center [834, 288] width 10 height 7
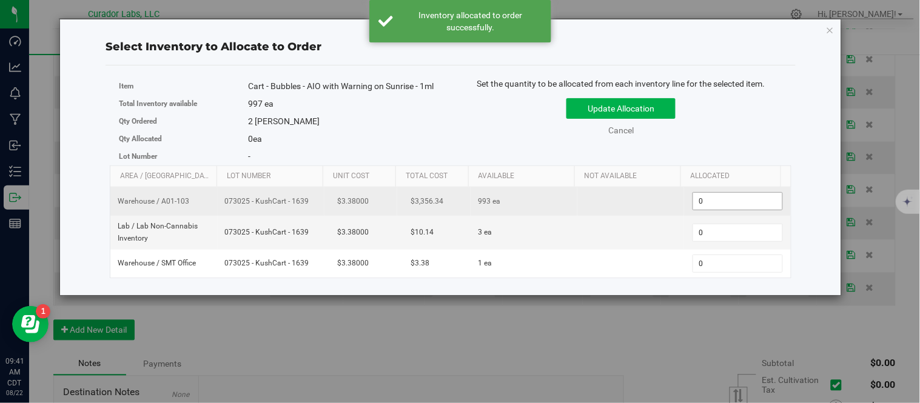
click at [706, 202] on span "0 0" at bounding box center [738, 201] width 90 height 18
type input "2"
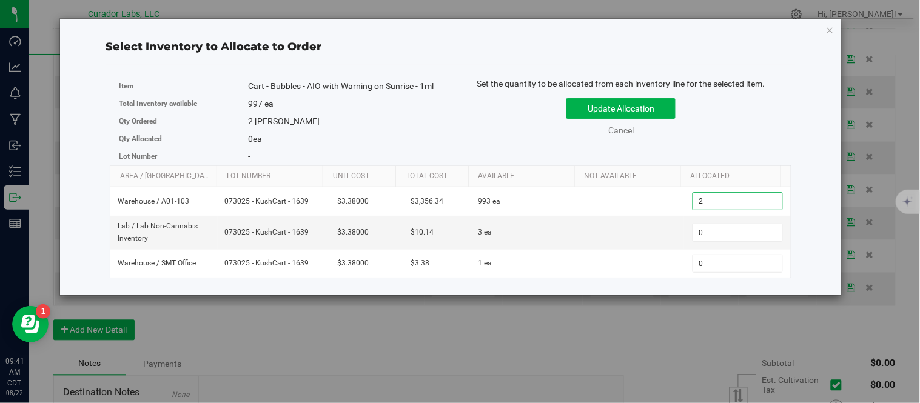
type input "2"
click at [761, 140] on div "Set the quantity to be allocated from each inventory line for the selected item…" at bounding box center [621, 113] width 341 height 71
click at [683, 103] on div "Update Allocation Cancel" at bounding box center [621, 115] width 323 height 44
click at [669, 108] on button "Update Allocation" at bounding box center [621, 108] width 109 height 21
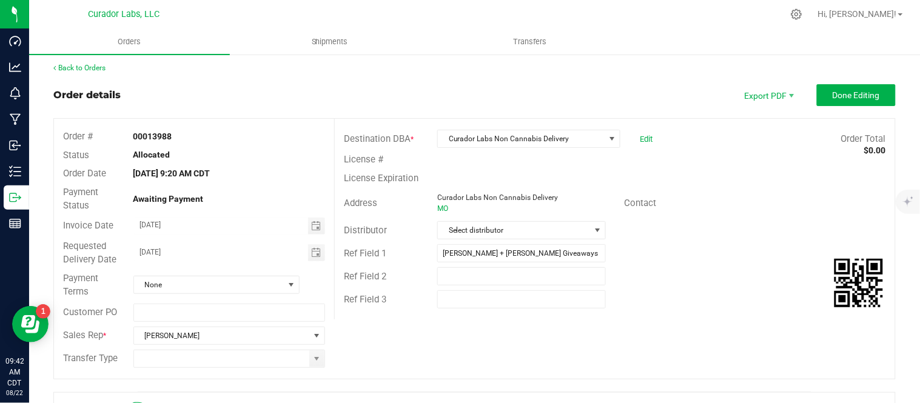
scroll to position [0, 0]
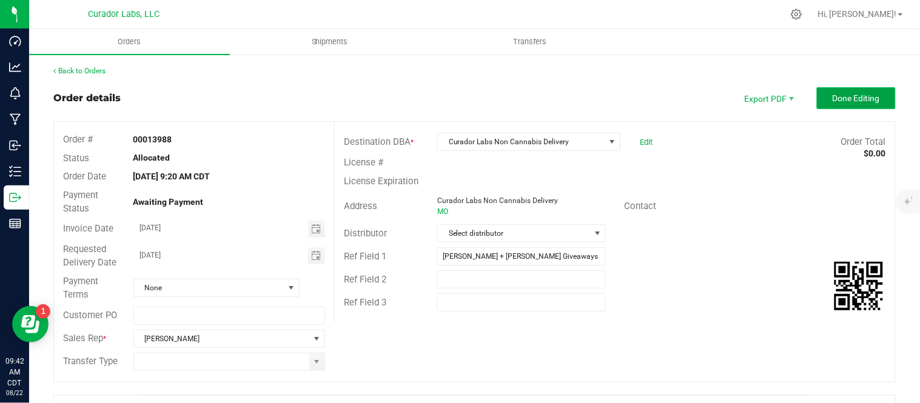
click at [838, 108] on button "Done Editing" at bounding box center [856, 98] width 79 height 22
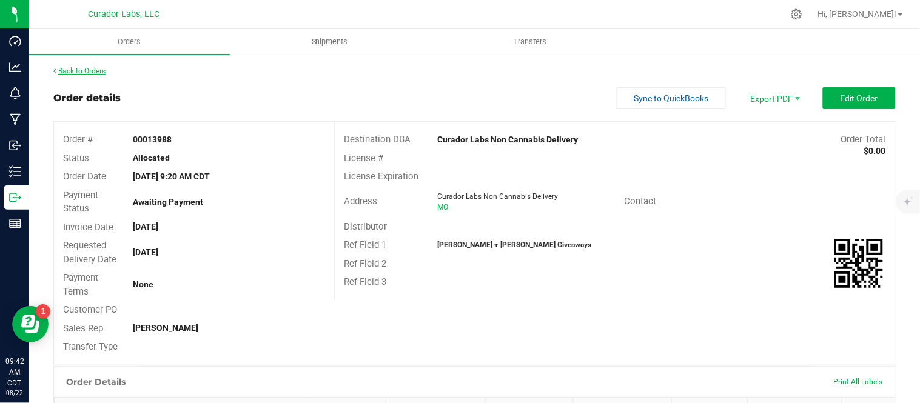
click at [95, 75] on div "Back to Orders" at bounding box center [474, 71] width 843 height 11
click at [97, 70] on link "Back to Orders" at bounding box center [79, 71] width 52 height 8
